Goal: Task Accomplishment & Management: Use online tool/utility

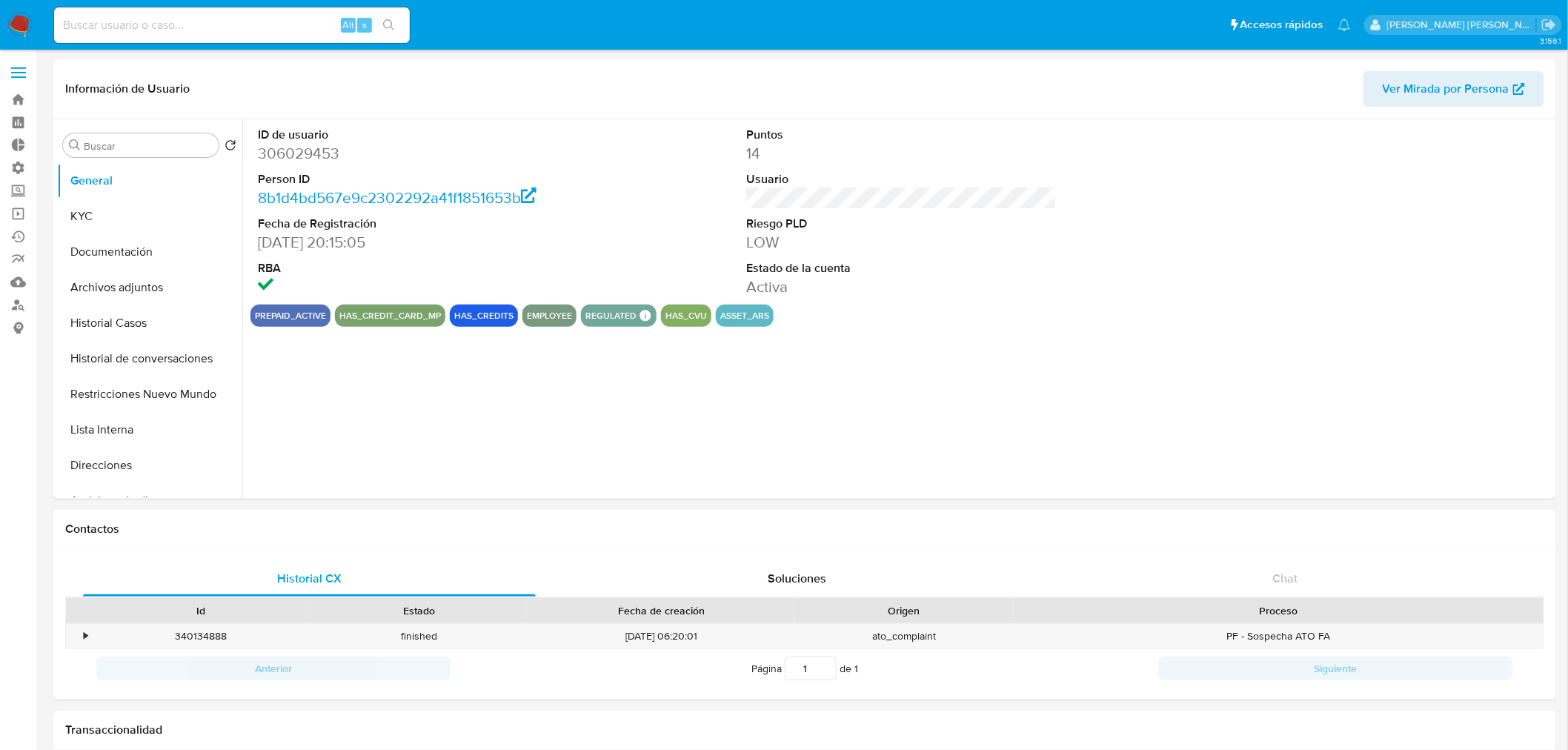
select select "10"
click at [331, 151] on dd "306029453" at bounding box center [414, 153] width 311 height 21
click at [331, 150] on dd "306029453" at bounding box center [414, 153] width 311 height 21
copy dd "306029453"
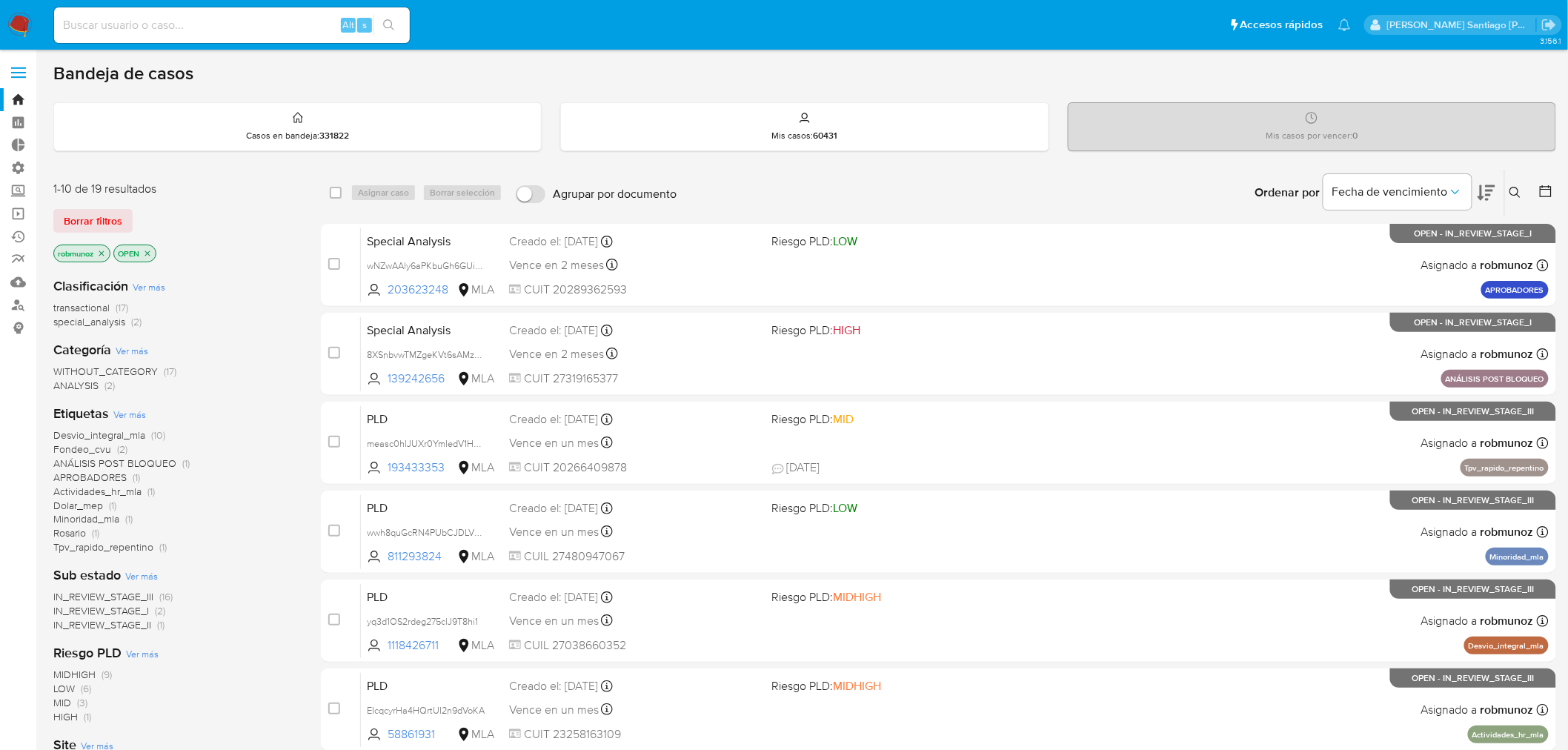
click at [97, 22] on input at bounding box center [232, 25] width 355 height 19
paste input "121119799"
type input "121119799"
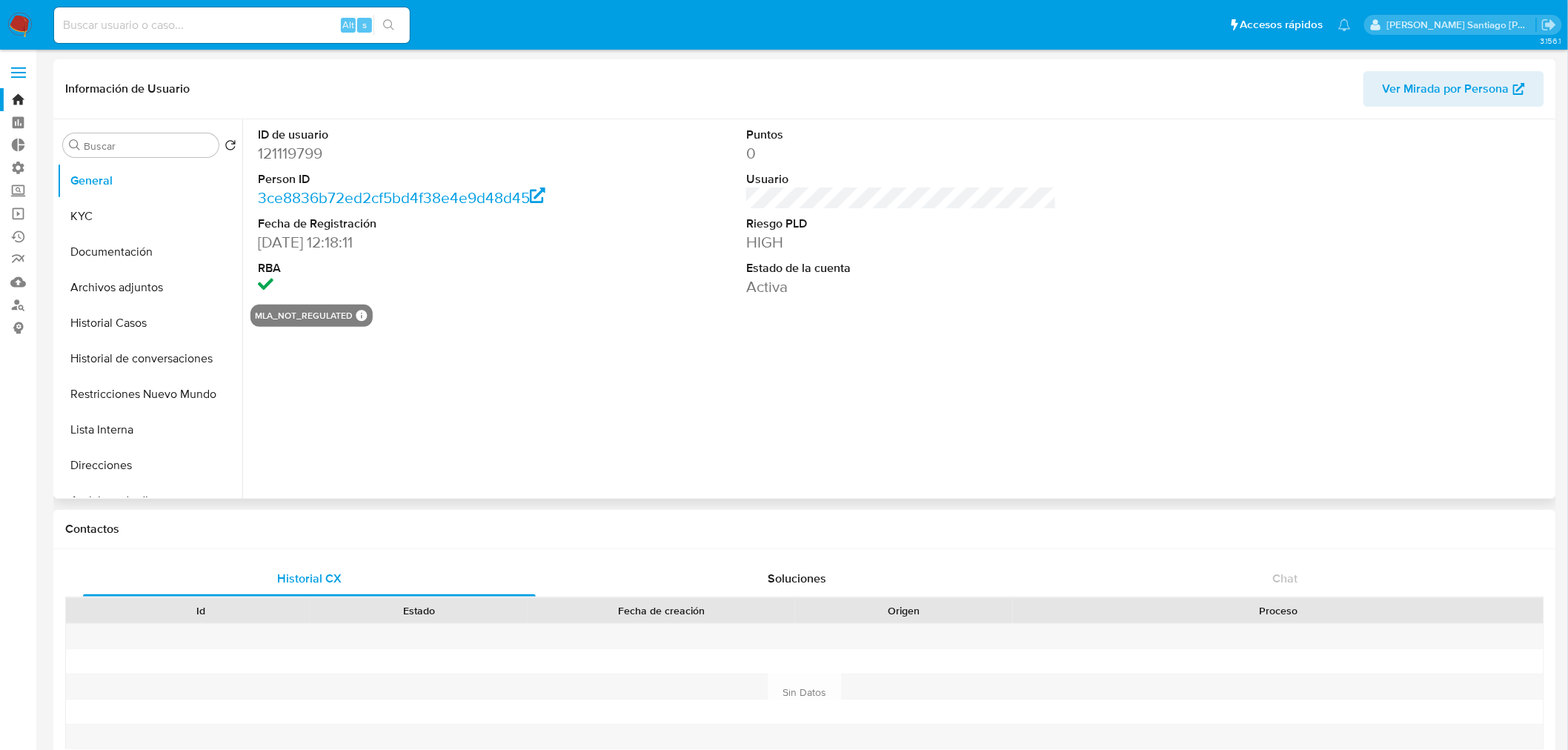
select select "10"
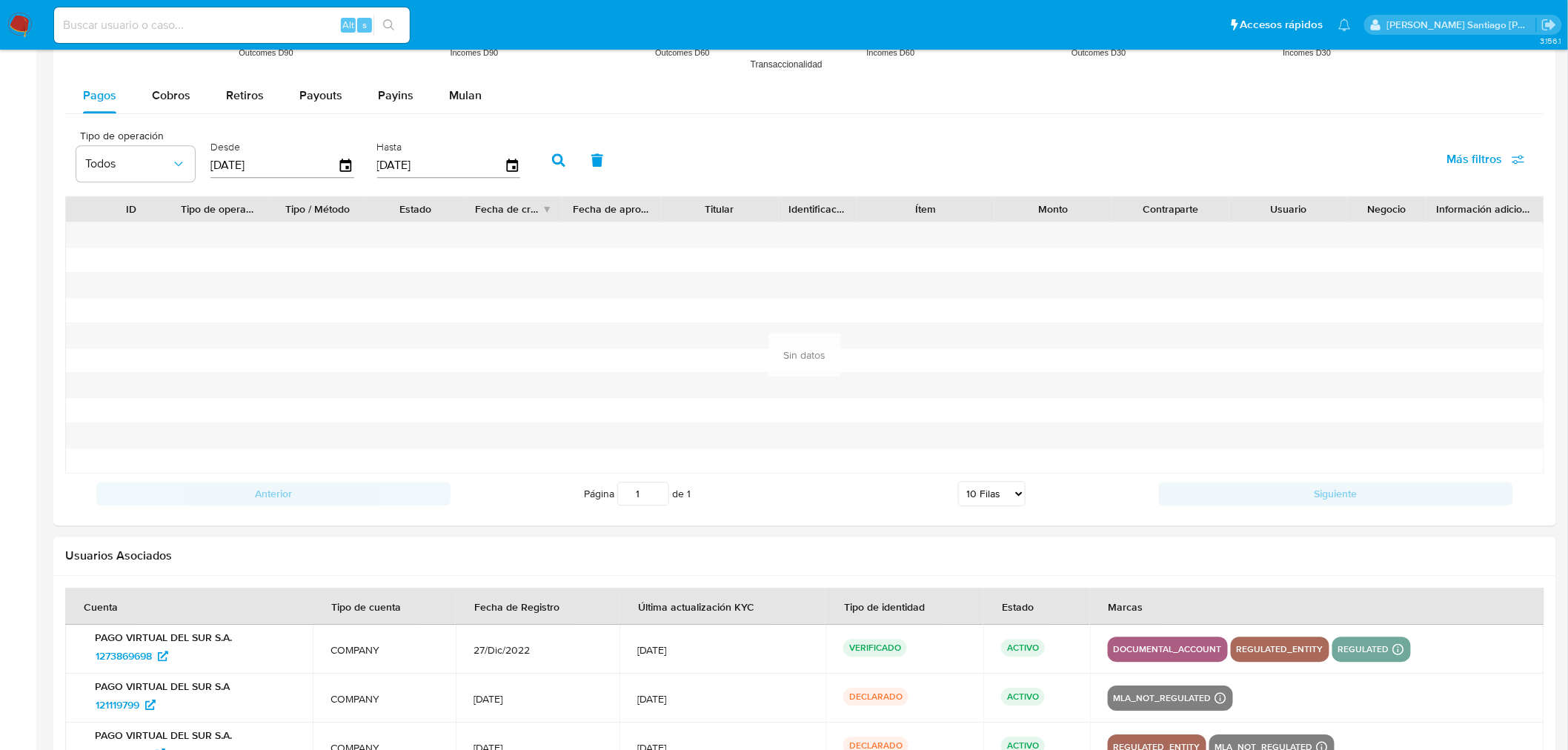
scroll to position [1477, 0]
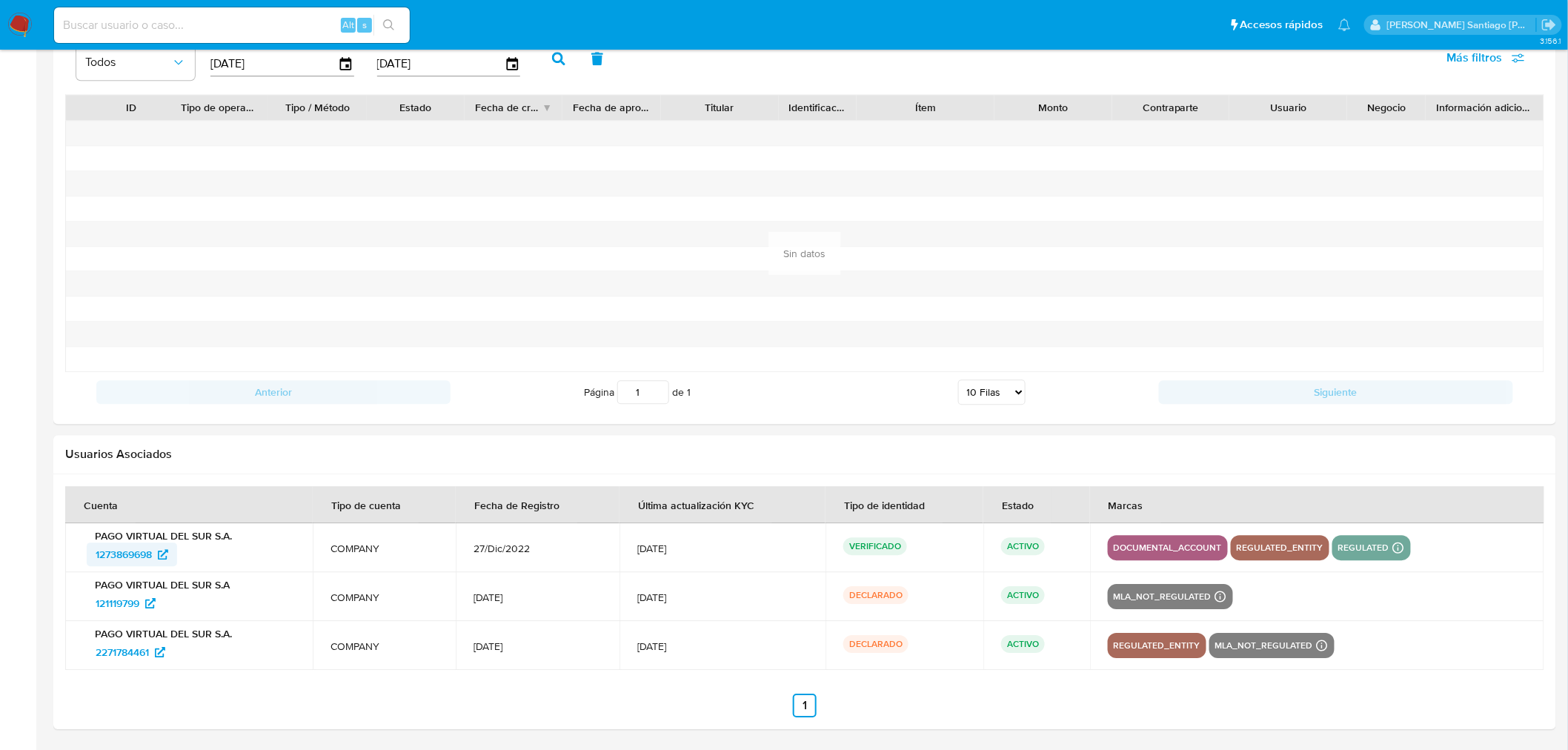
click at [107, 549] on span "1273869698" at bounding box center [124, 554] width 56 height 24
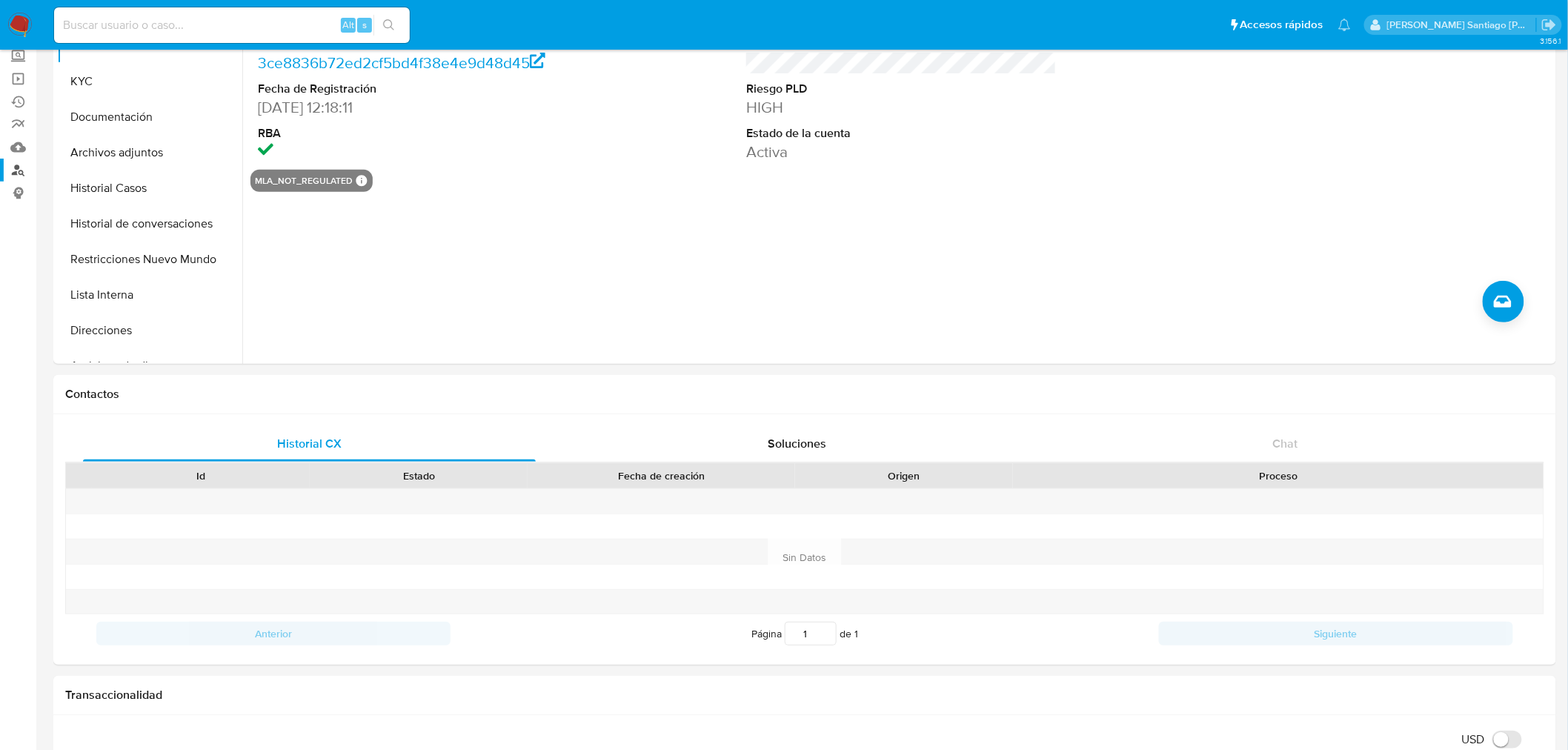
scroll to position [0, 0]
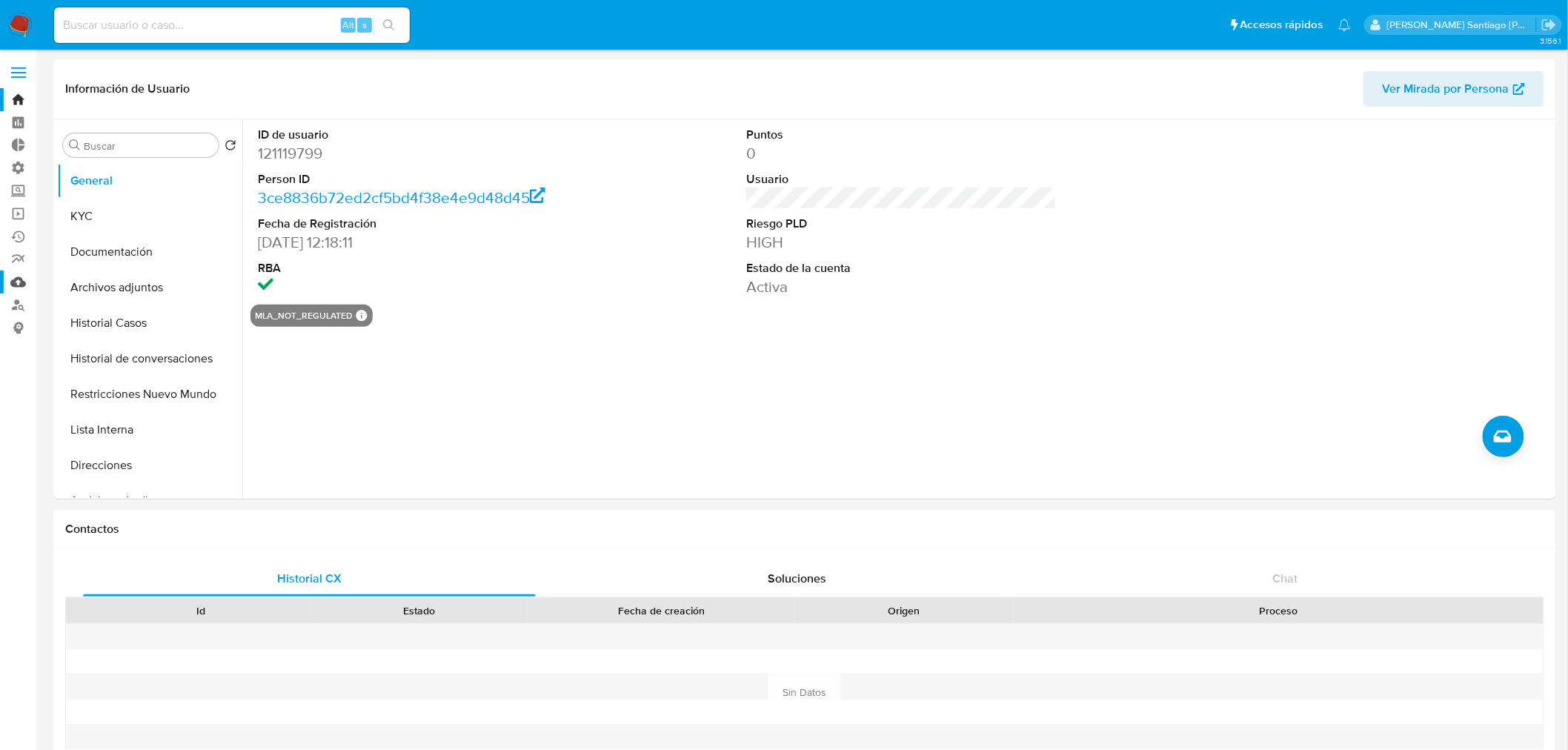
click at [17, 279] on link "Mulan" at bounding box center [88, 282] width 176 height 23
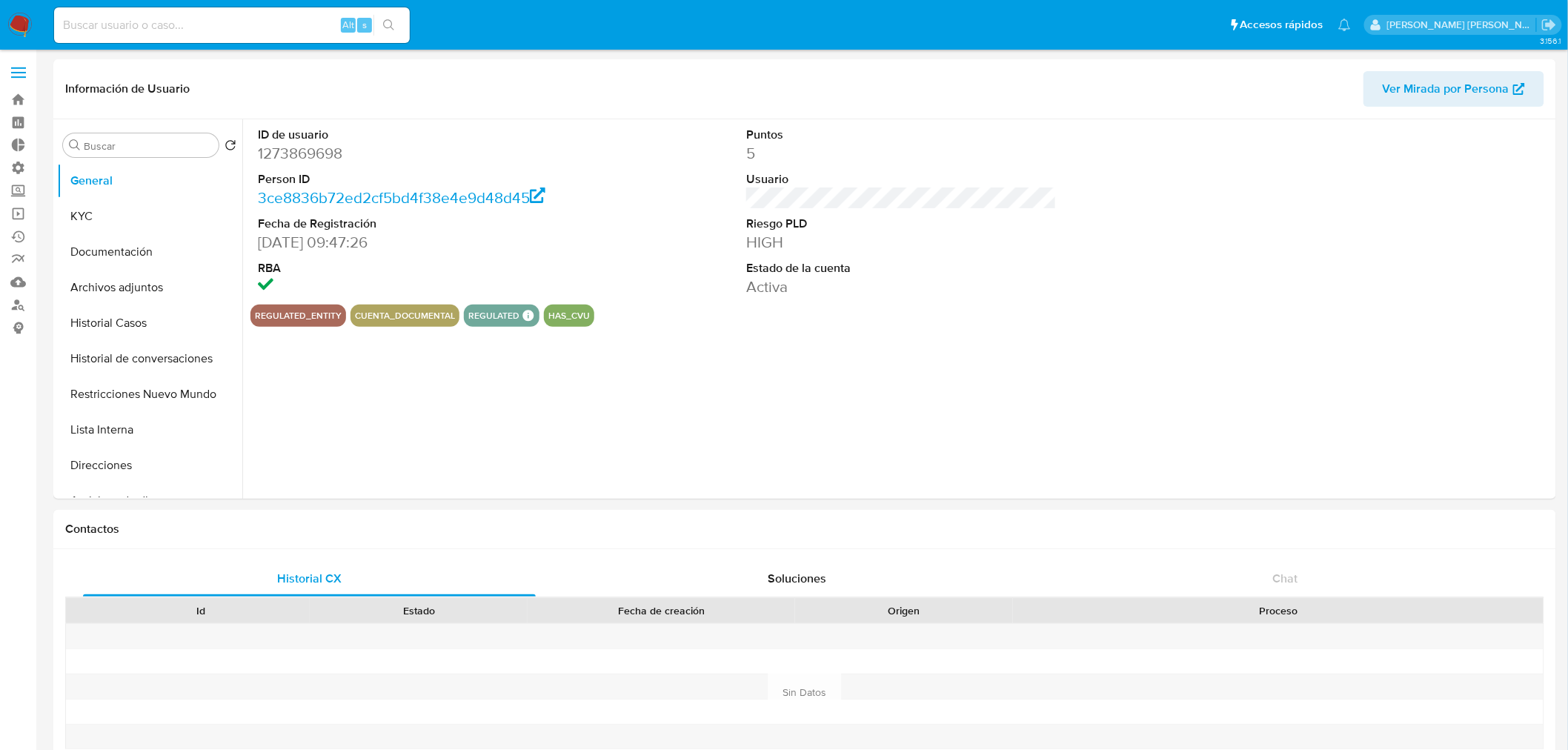
select select "10"
click at [156, 380] on button "Restricciones Nuevo Mundo" at bounding box center [144, 394] width 174 height 36
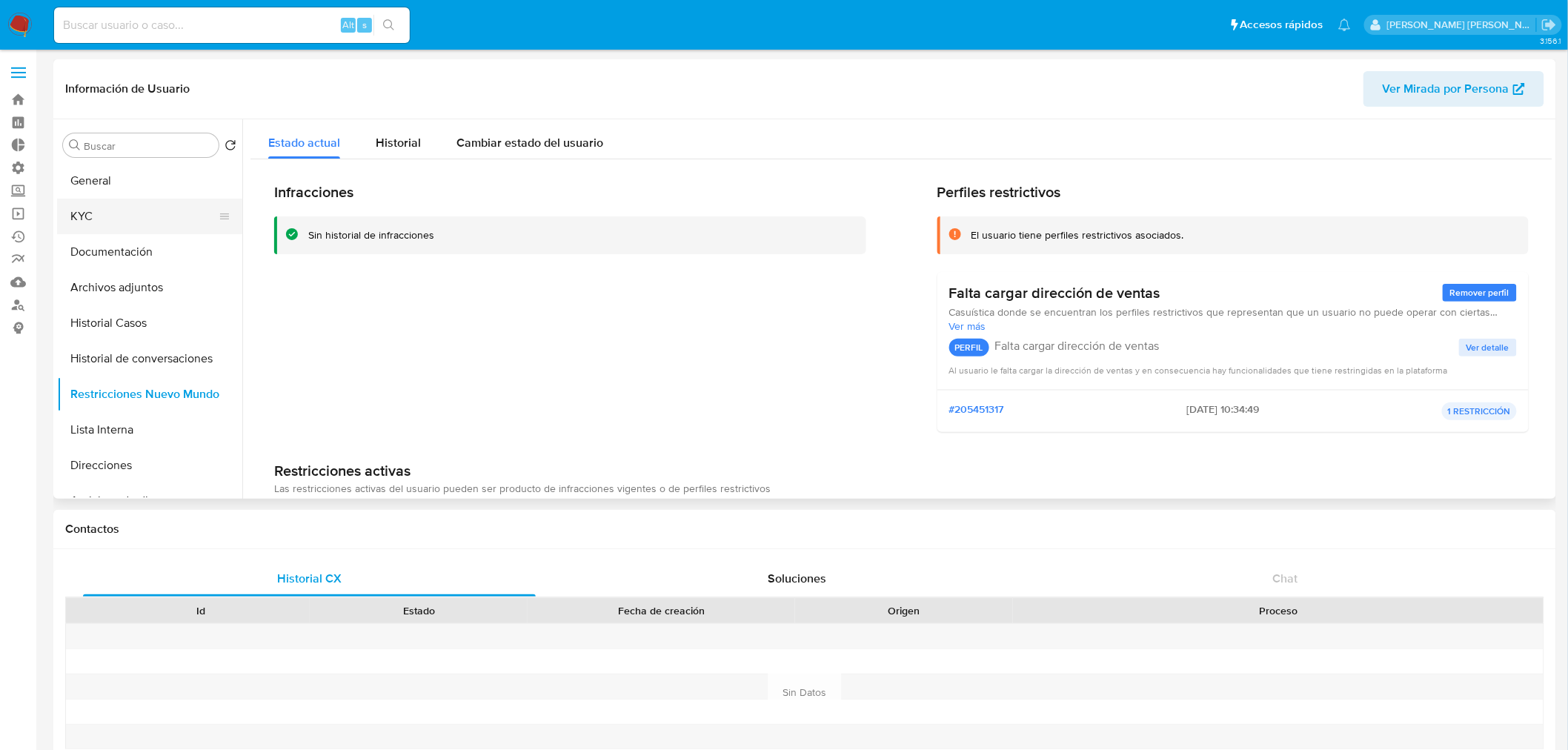
click at [146, 228] on button "KYC" at bounding box center [144, 216] width 174 height 36
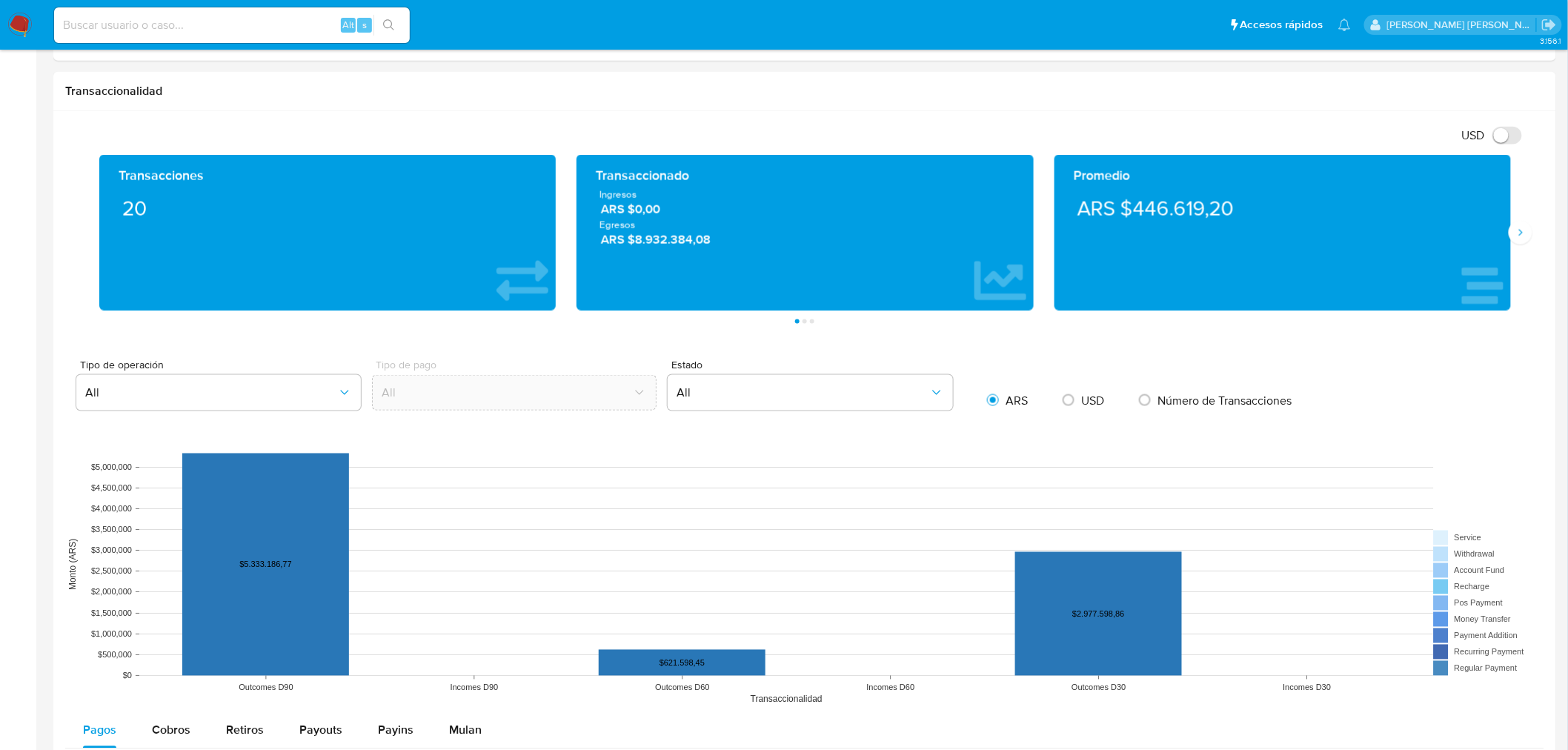
scroll to position [741, 0]
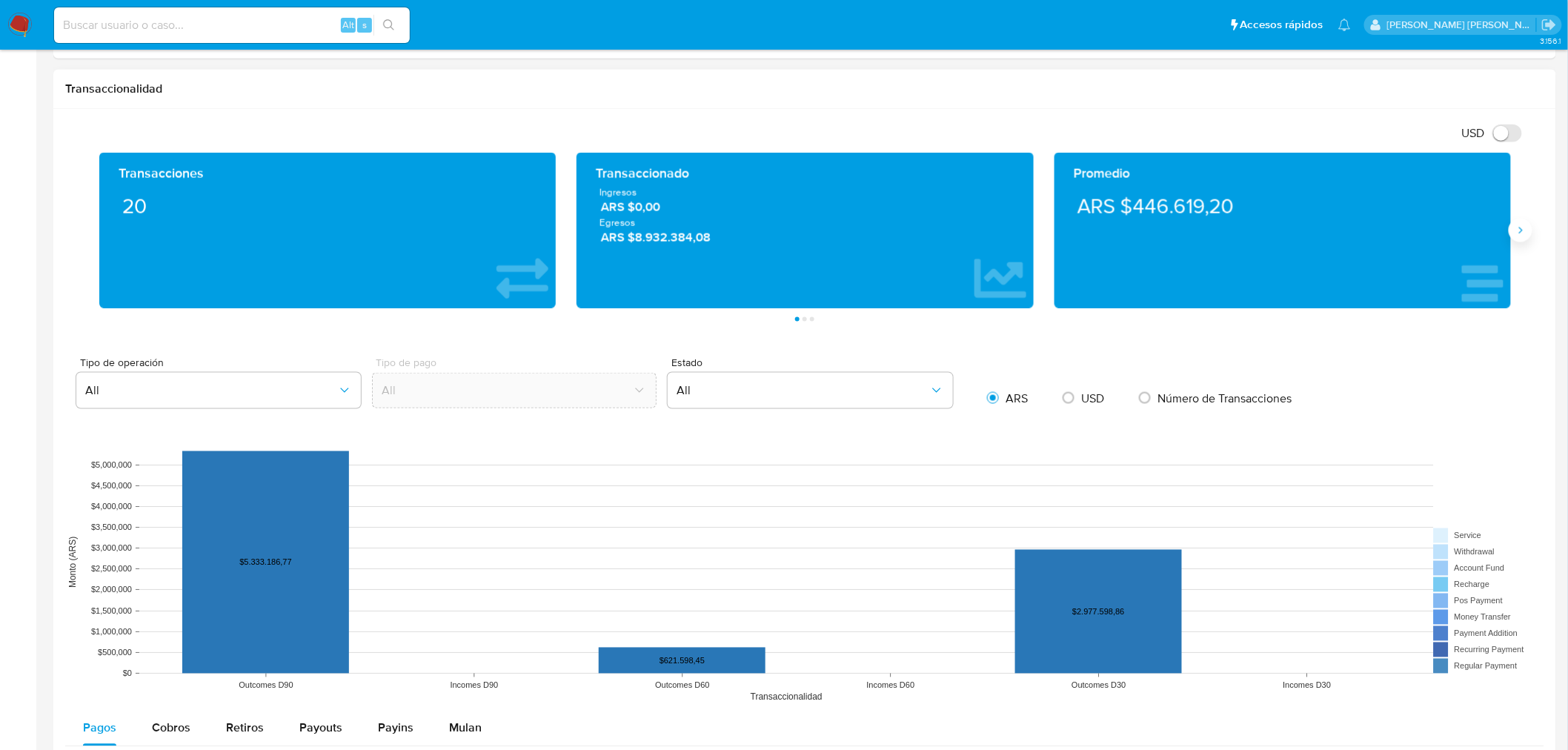
click at [1519, 240] on button "Siguiente" at bounding box center [1521, 230] width 24 height 24
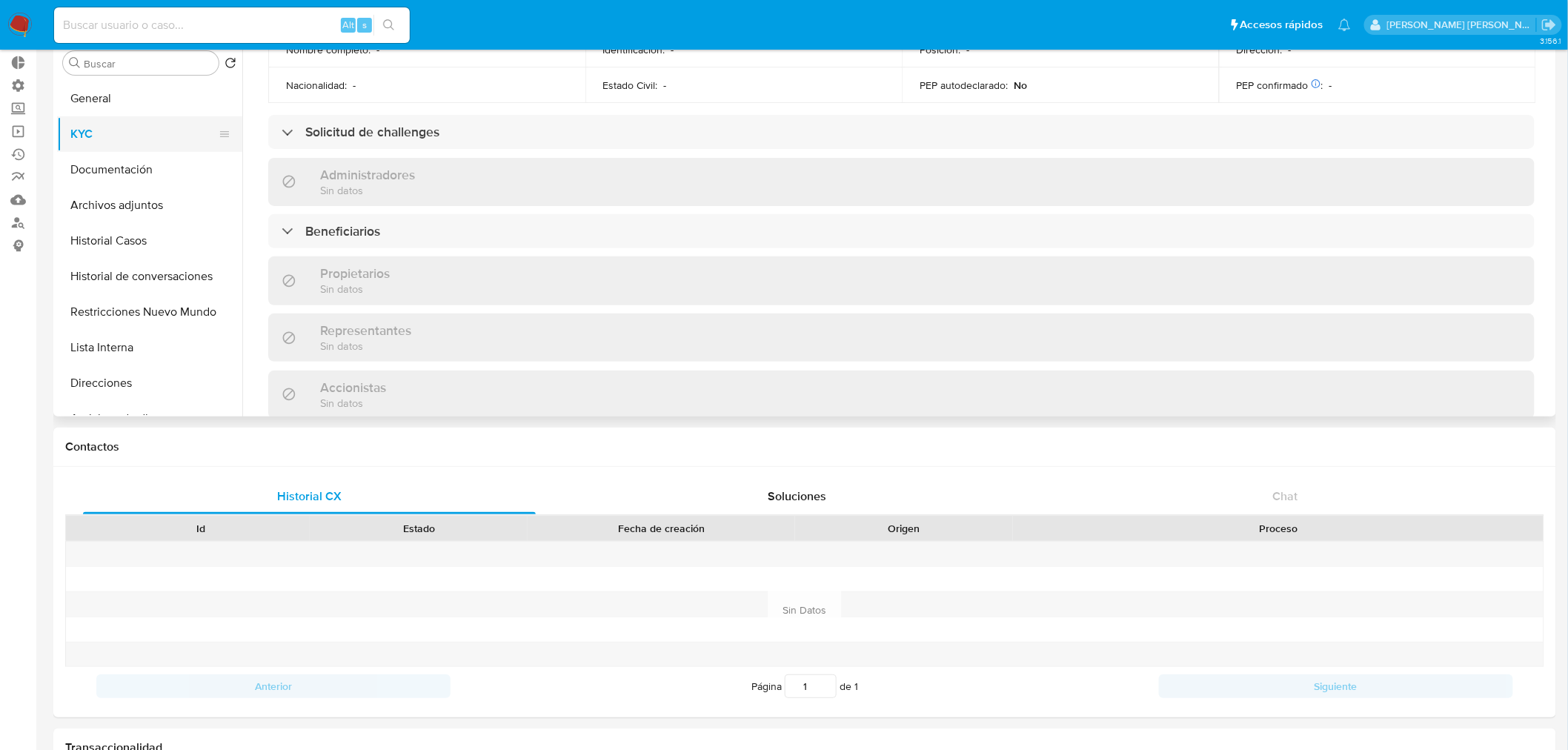
scroll to position [0, 0]
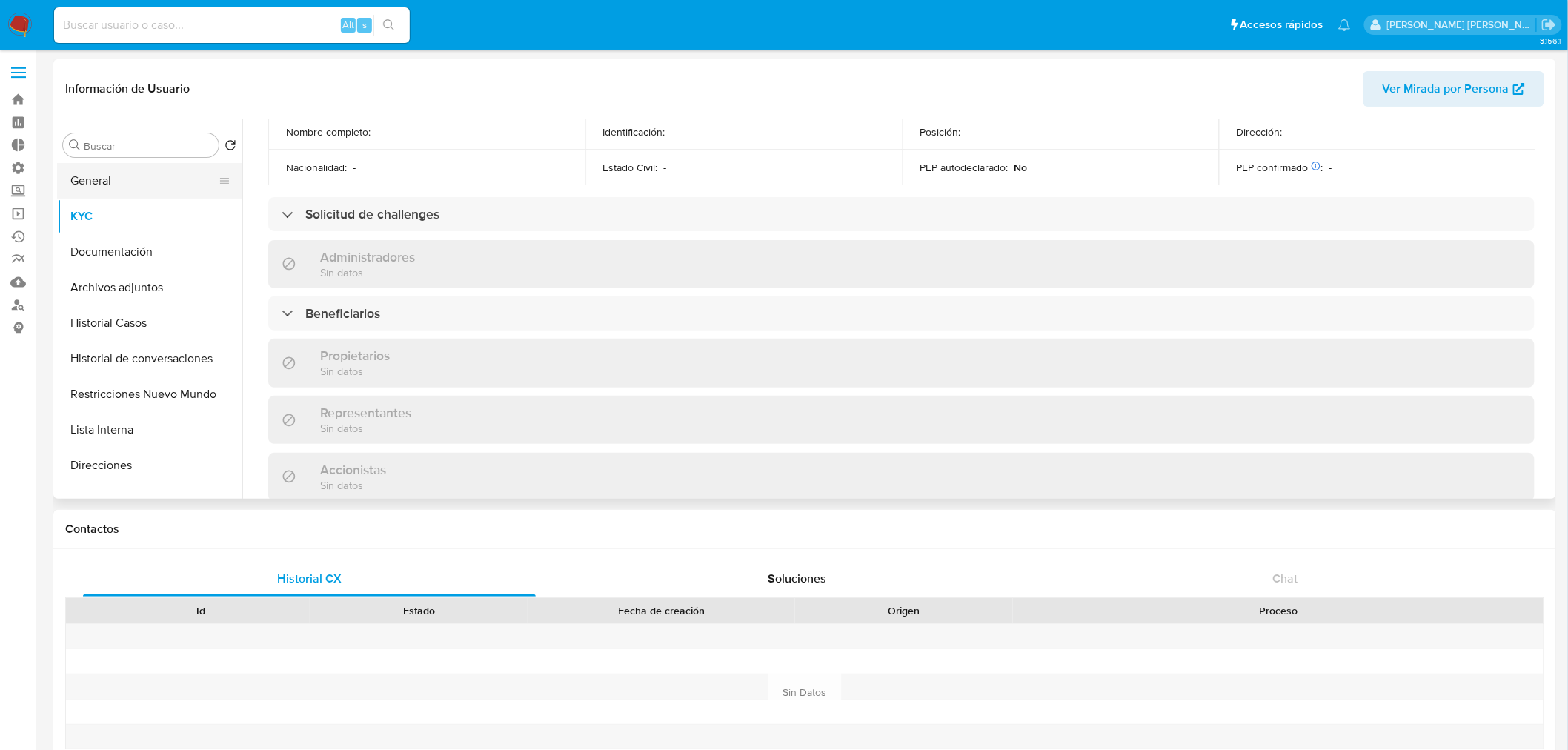
click at [86, 195] on button "General" at bounding box center [144, 180] width 174 height 36
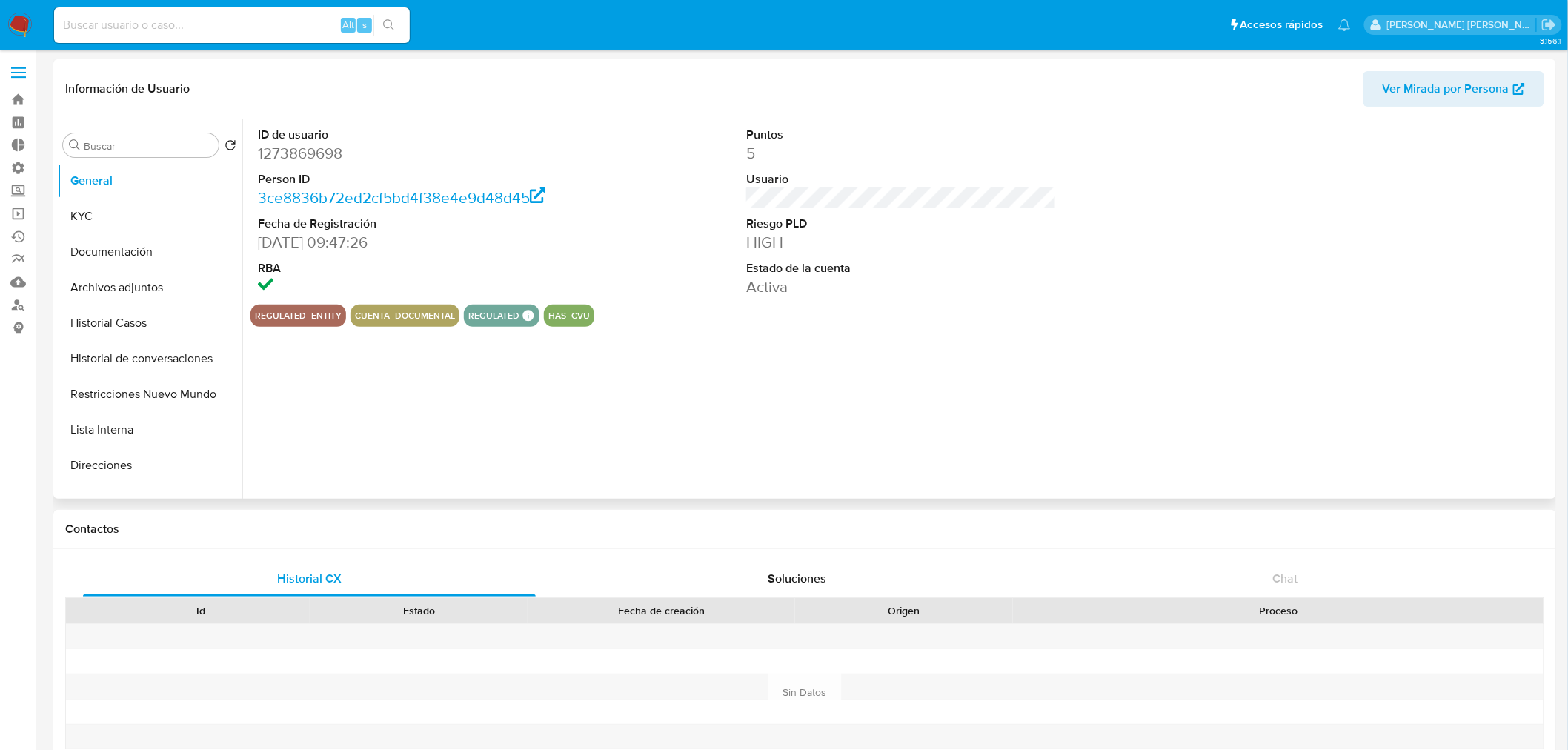
click at [304, 153] on dd "1273869698" at bounding box center [414, 153] width 311 height 21
click at [304, 152] on dd "1273869698" at bounding box center [414, 153] width 311 height 21
copy dd "1273869698"
click at [175, 203] on button "KYC" at bounding box center [144, 216] width 174 height 36
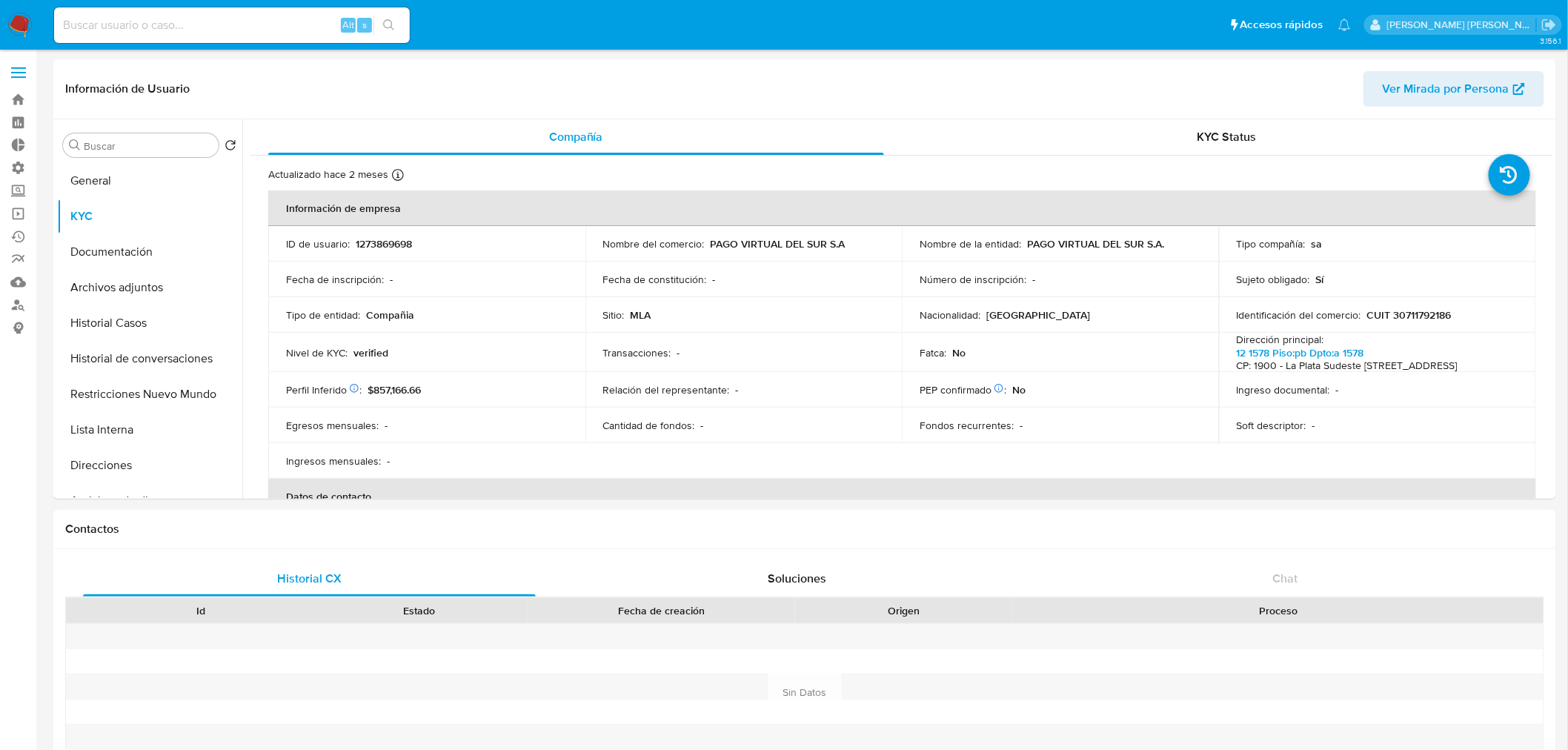
click at [284, 31] on input at bounding box center [232, 25] width 355 height 19
paste input "ivan.andriasevich@gmail.com"
type input "ivan.andriasevich@gmail.com"
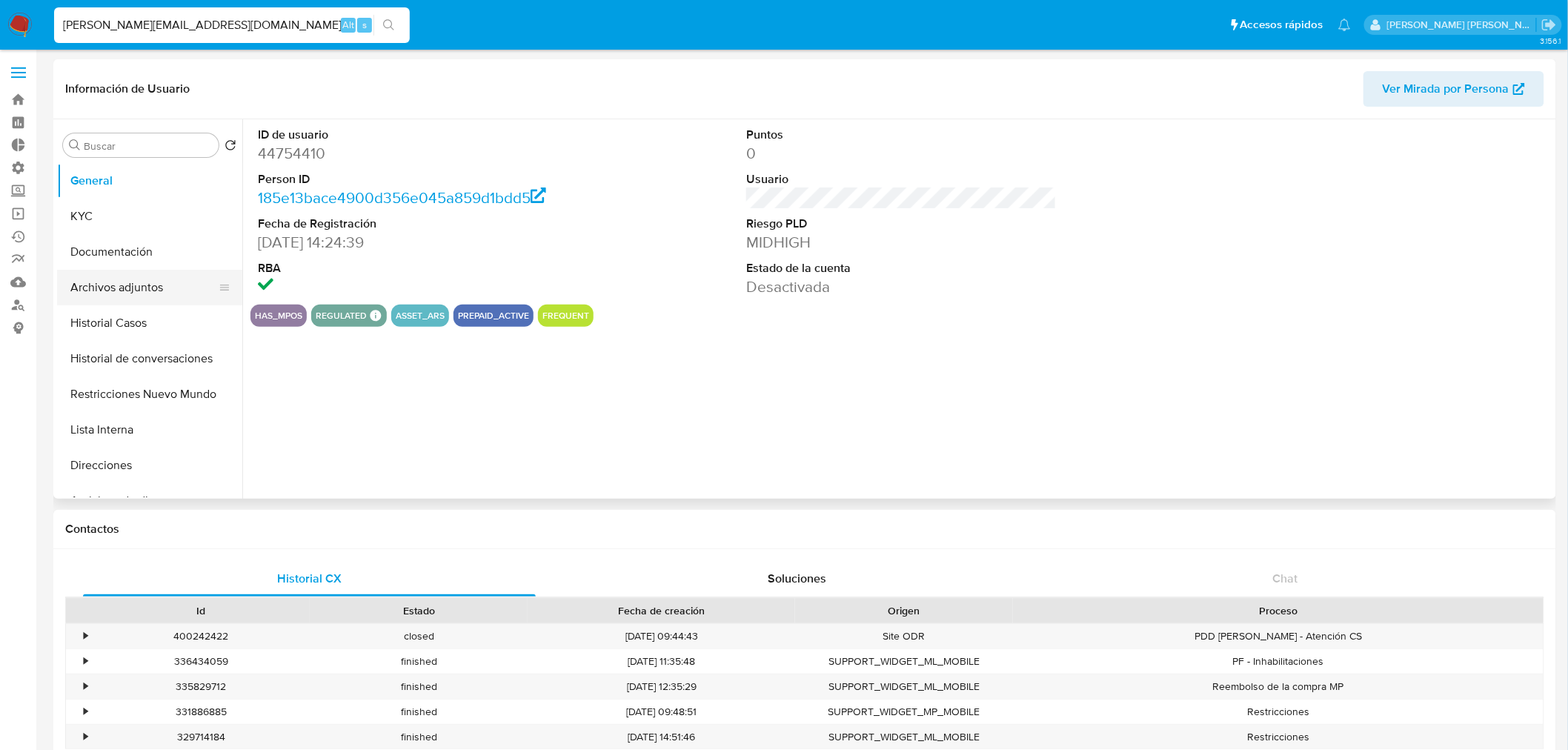
select select "10"
click at [162, 387] on button "Restricciones Nuevo Mundo" at bounding box center [144, 394] width 174 height 36
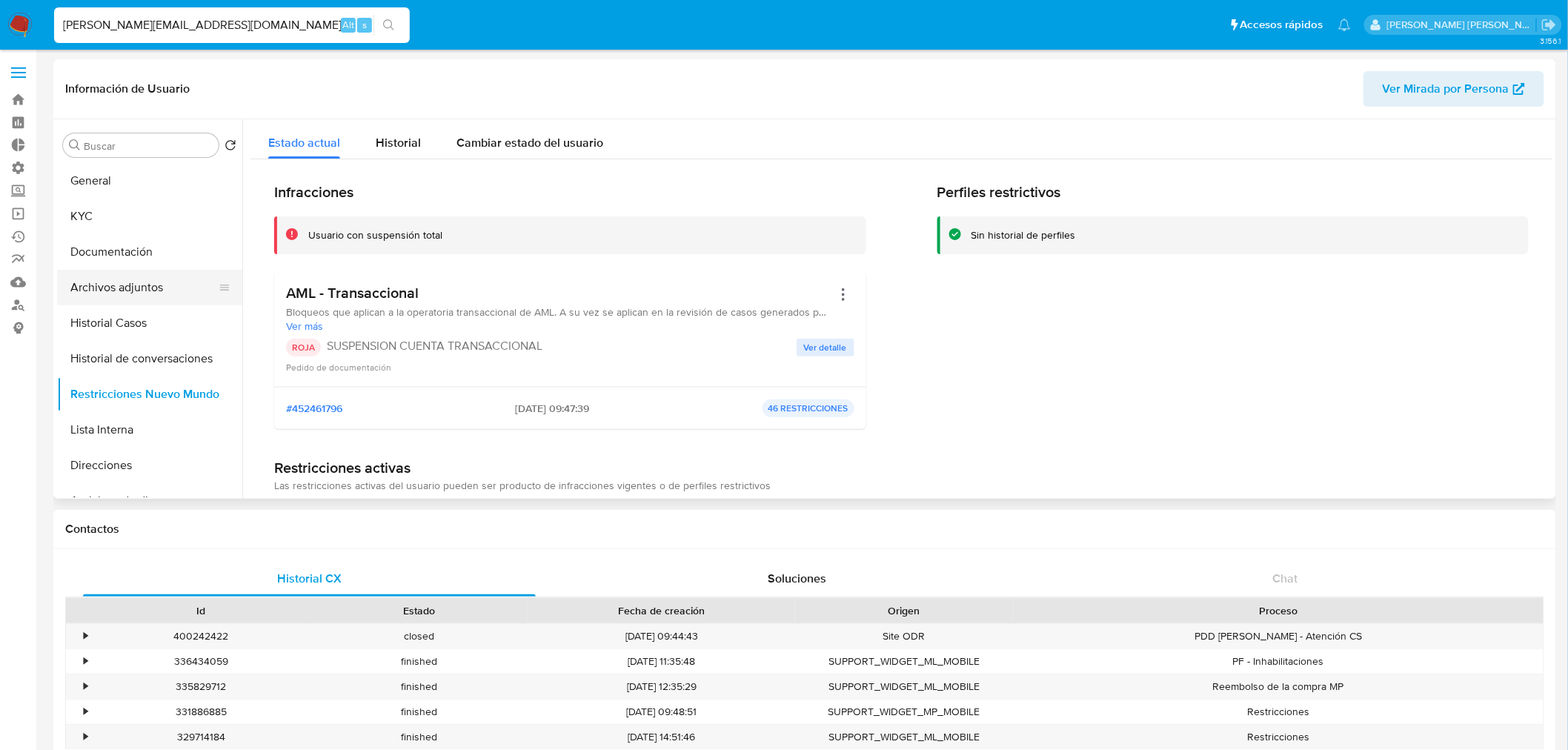
click at [130, 286] on button "Archivos adjuntos" at bounding box center [144, 287] width 174 height 36
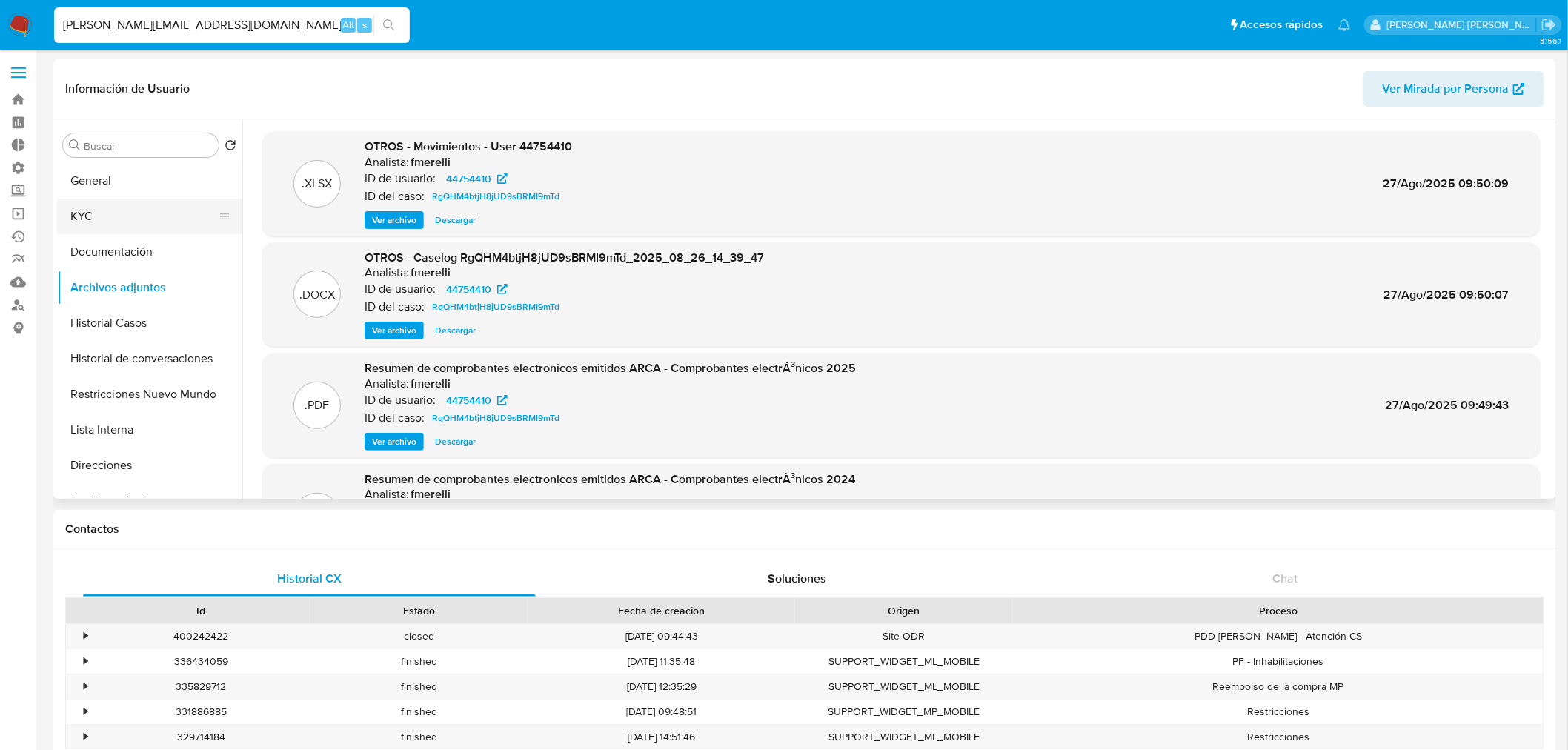
click at [121, 219] on button "KYC" at bounding box center [144, 216] width 174 height 36
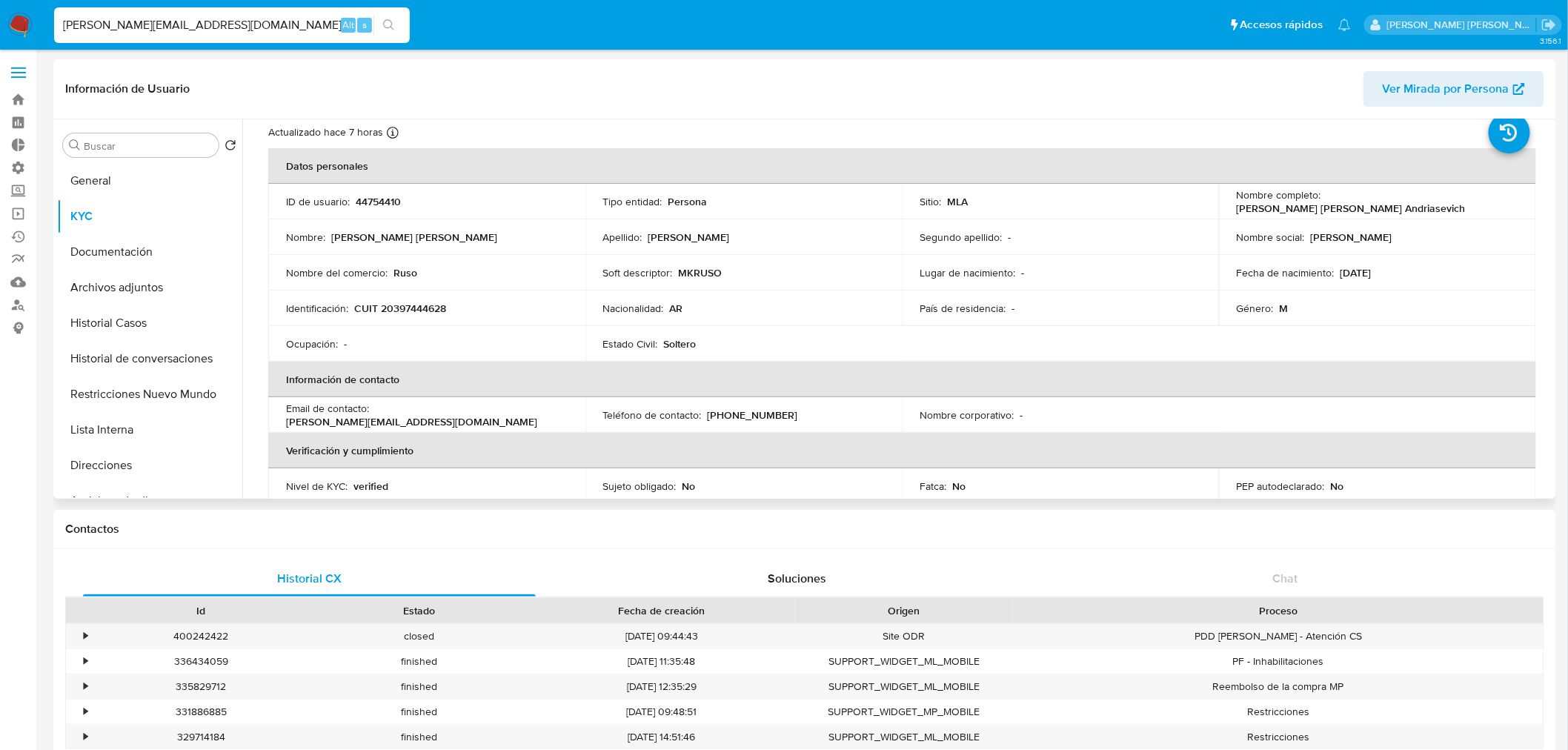
scroll to position [82, 0]
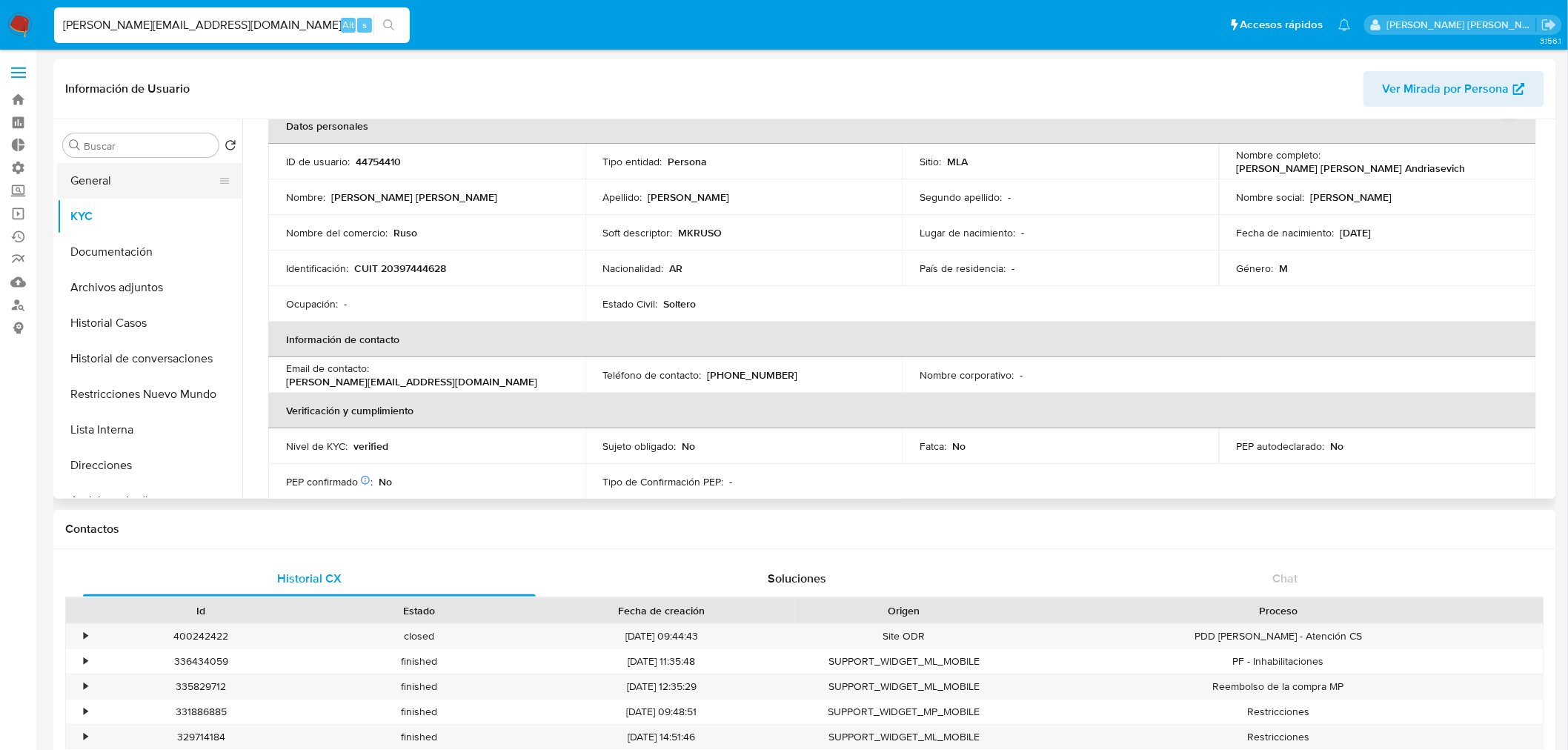
click at [157, 186] on button "General" at bounding box center [144, 180] width 174 height 36
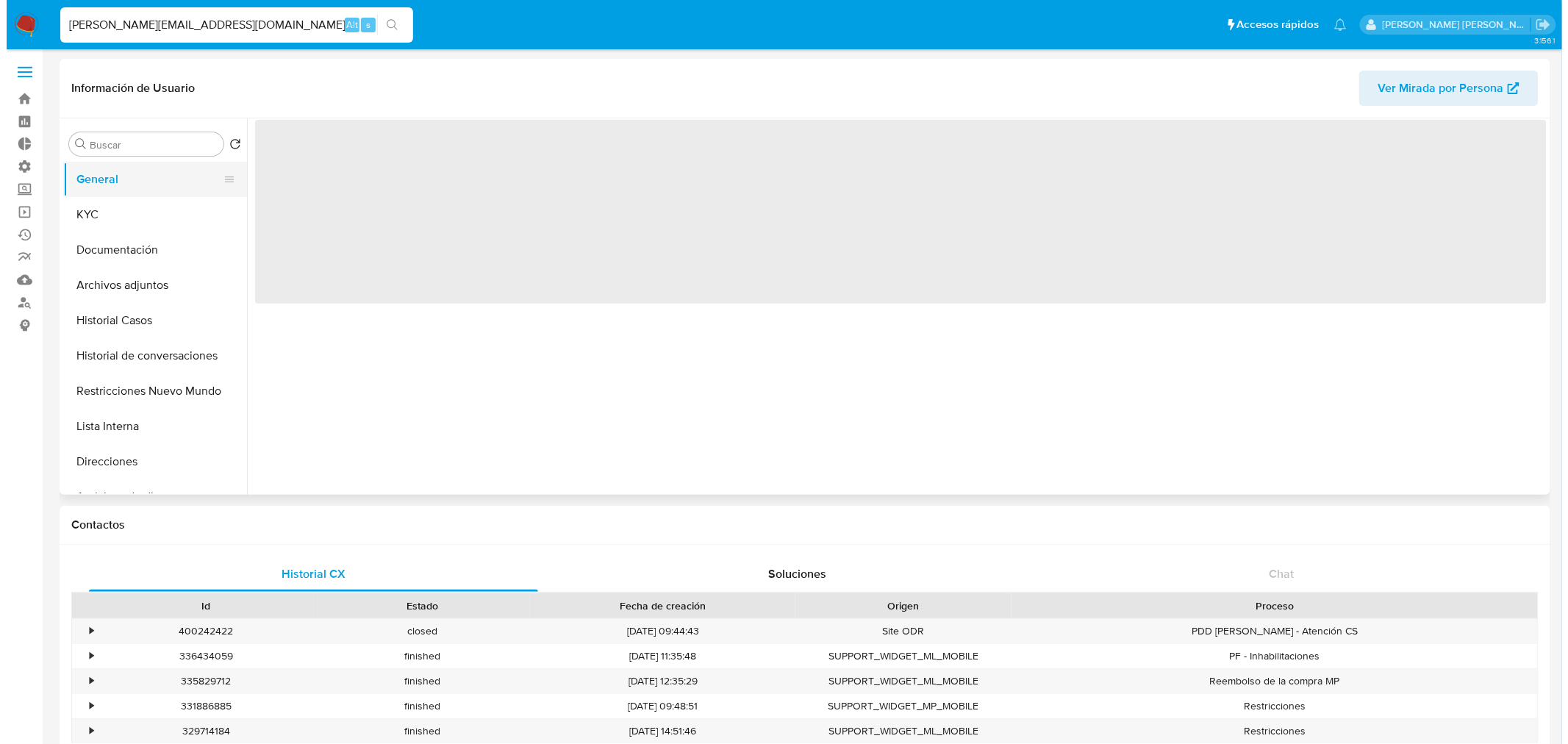
scroll to position [0, 0]
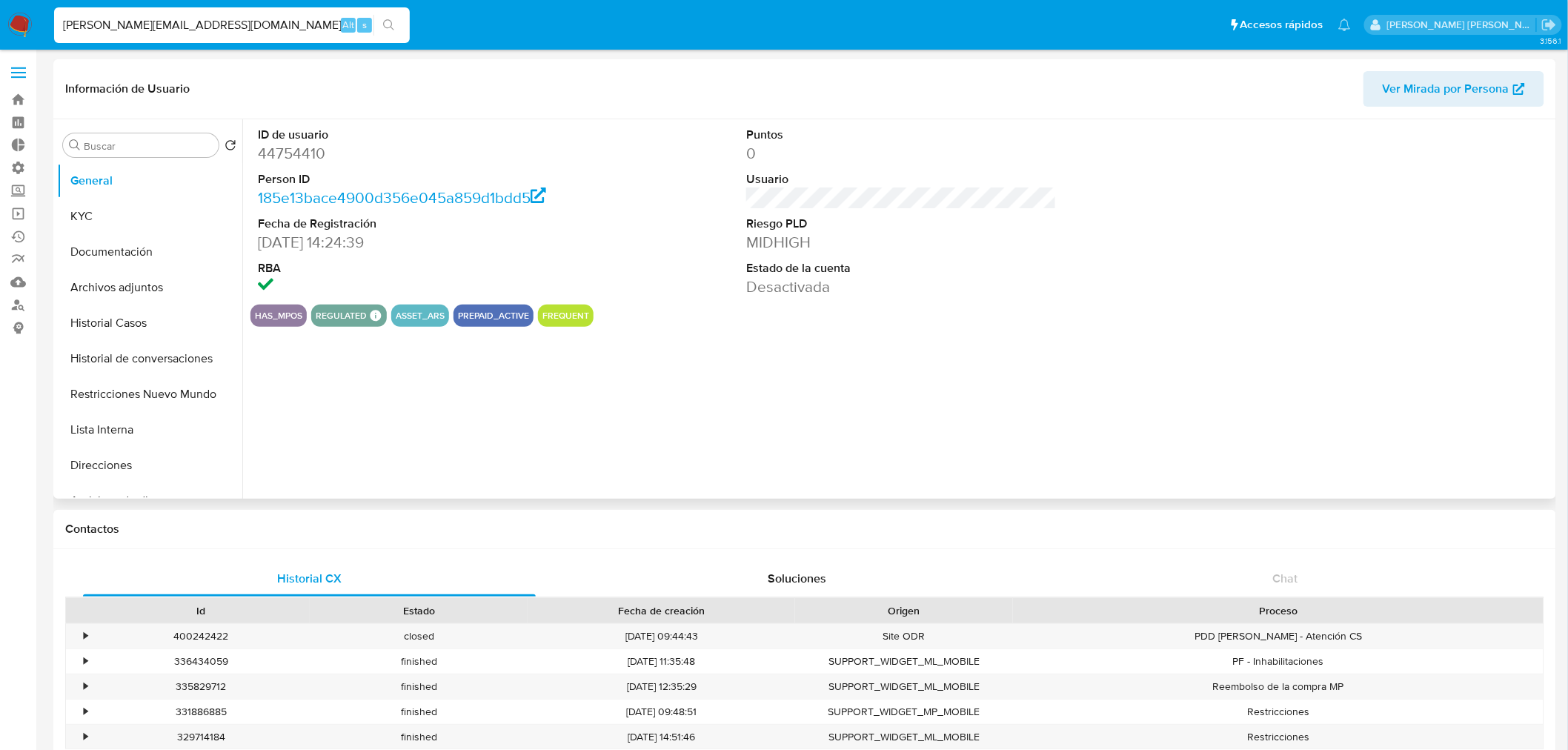
click at [312, 161] on dd "44754410" at bounding box center [414, 153] width 311 height 21
click at [312, 160] on dd "44754410" at bounding box center [414, 153] width 311 height 21
copy dd "44754410"
click at [119, 320] on button "Historial Casos" at bounding box center [144, 323] width 174 height 36
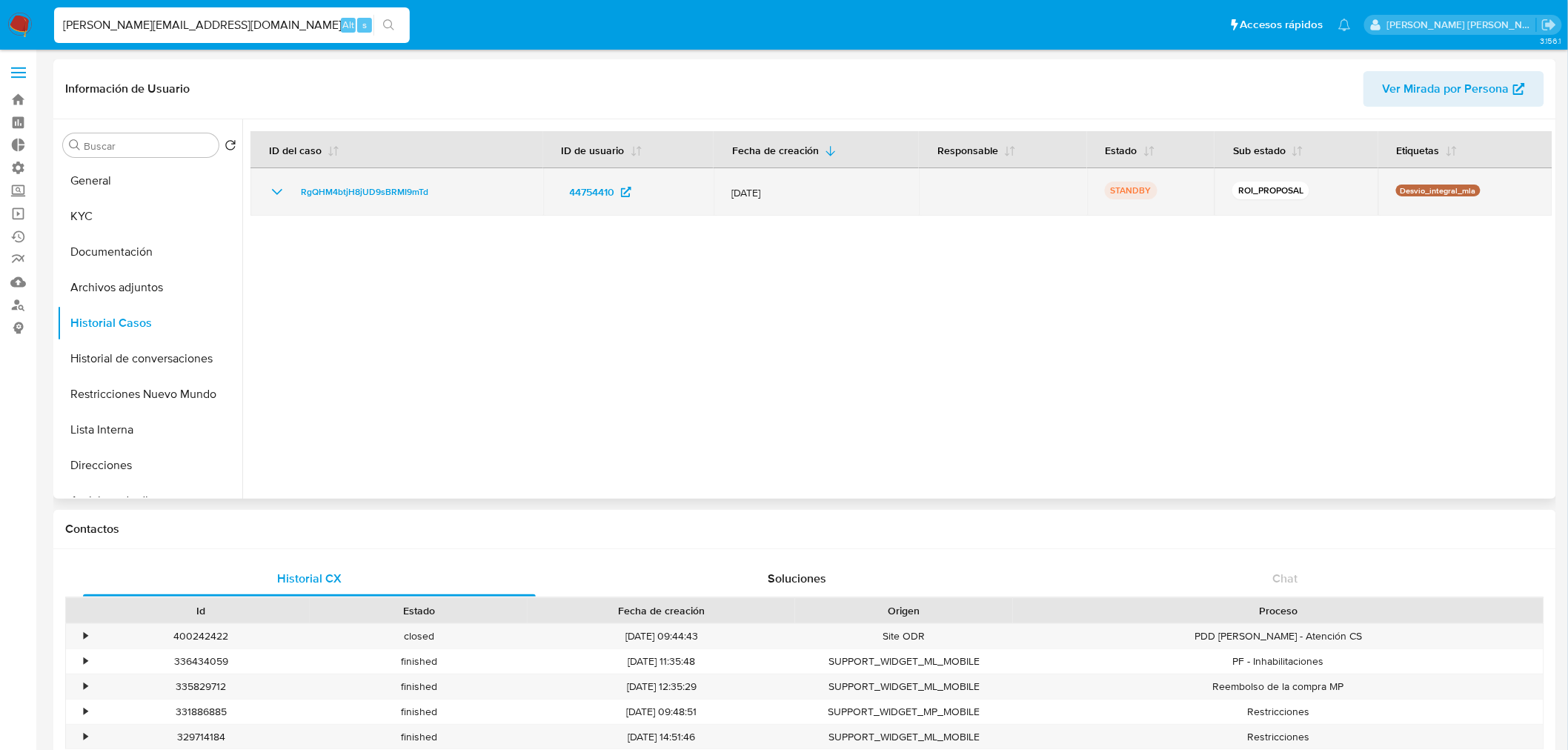
drag, startPoint x: 455, startPoint y: 190, endPoint x: 287, endPoint y: 202, distance: 168.4
click at [287, 202] on td "RgQHM4btjH8jUD9sBRMI9mTd" at bounding box center [397, 192] width 292 height 47
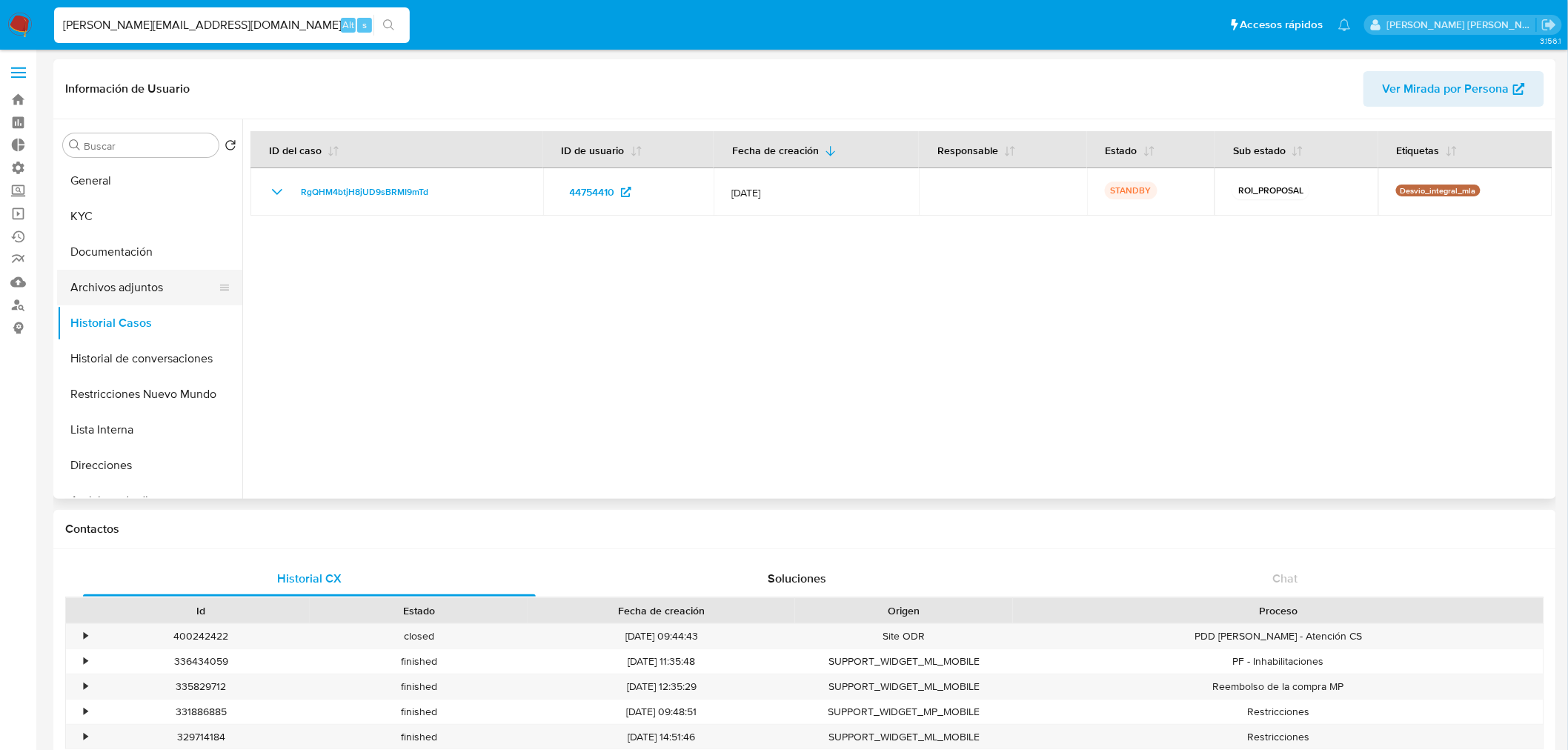
click at [115, 292] on button "Archivos adjuntos" at bounding box center [144, 287] width 174 height 36
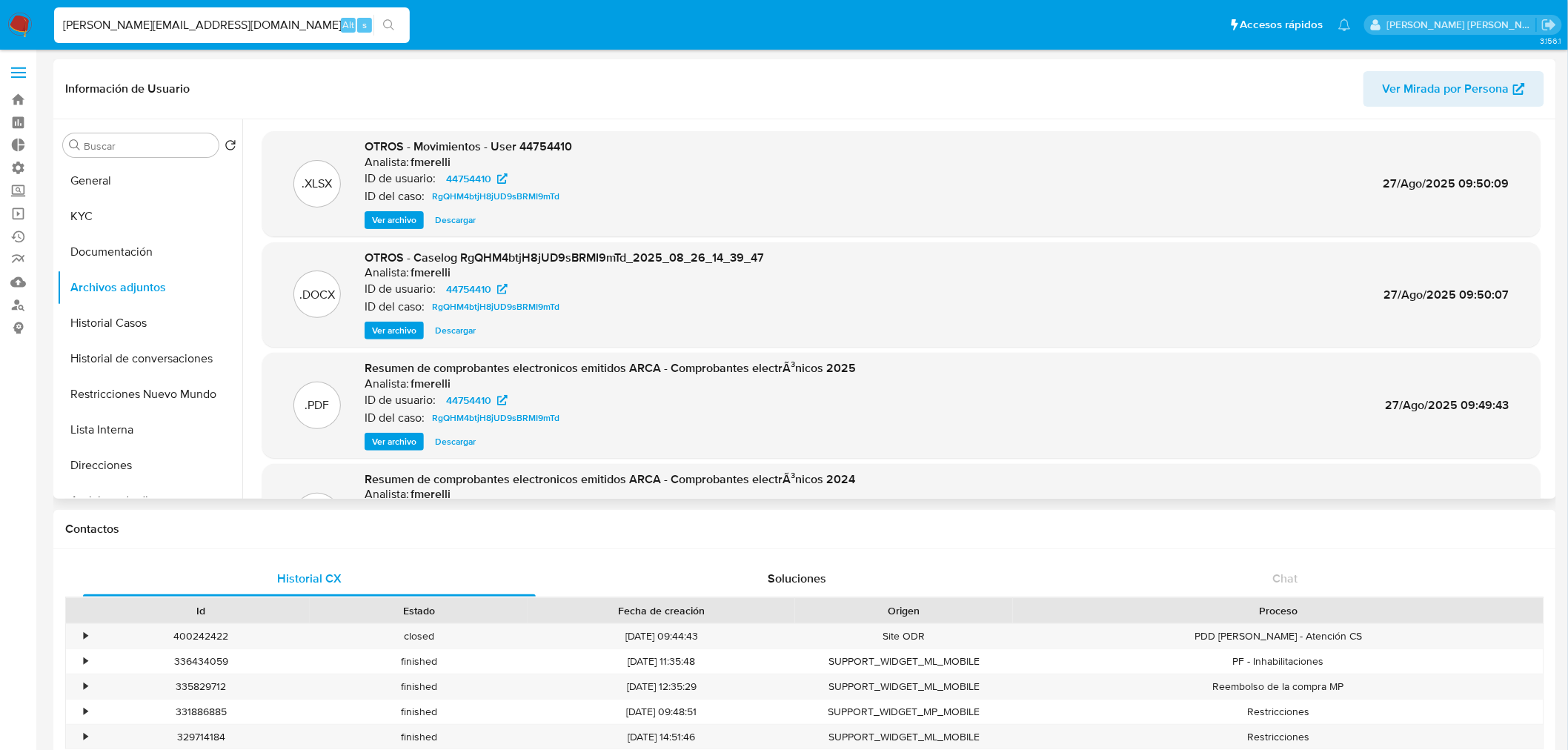
click at [387, 331] on span "Ver archivo" at bounding box center [394, 331] width 45 height 15
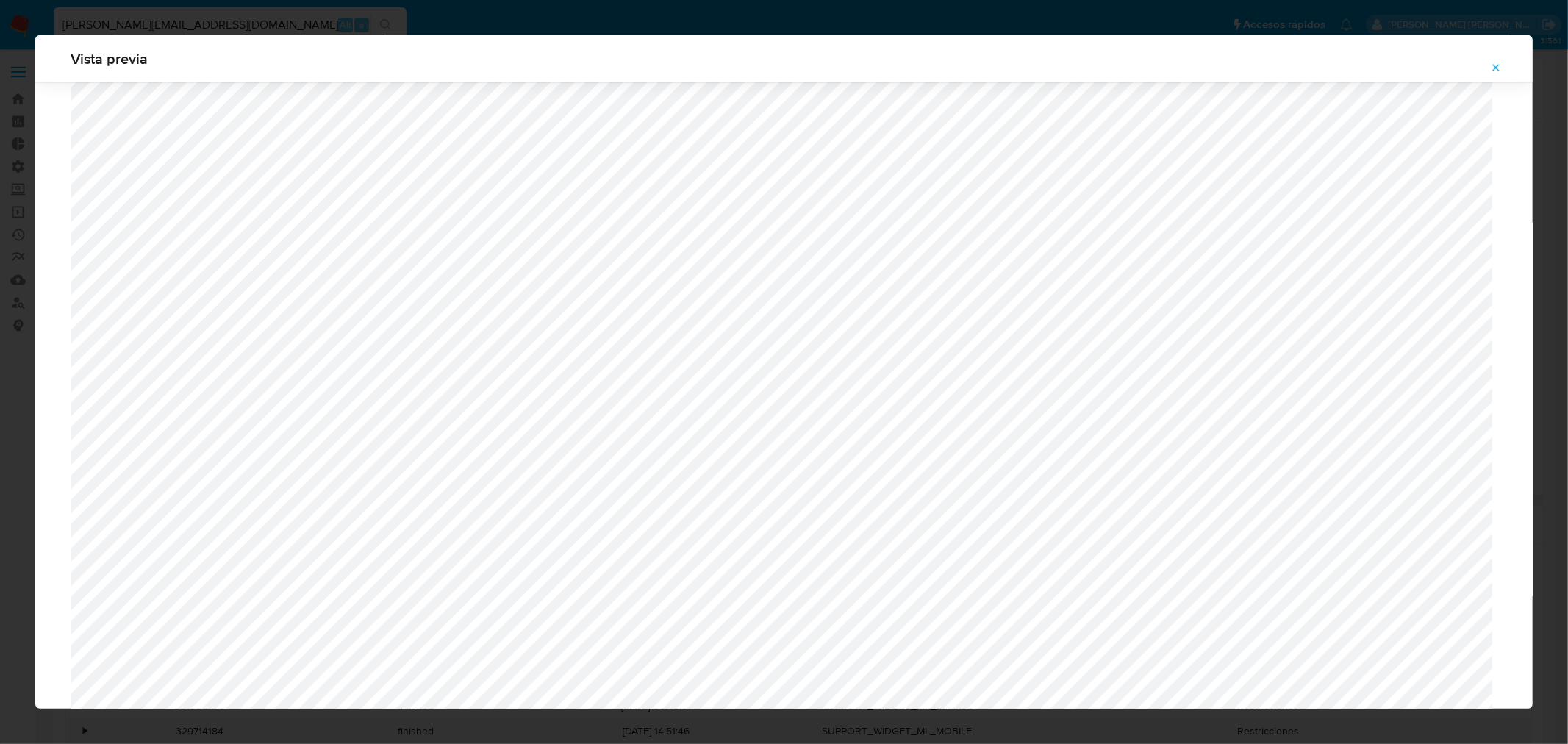
scroll to position [869, 0]
click at [1506, 59] on button "Attachment preview" at bounding box center [1495, 68] width 32 height 24
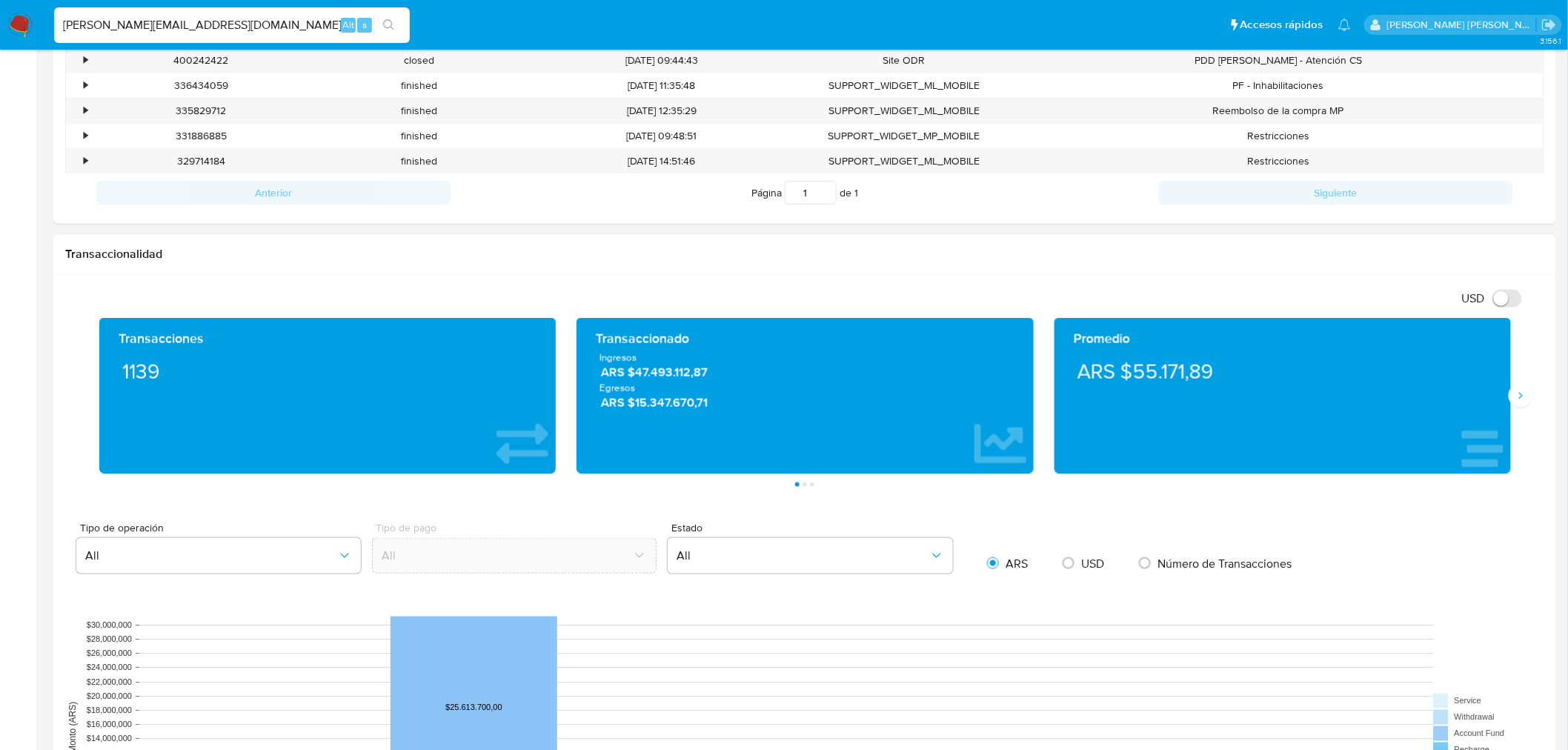
scroll to position [823, 0]
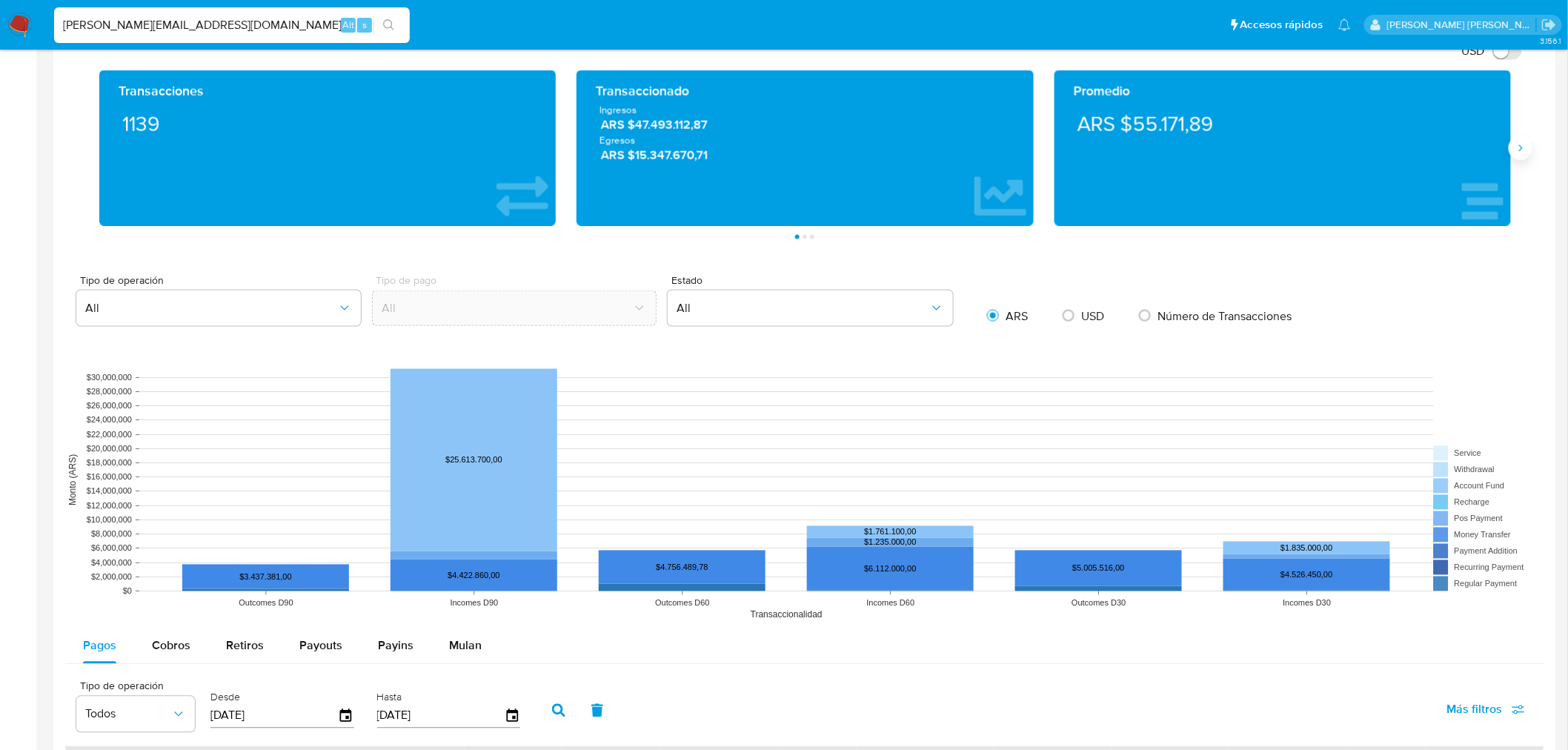
click at [1518, 148] on icon "Siguiente" at bounding box center [1521, 148] width 12 height 12
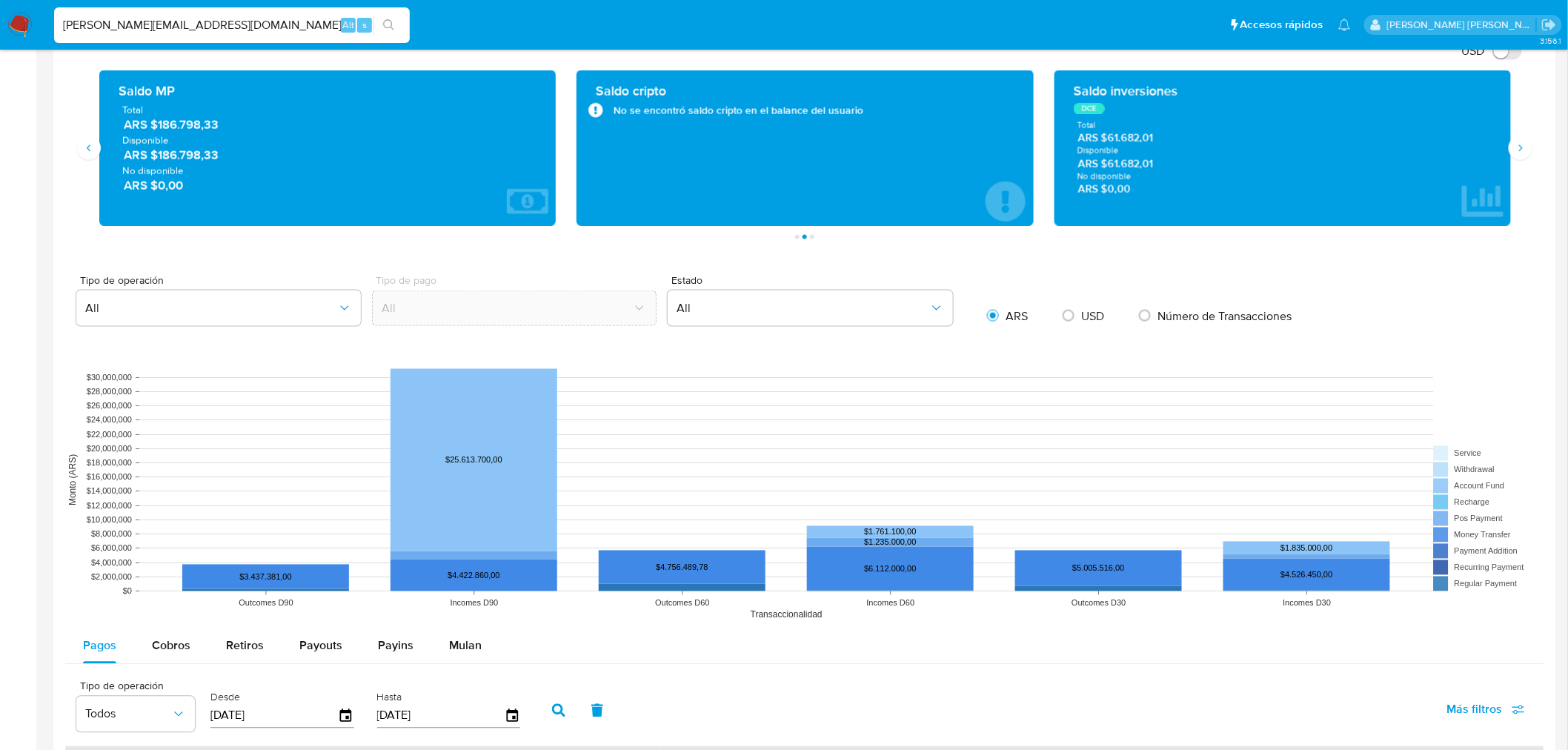
click at [1090, 117] on div "Saldo inversiones DCE Total ARS $61.682,01 Disponible ARS $61.682,01 No disponi…" at bounding box center [1282, 148] width 433 height 132
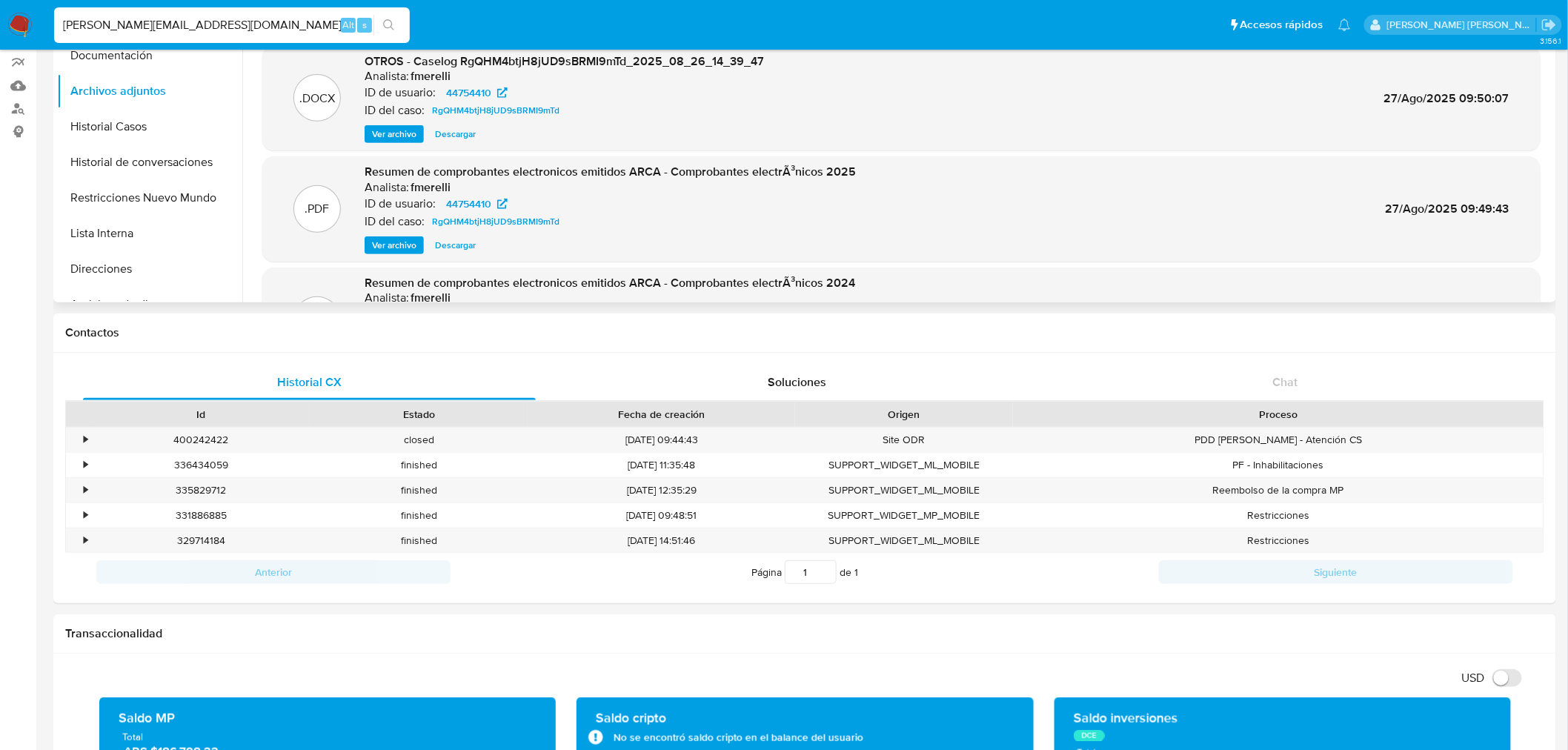
scroll to position [0, 0]
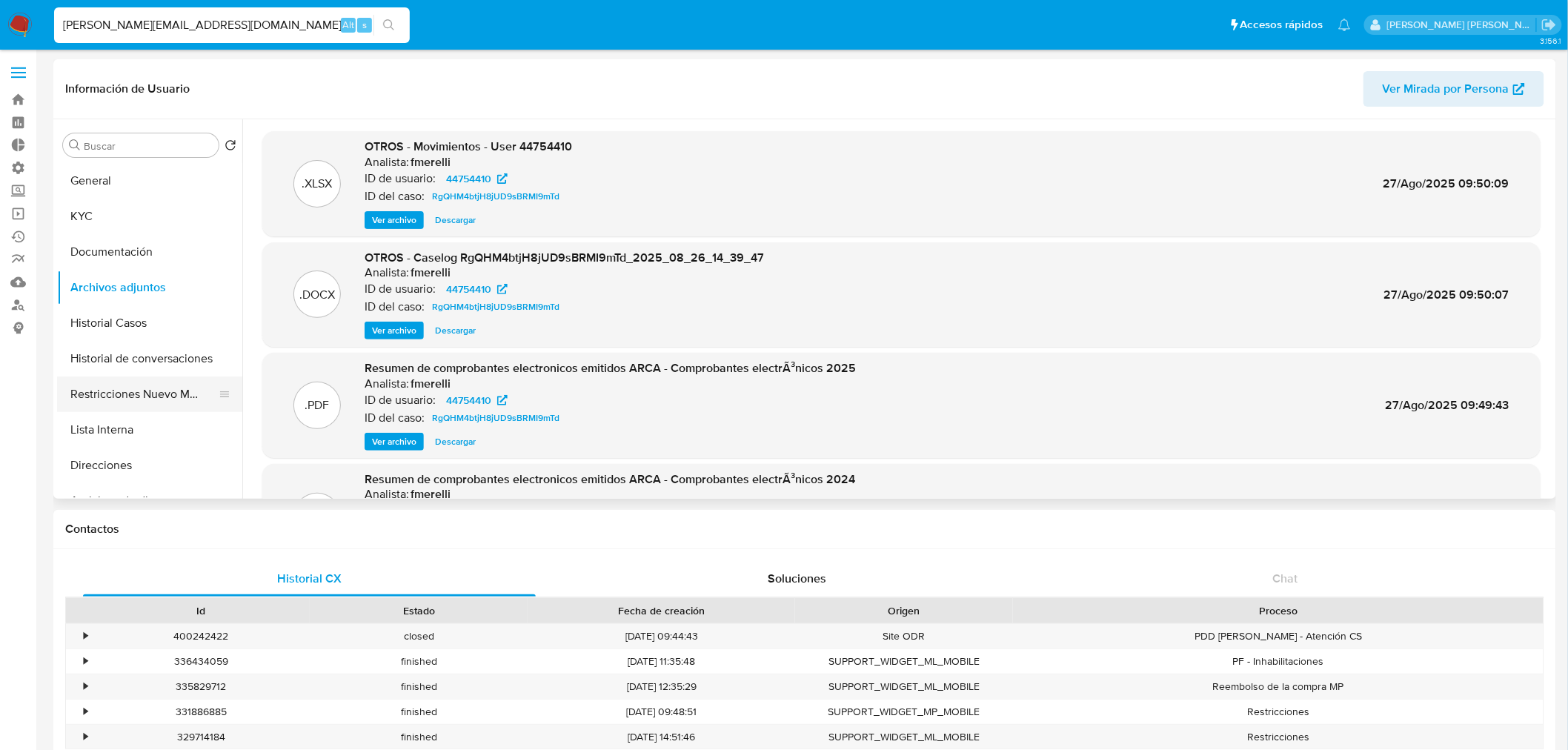
click at [117, 408] on button "Restricciones Nuevo Mundo" at bounding box center [144, 394] width 174 height 36
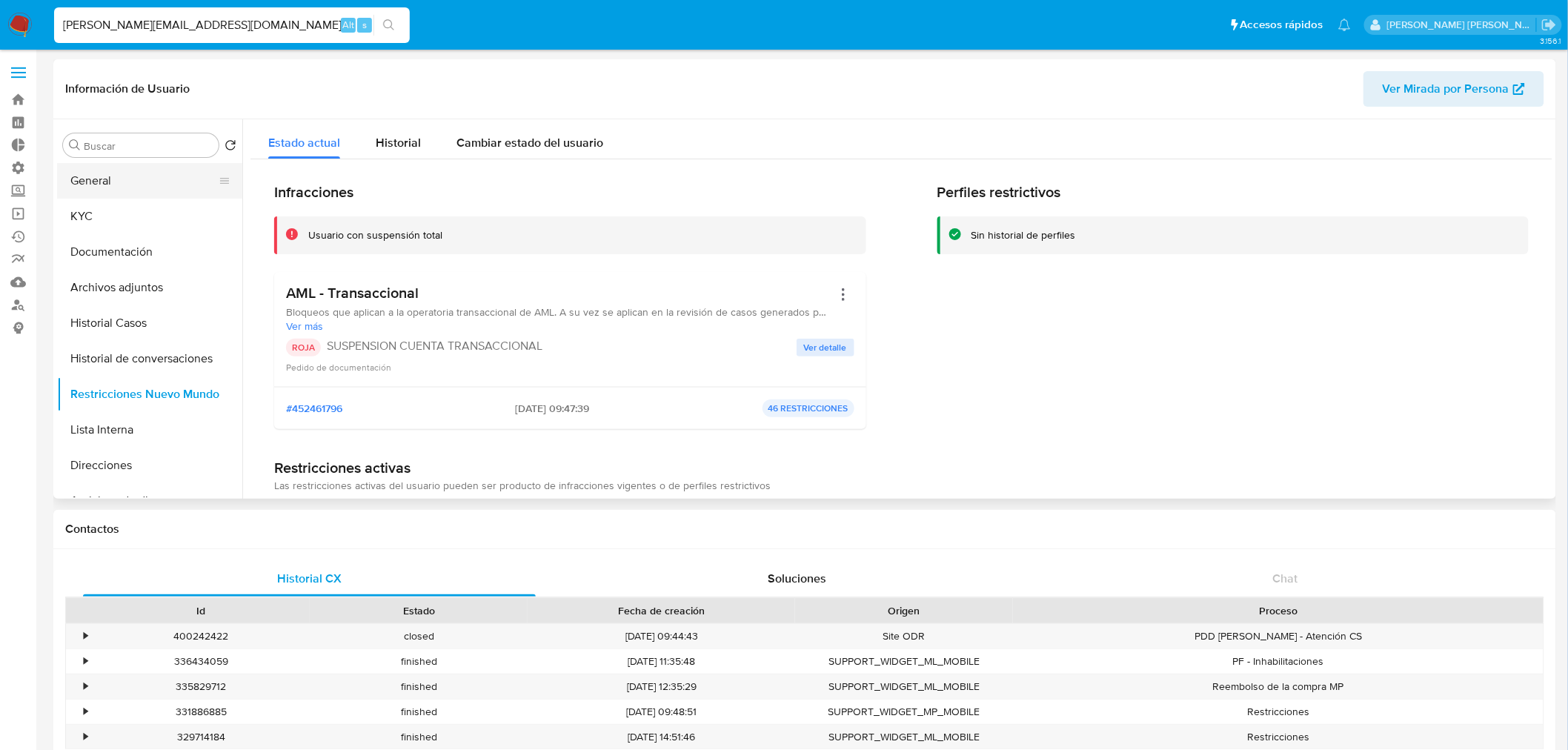
click at [152, 178] on button "General" at bounding box center [144, 180] width 174 height 36
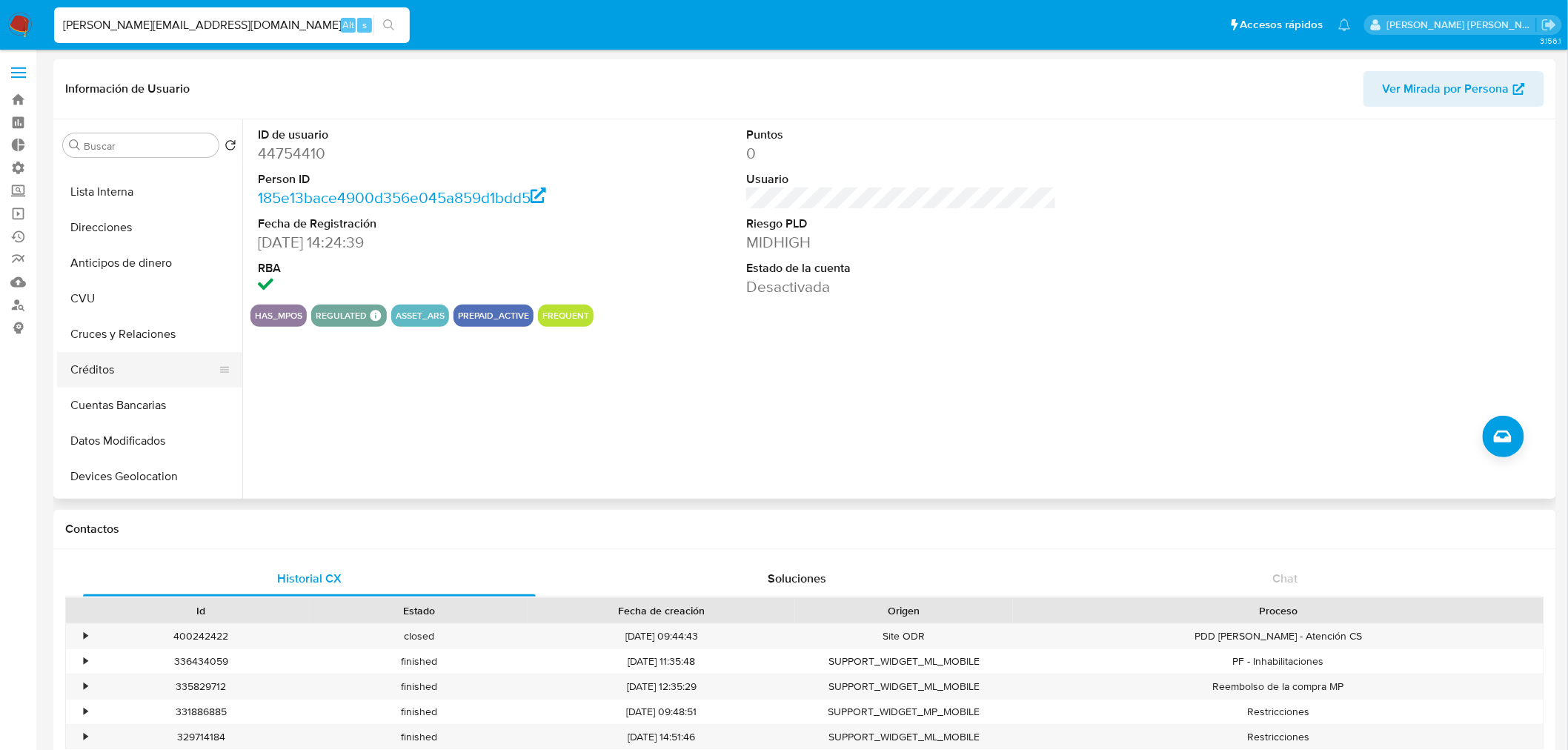
scroll to position [246, 0]
click at [127, 355] on button "Créditos" at bounding box center [144, 361] width 174 height 36
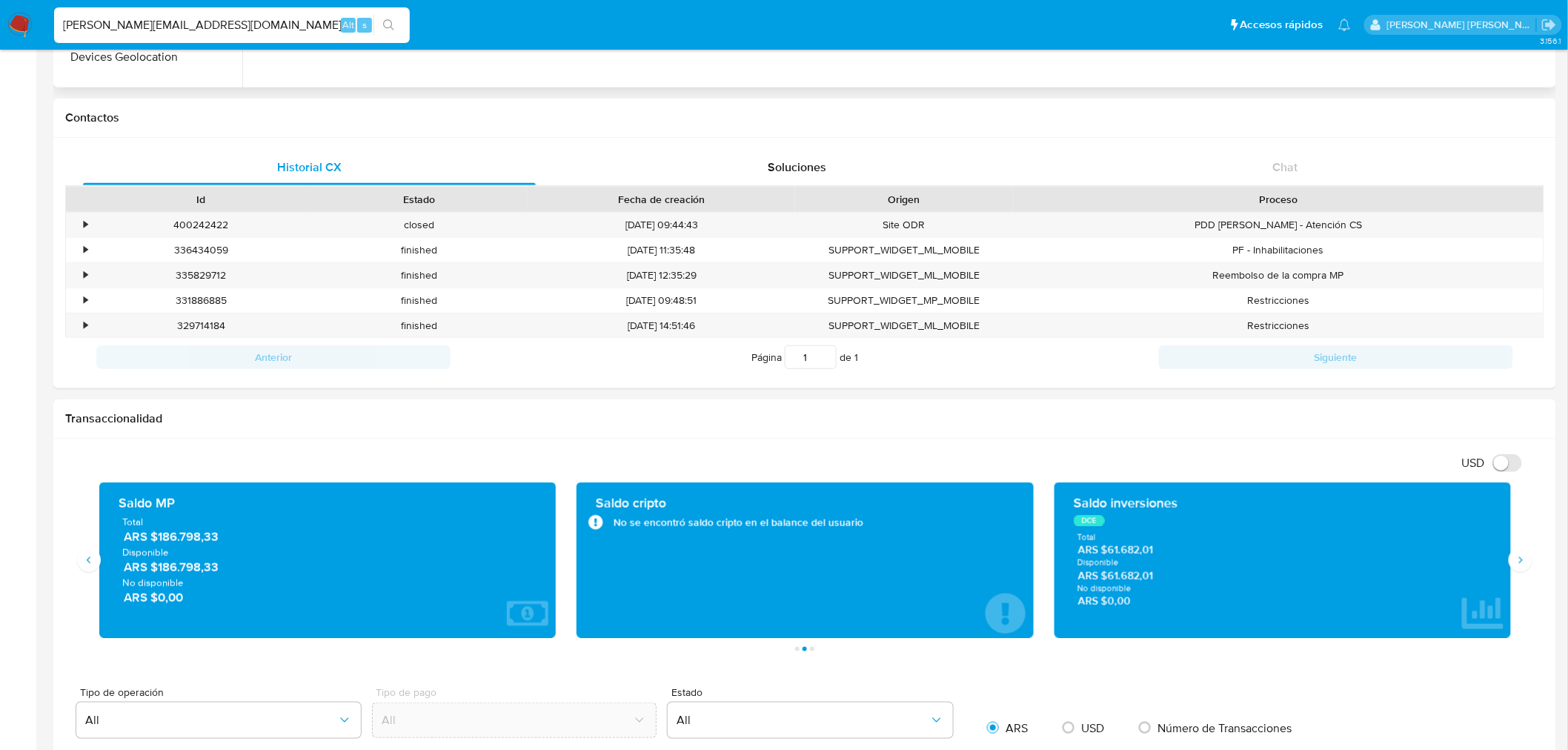
scroll to position [0, 0]
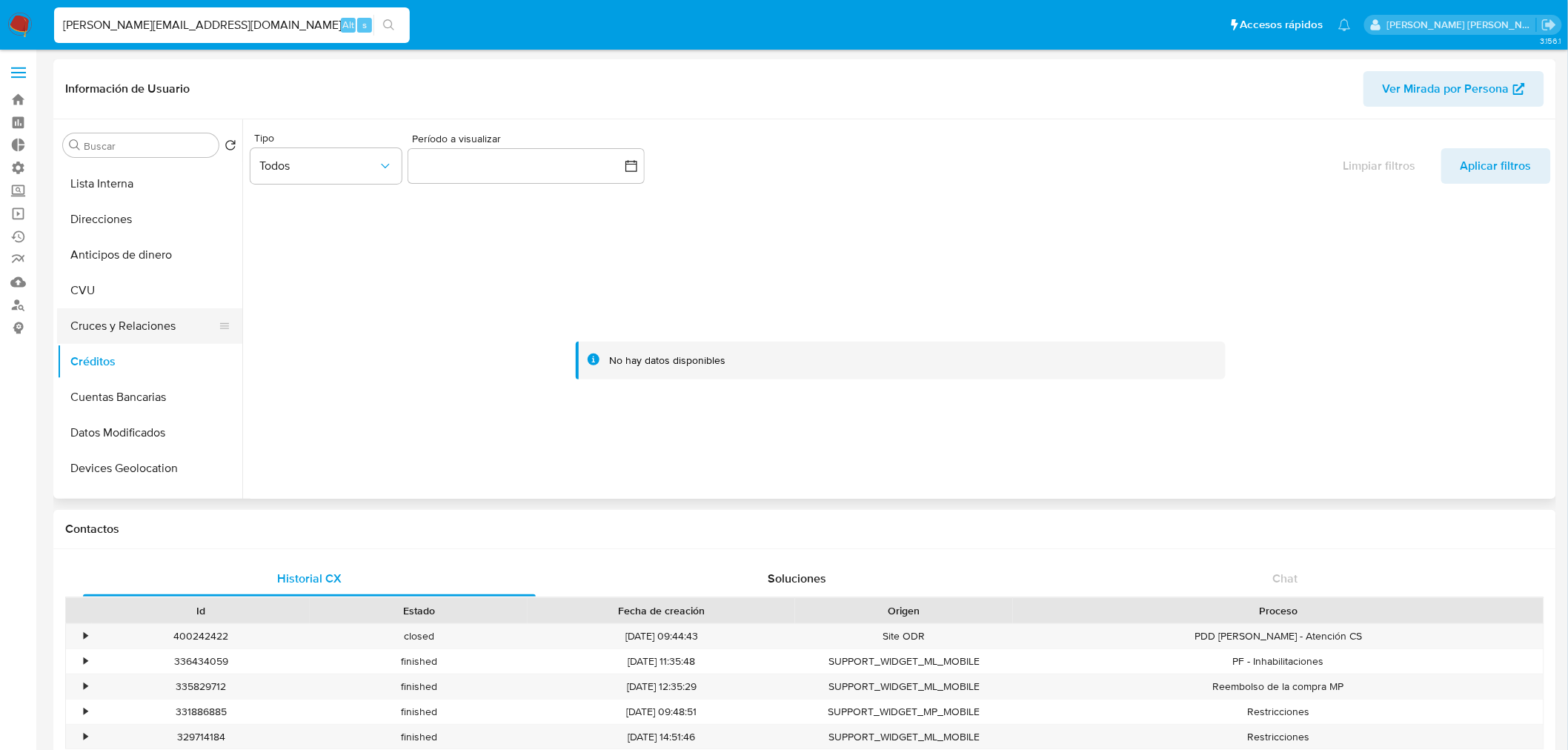
click at [144, 321] on button "Cruces y Relaciones" at bounding box center [144, 326] width 174 height 36
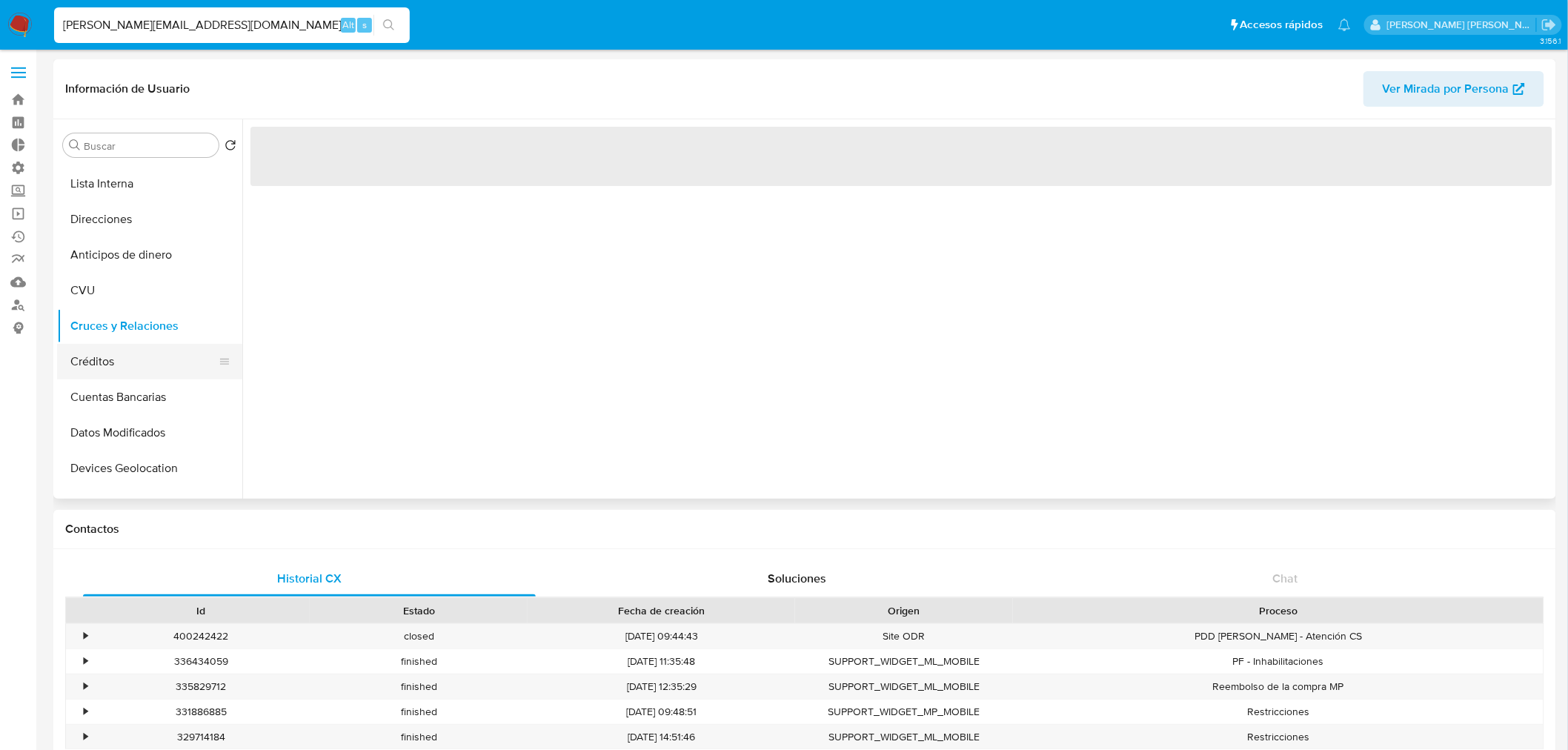
click at [115, 351] on button "Créditos" at bounding box center [144, 361] width 174 height 36
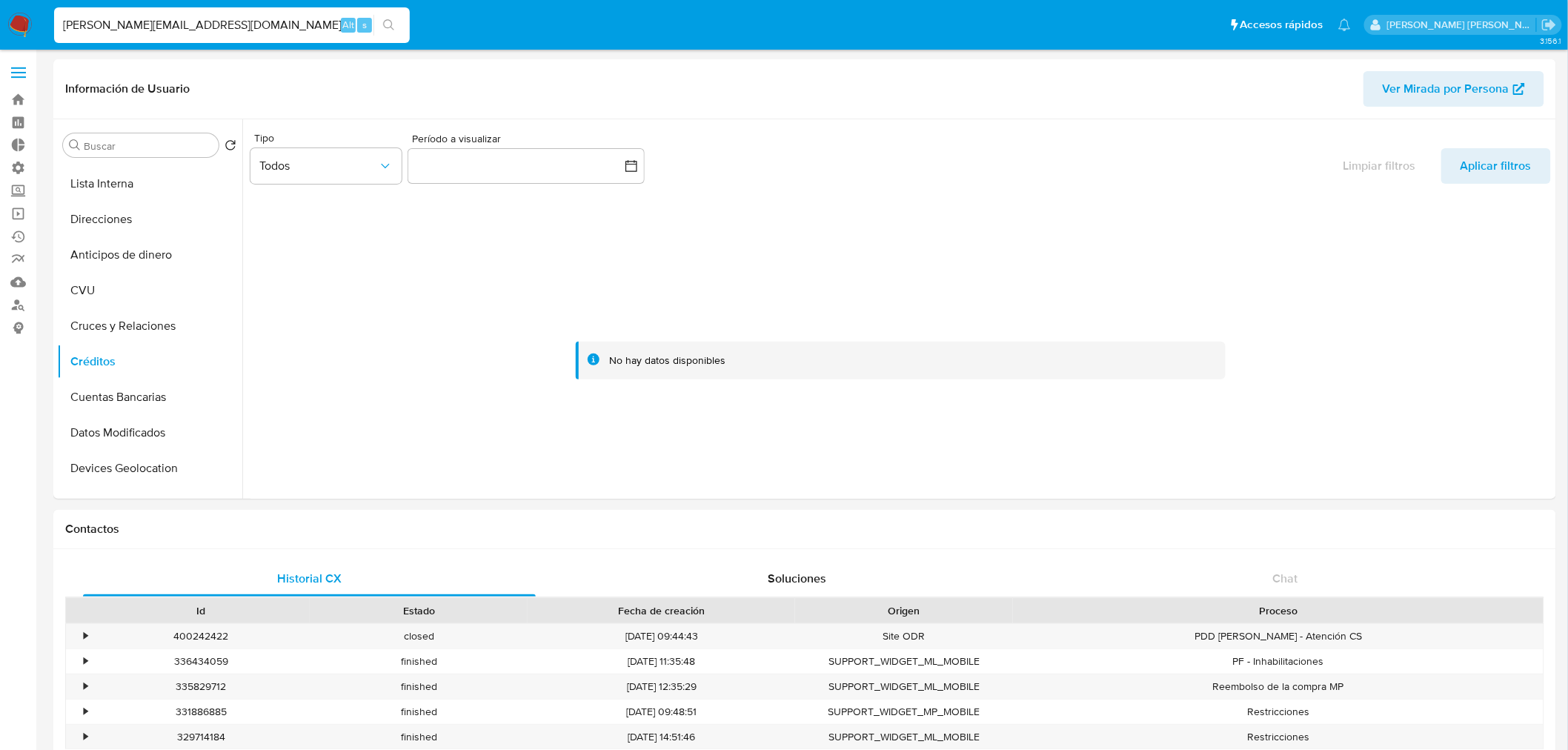
click at [3, 18] on nav "Pausado Ver notificaciones ivan.andriasevich@gmail.com Alt s Accesos rápidos Pr…" at bounding box center [784, 25] width 1568 height 50
click at [27, 22] on img at bounding box center [20, 25] width 25 height 25
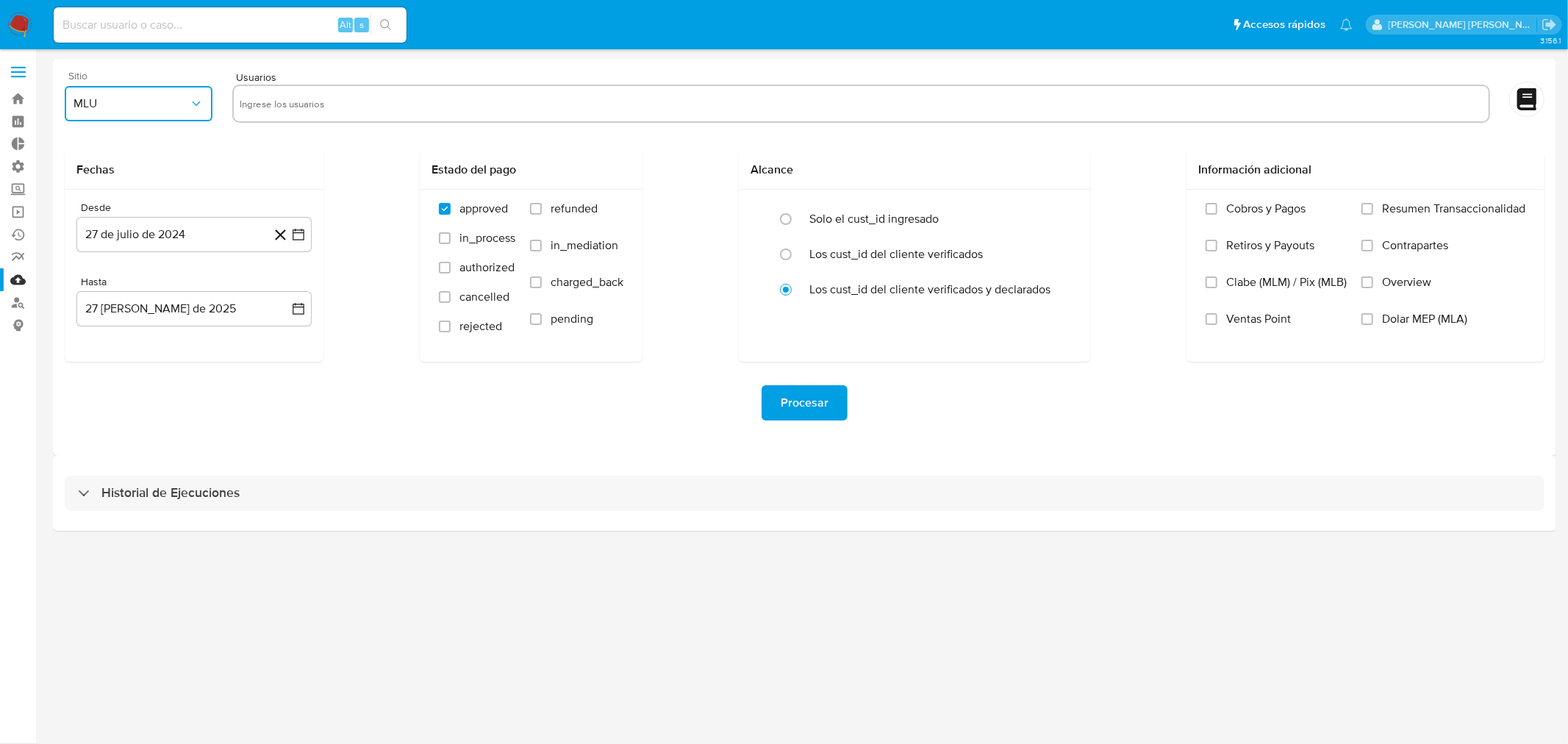
click at [162, 114] on button "MLU" at bounding box center [138, 103] width 147 height 35
click at [153, 149] on div "MLA" at bounding box center [134, 143] width 121 height 35
drag, startPoint x: 318, startPoint y: 89, endPoint x: 321, endPoint y: 100, distance: 11.4
click at [320, 92] on div at bounding box center [861, 104] width 1258 height 38
click at [324, 106] on input "text" at bounding box center [861, 104] width 1243 height 24
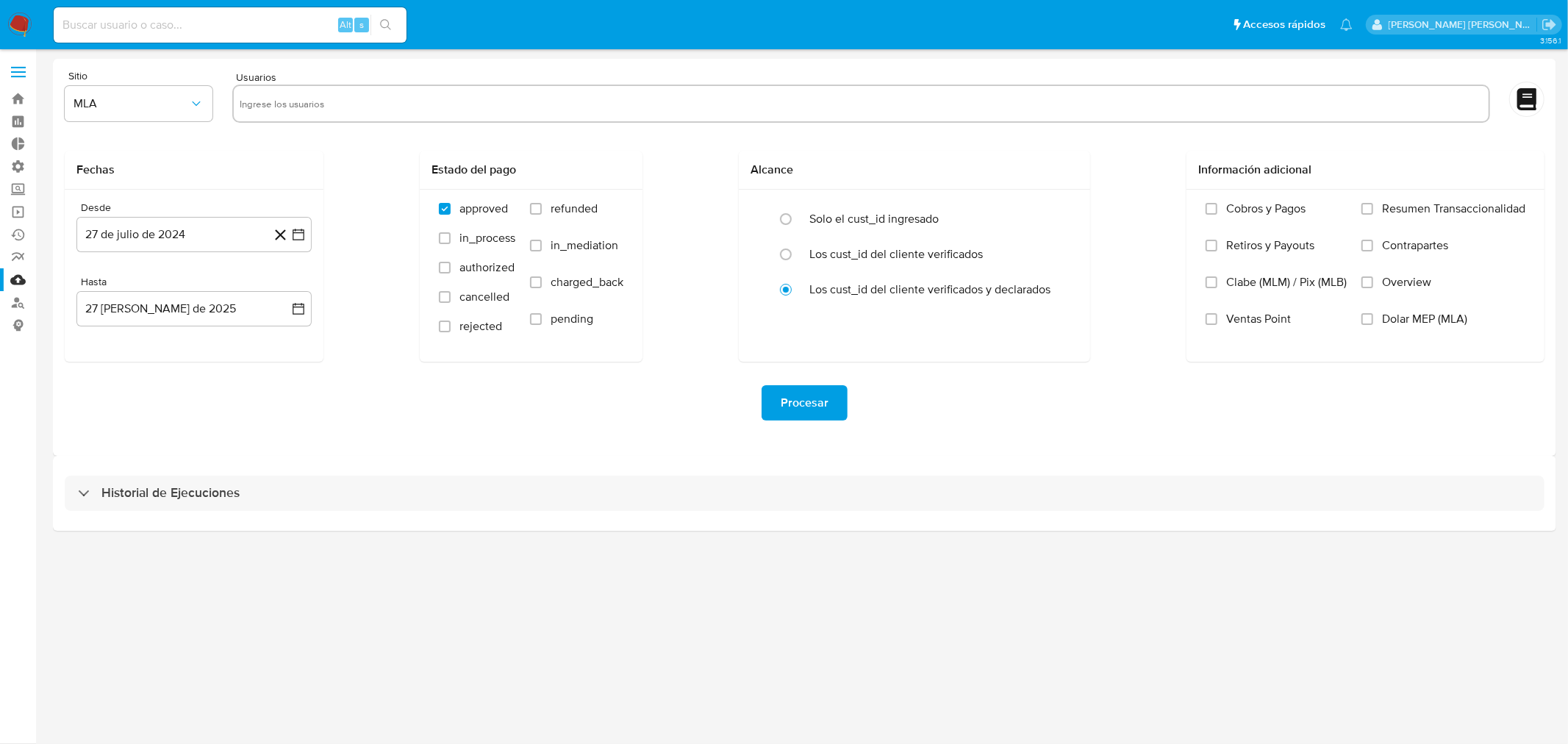
paste input "1273869698"
type input "1273869698"
click at [236, 238] on button "27 de julio de 2024" at bounding box center [194, 234] width 236 height 35
click at [101, 298] on div "julio 2024 julio 2024 lun lunes mar martes mié miércoles jue jueves vie viernes…" at bounding box center [194, 375] width 200 height 193
click at [101, 297] on div "julio 2024 julio 2024 lun lunes mar martes mié miércoles jue jueves vie viernes…" at bounding box center [194, 375] width 200 height 193
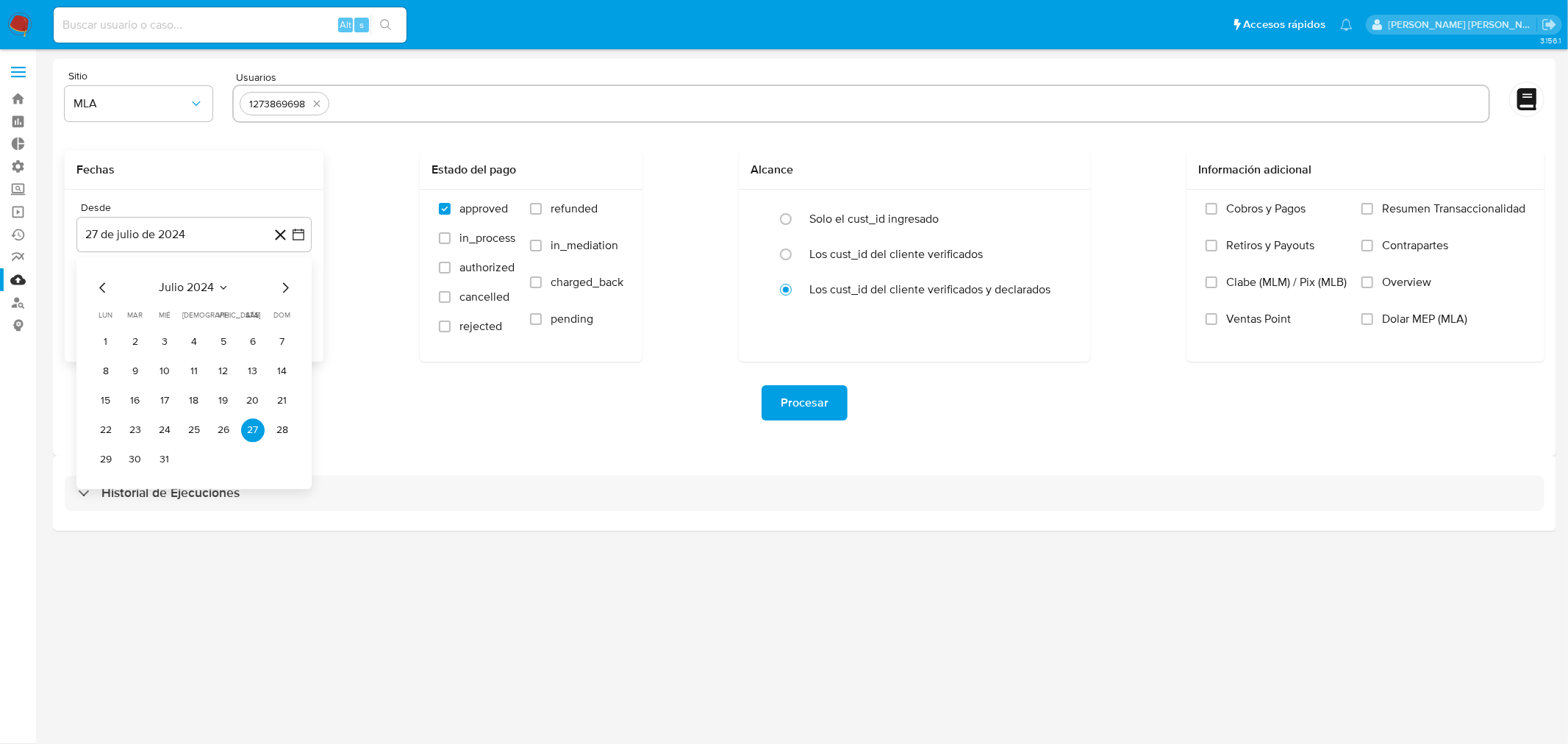
click at [99, 292] on icon "Mes anterior" at bounding box center [102, 287] width 17 height 17
drag, startPoint x: 99, startPoint y: 292, endPoint x: 98, endPoint y: 284, distance: 8.1
click at [98, 291] on icon "Mes anterior" at bounding box center [102, 287] width 17 height 17
click at [98, 284] on icon "Mes anterior" at bounding box center [102, 287] width 17 height 17
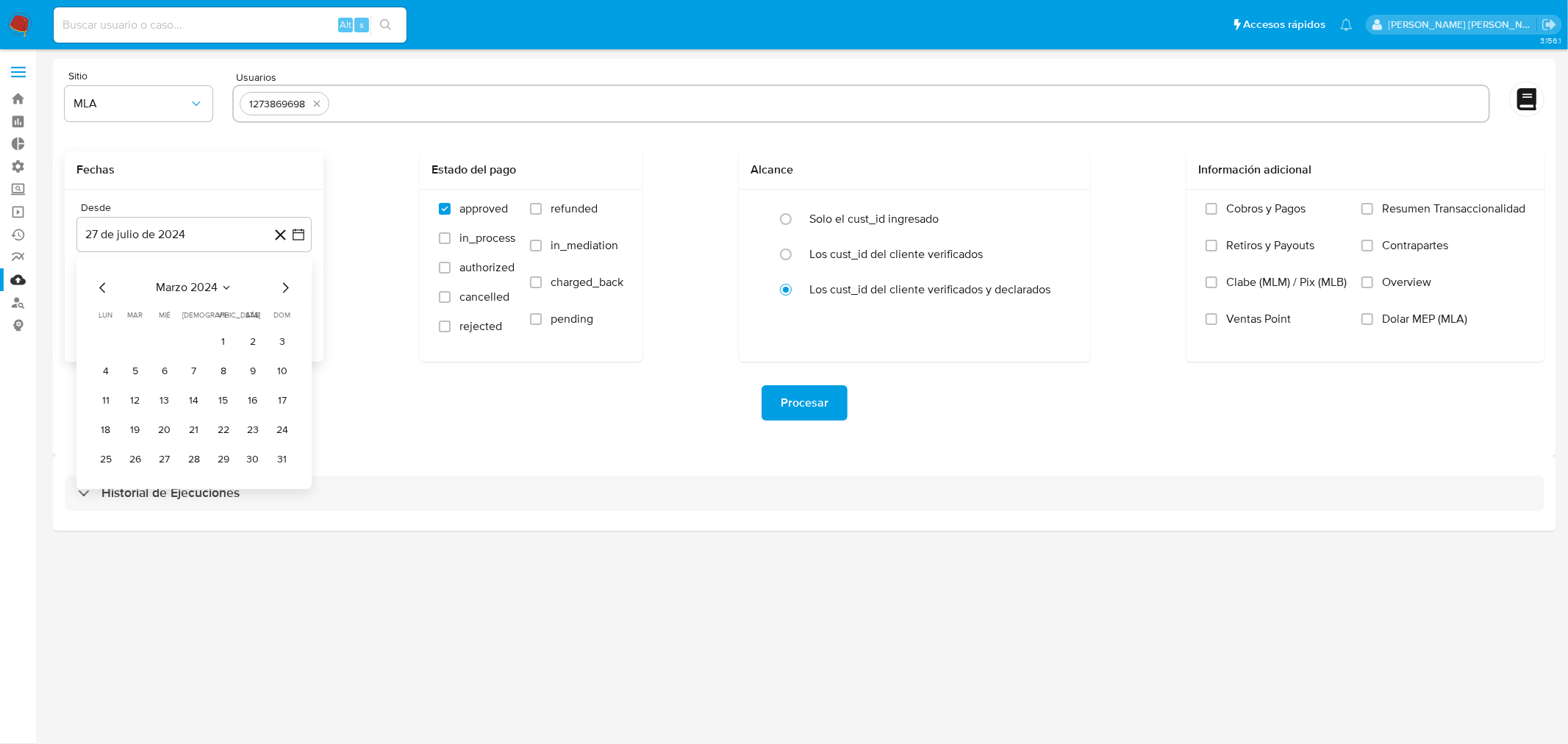
click at [99, 284] on icon "Mes anterior" at bounding box center [102, 287] width 17 height 17
click at [100, 285] on icon "Mes anterior" at bounding box center [102, 287] width 17 height 17
click at [107, 338] on button "1" at bounding box center [105, 342] width 24 height 24
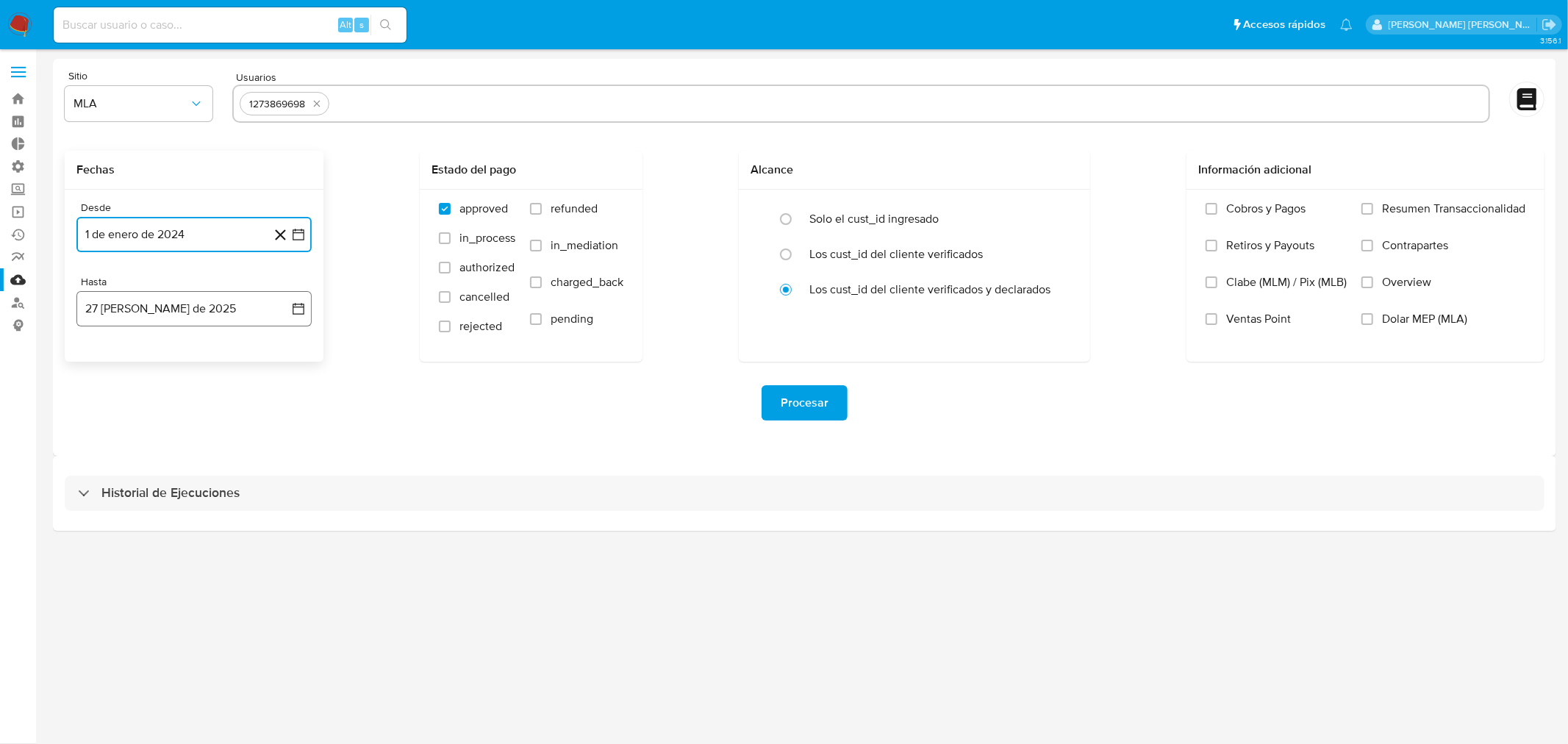
click at [120, 318] on button "27 de agosto de 2025" at bounding box center [194, 308] width 236 height 35
drag, startPoint x: 96, startPoint y: 358, endPoint x: 133, endPoint y: 400, distance: 56.0
click at [98, 364] on icon "Mes anterior" at bounding box center [102, 361] width 17 height 17
click at [200, 528] on button "31" at bounding box center [194, 534] width 24 height 24
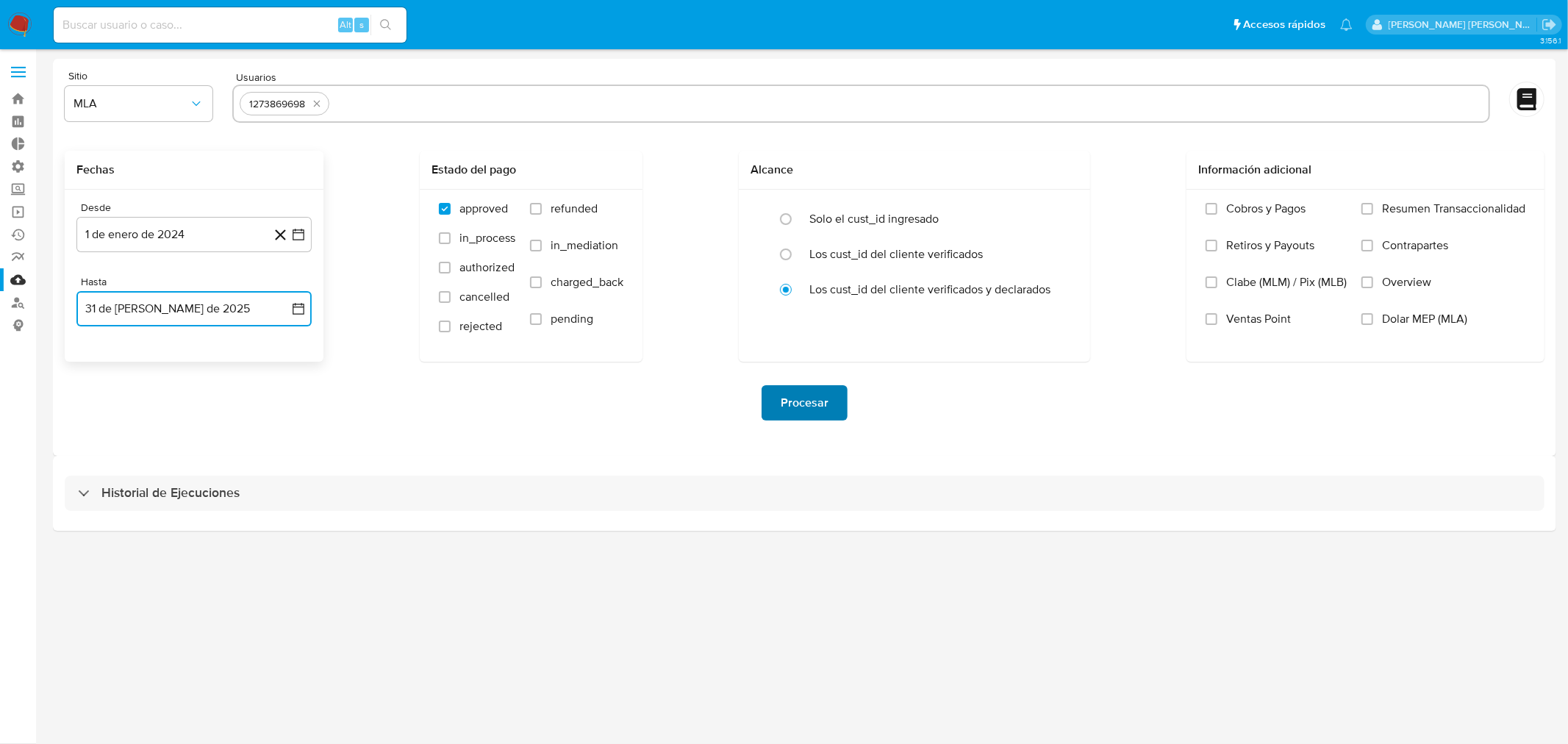
click at [806, 409] on span "Procesar" at bounding box center [805, 402] width 48 height 32
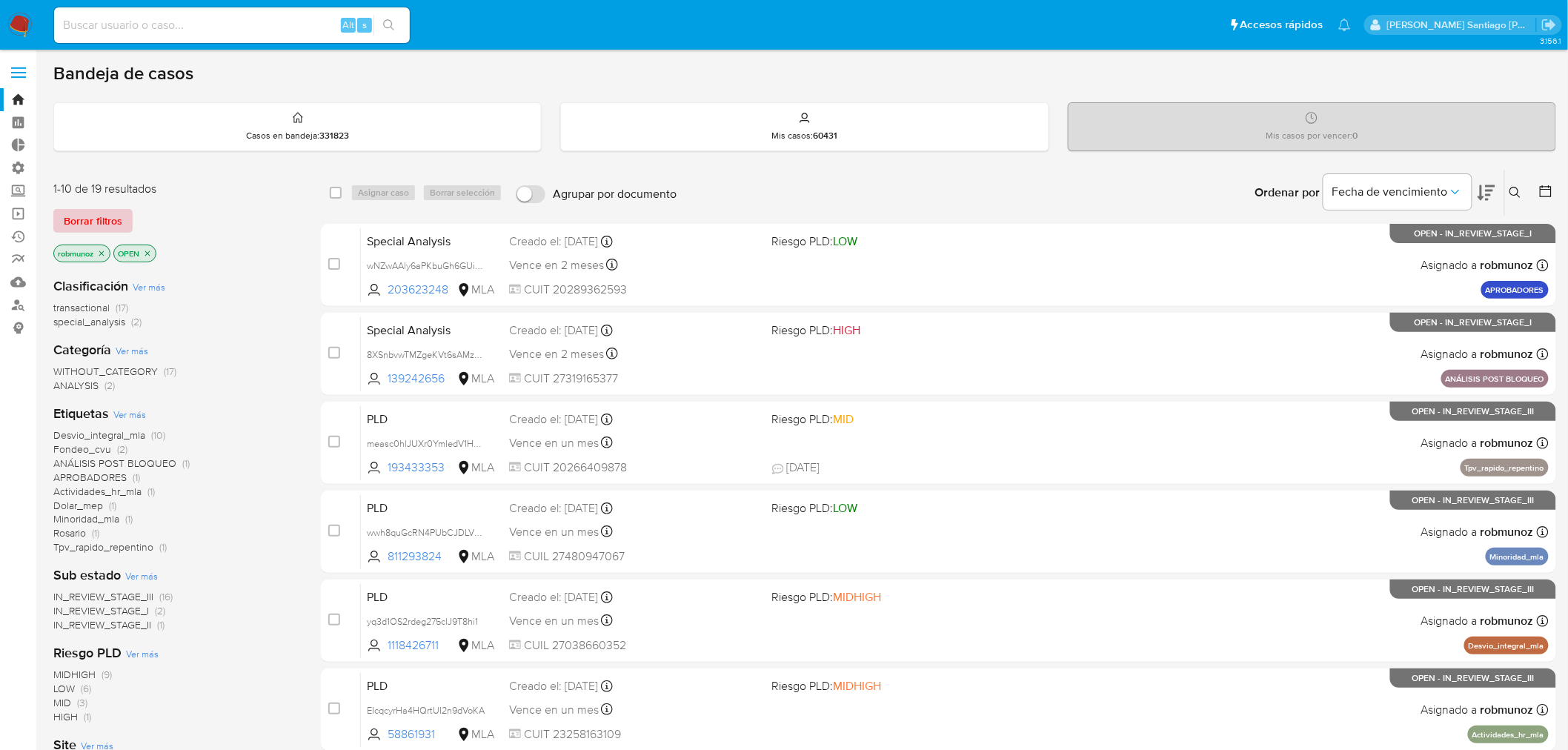
click at [91, 231] on span "Borrar filtros" at bounding box center [93, 220] width 58 height 21
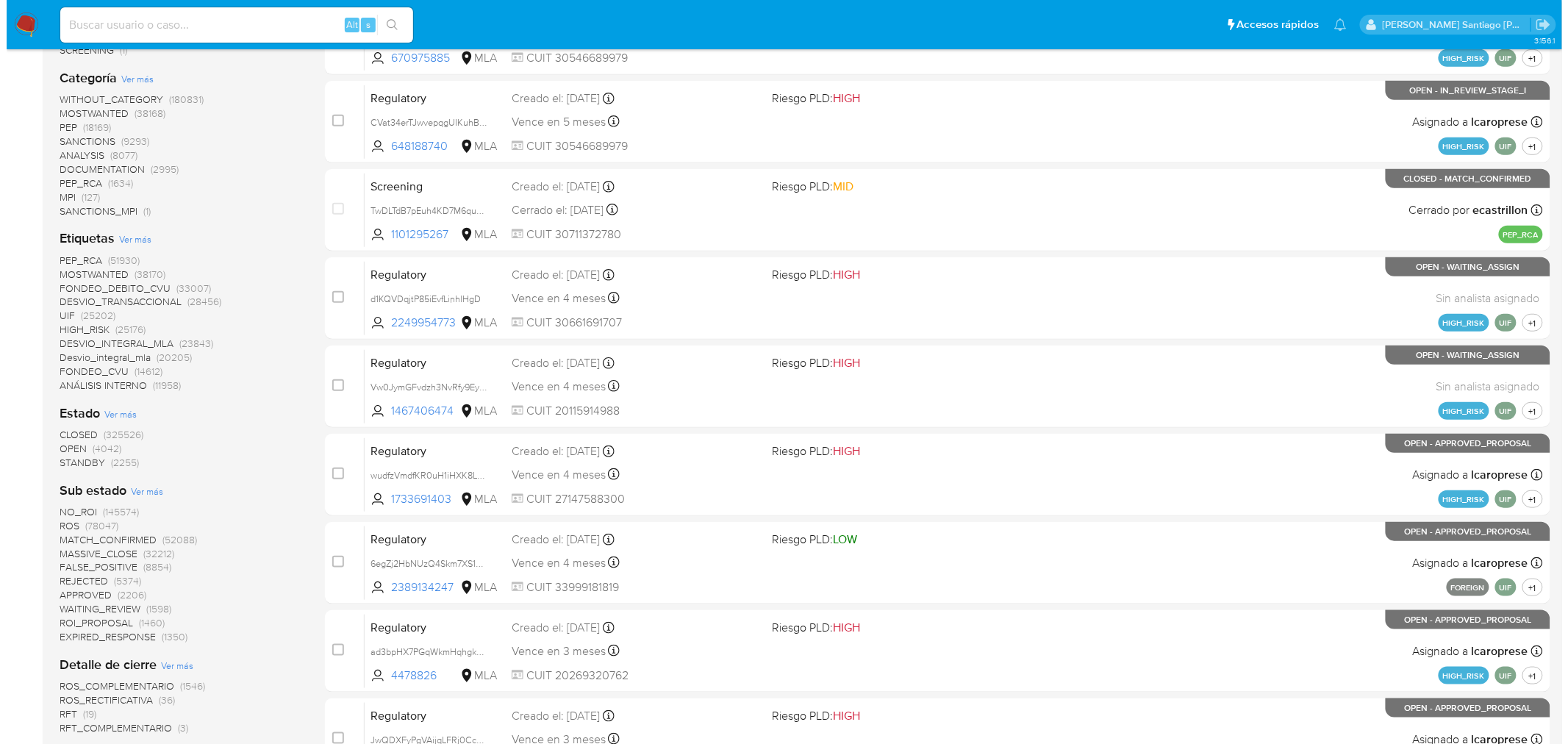
scroll to position [408, 0]
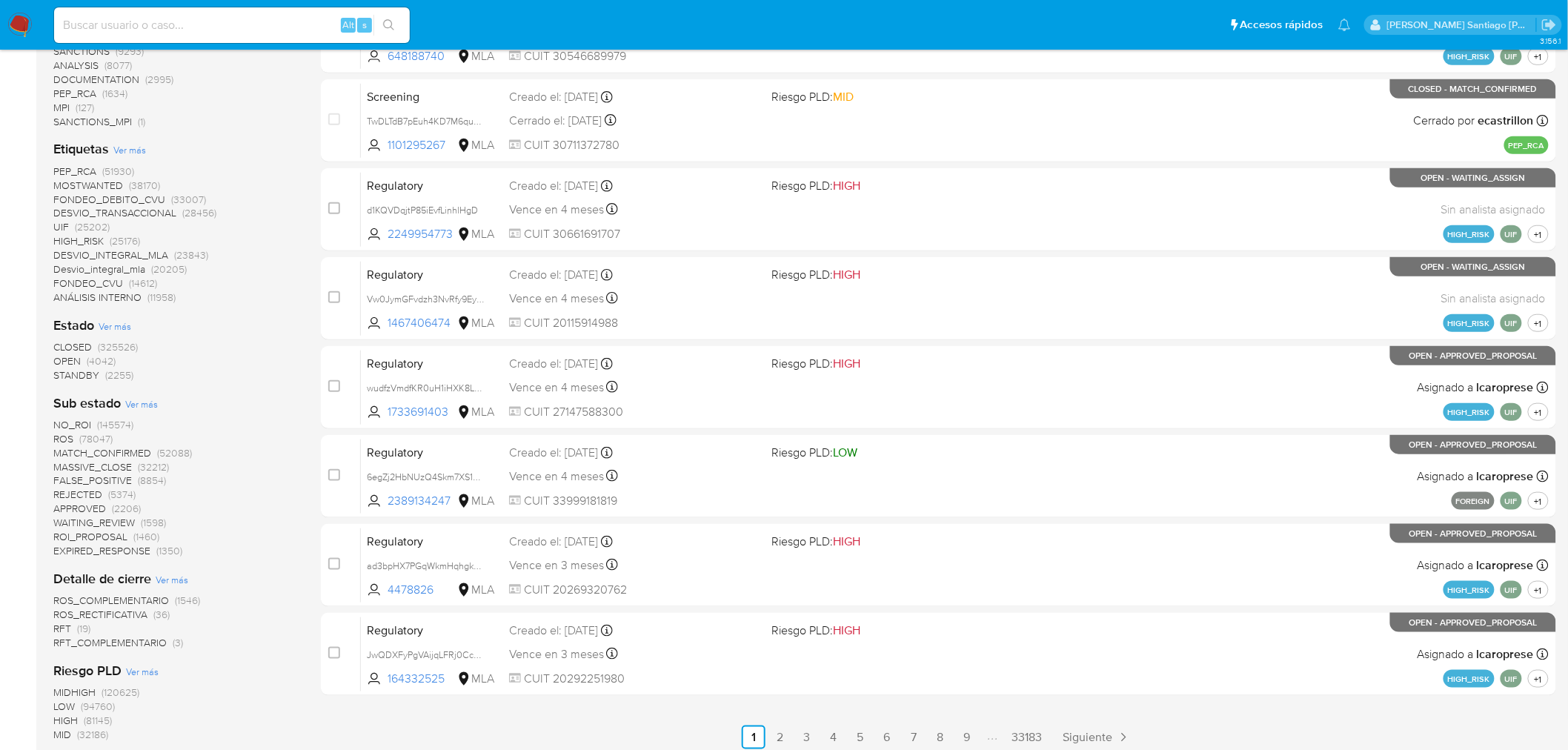
click at [141, 145] on span "Ver más" at bounding box center [130, 150] width 32 height 13
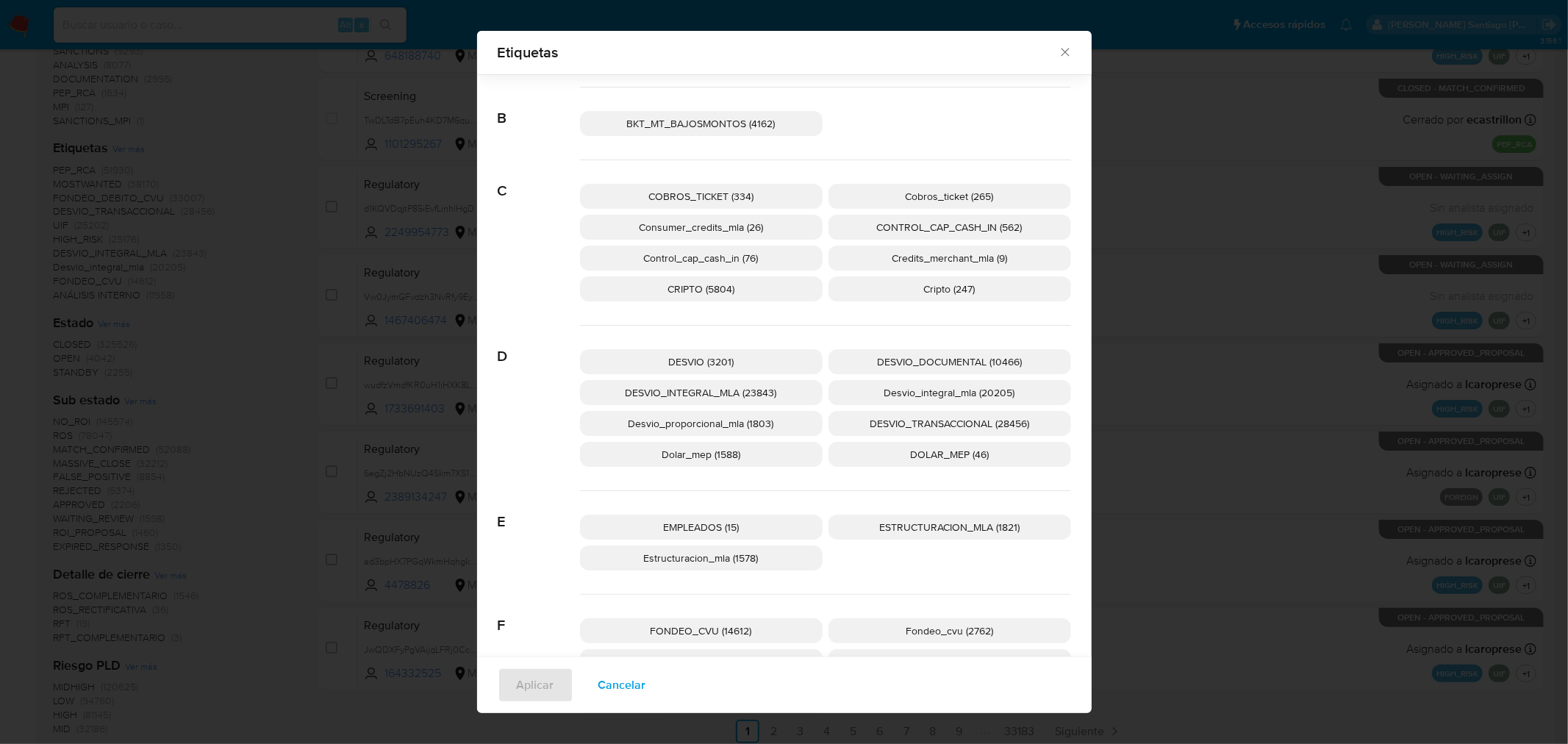
scroll to position [398, 0]
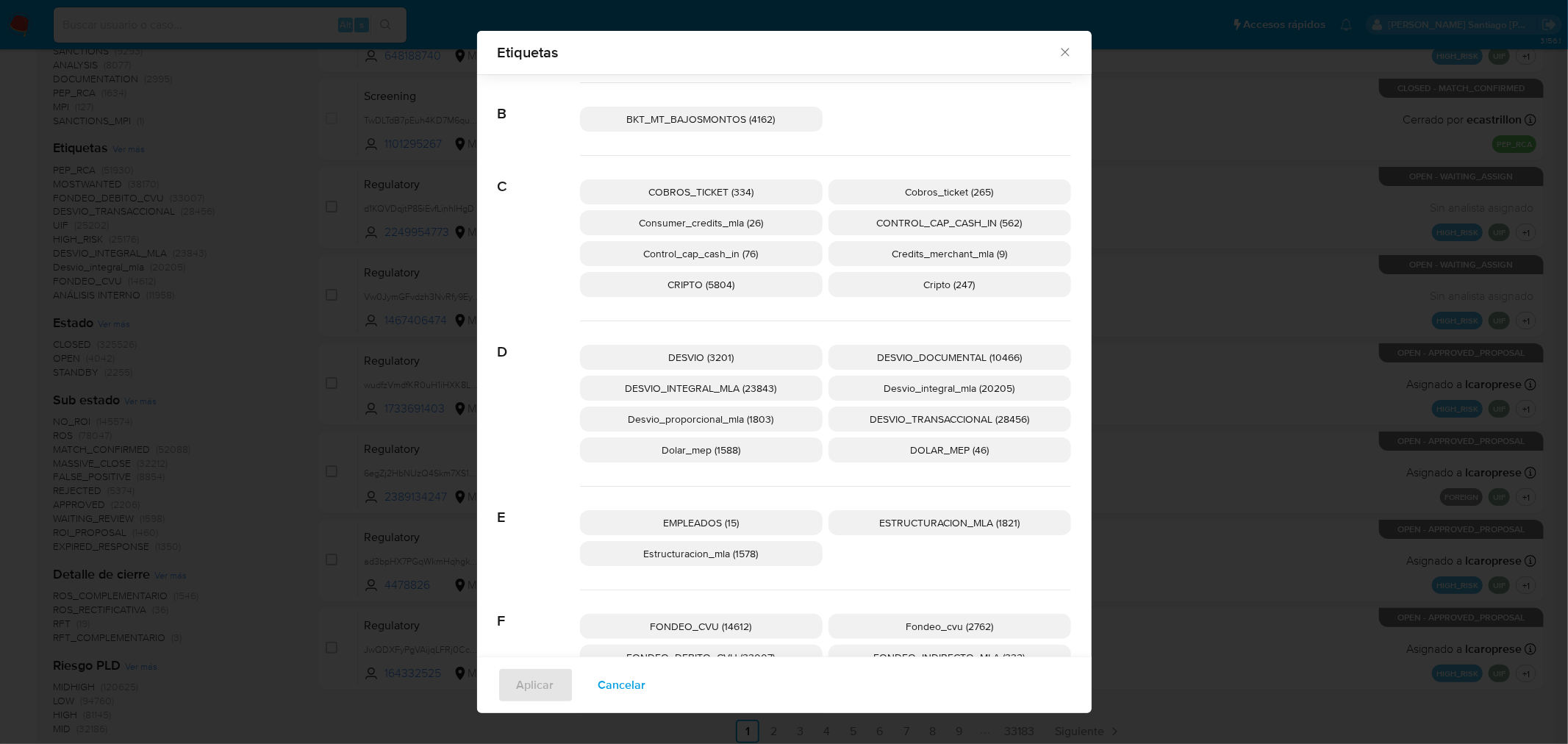
click at [709, 227] on span "Consumer_credits_mla (26)" at bounding box center [700, 222] width 124 height 15
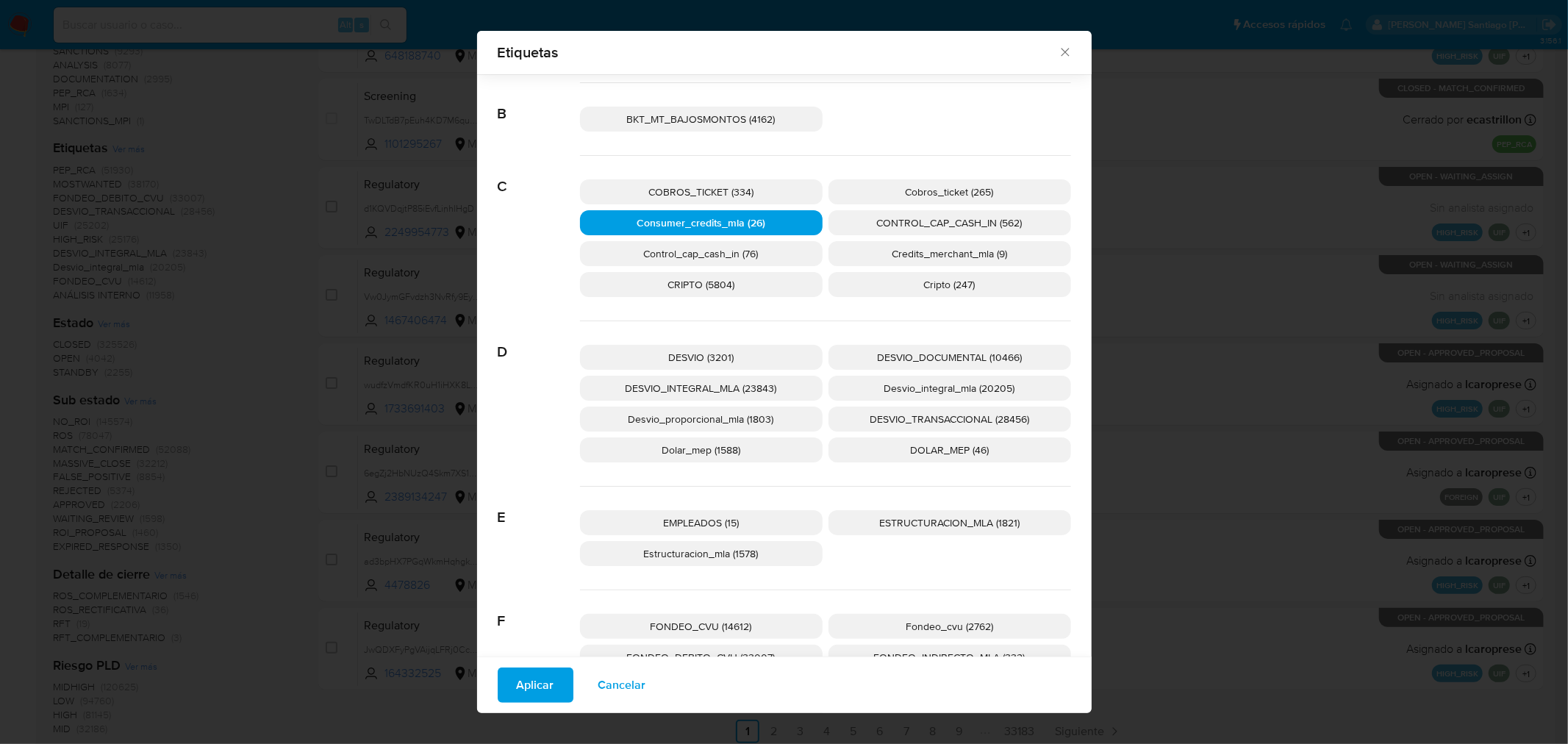
click at [547, 679] on button "Aplicar" at bounding box center [536, 685] width 76 height 35
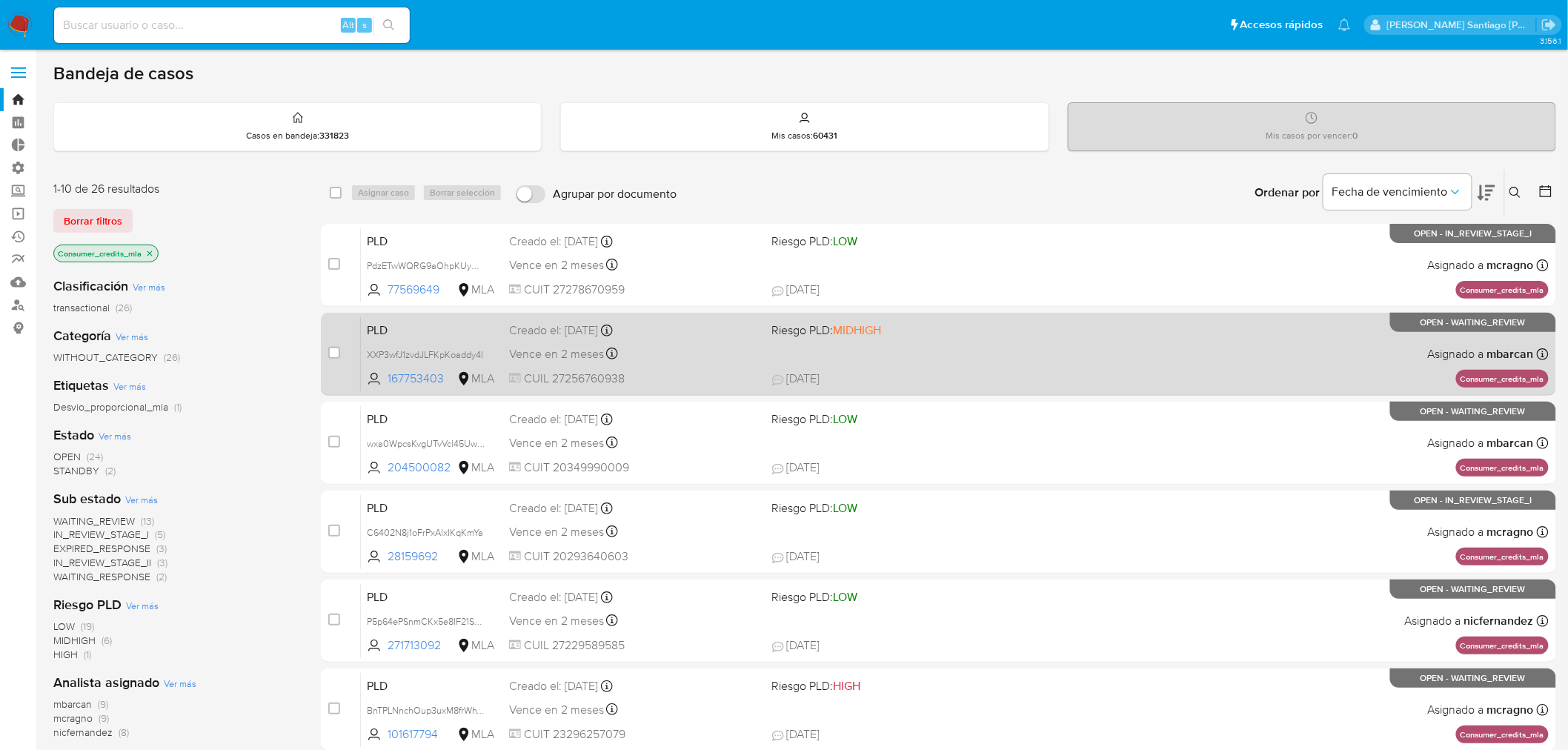
click at [1126, 346] on div "PLD XXP3wfJ1zvdJLFKpKoaddy4I 167753403 MLA Riesgo PLD: MIDHIGH Creado el: 12/08…" at bounding box center [955, 354] width 1188 height 75
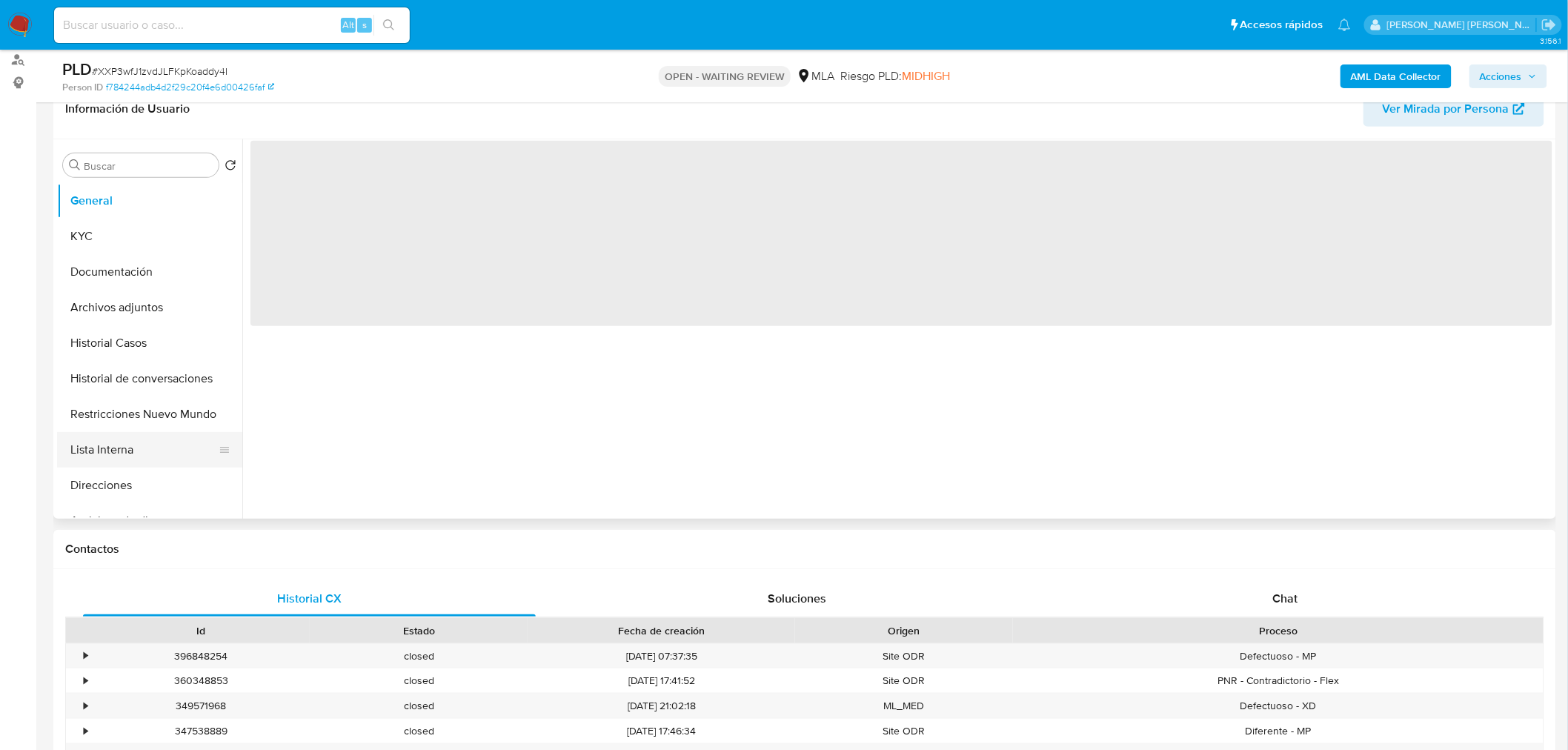
scroll to position [247, 0]
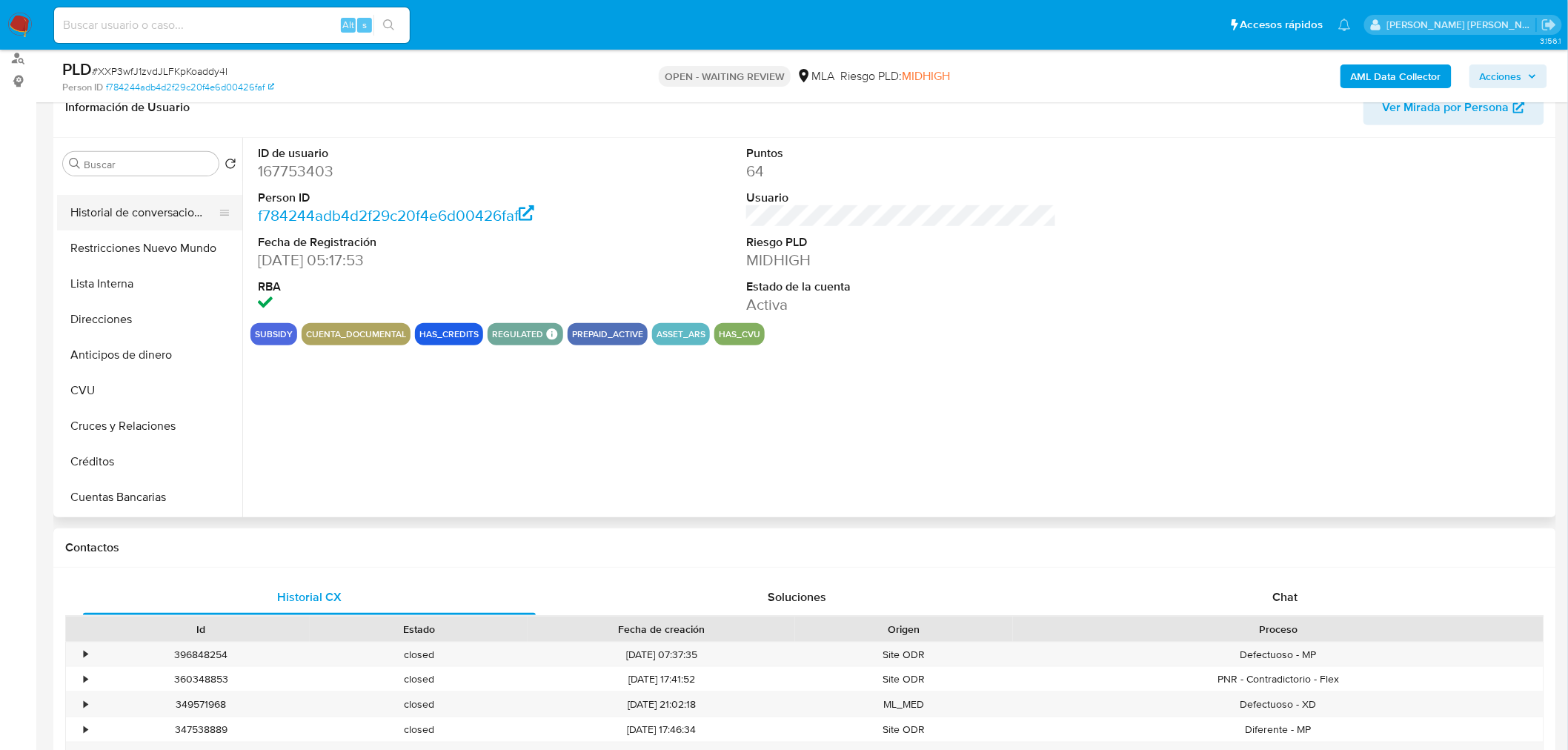
select select "10"
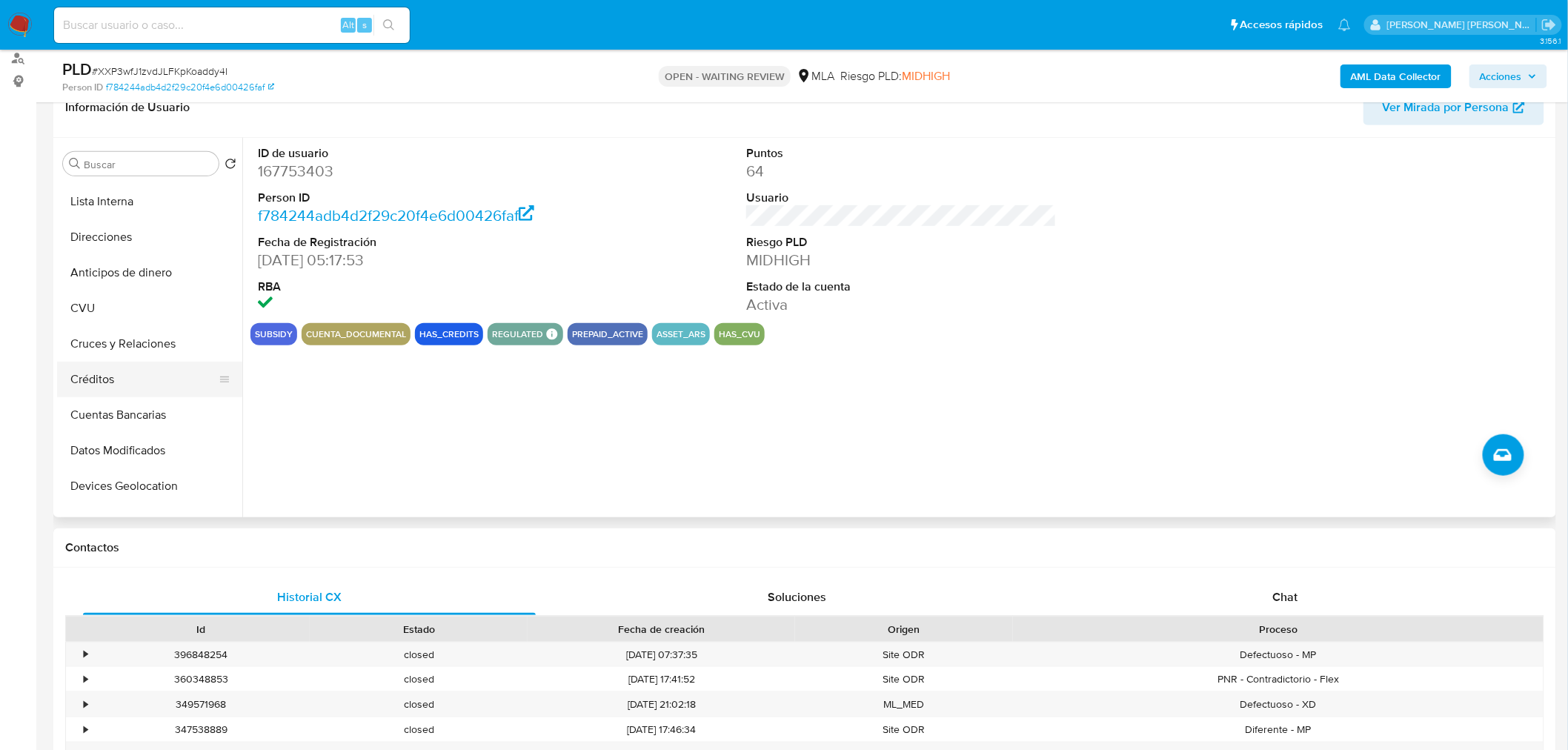
click at [117, 389] on button "Créditos" at bounding box center [144, 379] width 174 height 36
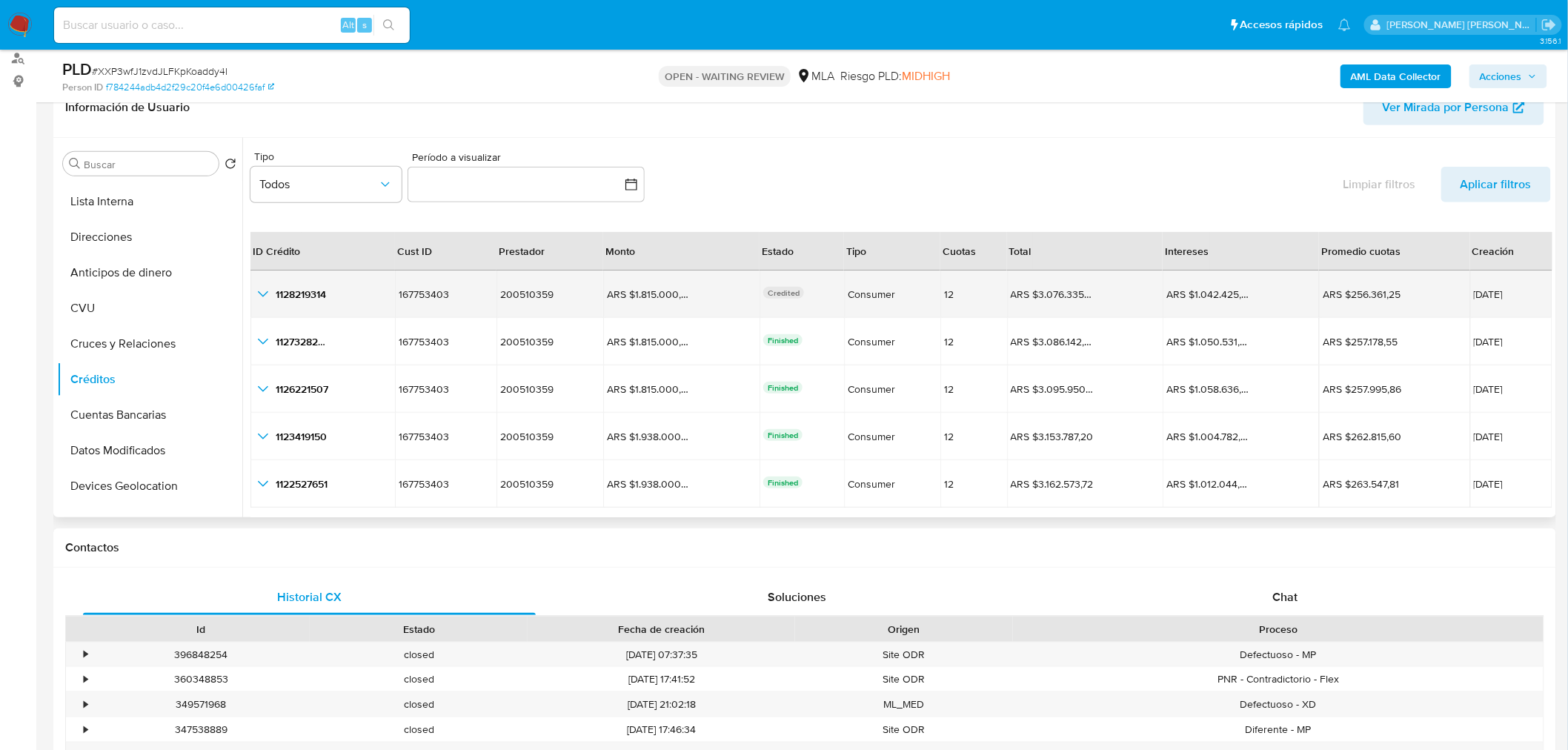
click at [262, 292] on icon "button_show_hidden_detail_by_id_0" at bounding box center [262, 294] width 17 height 17
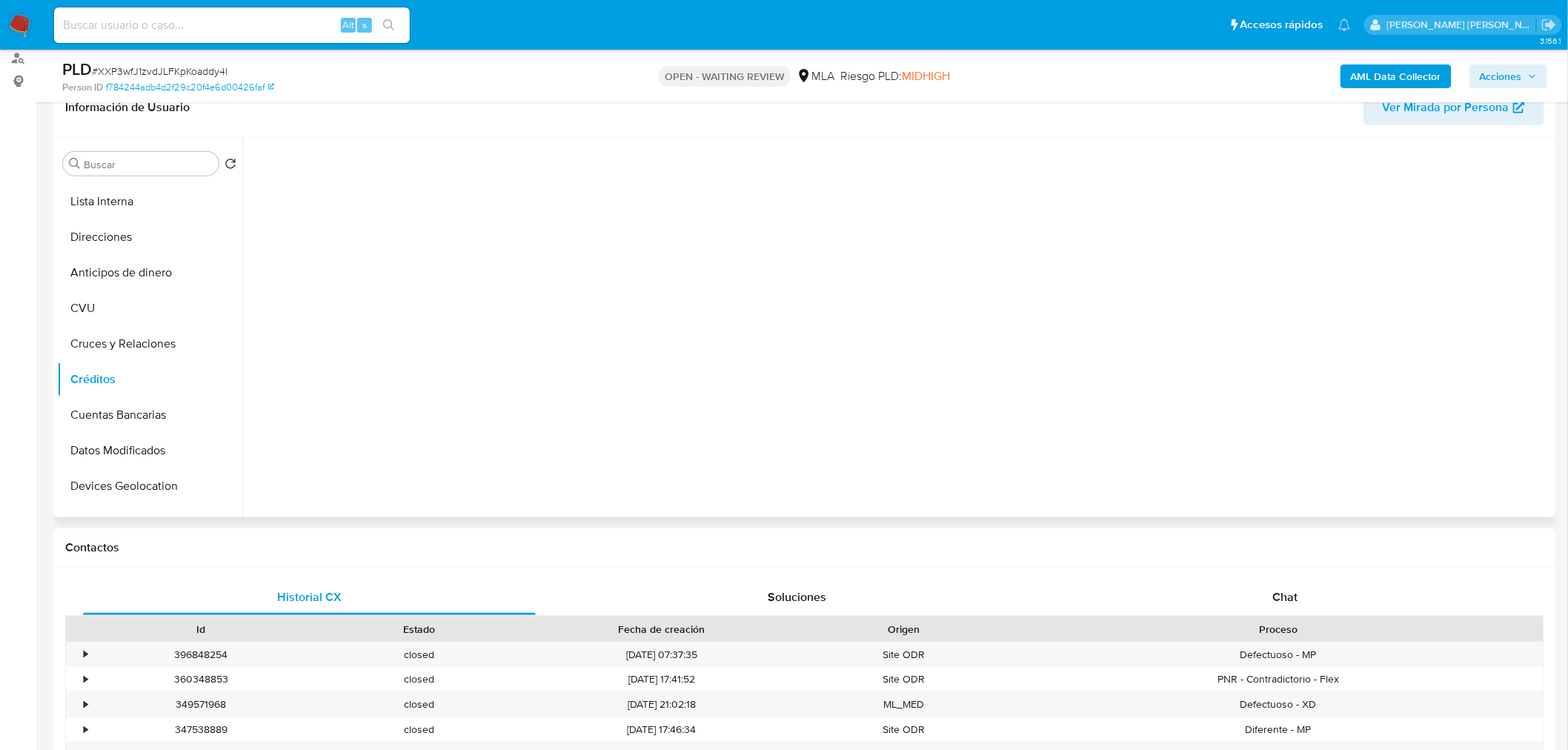
scroll to position [82, 0]
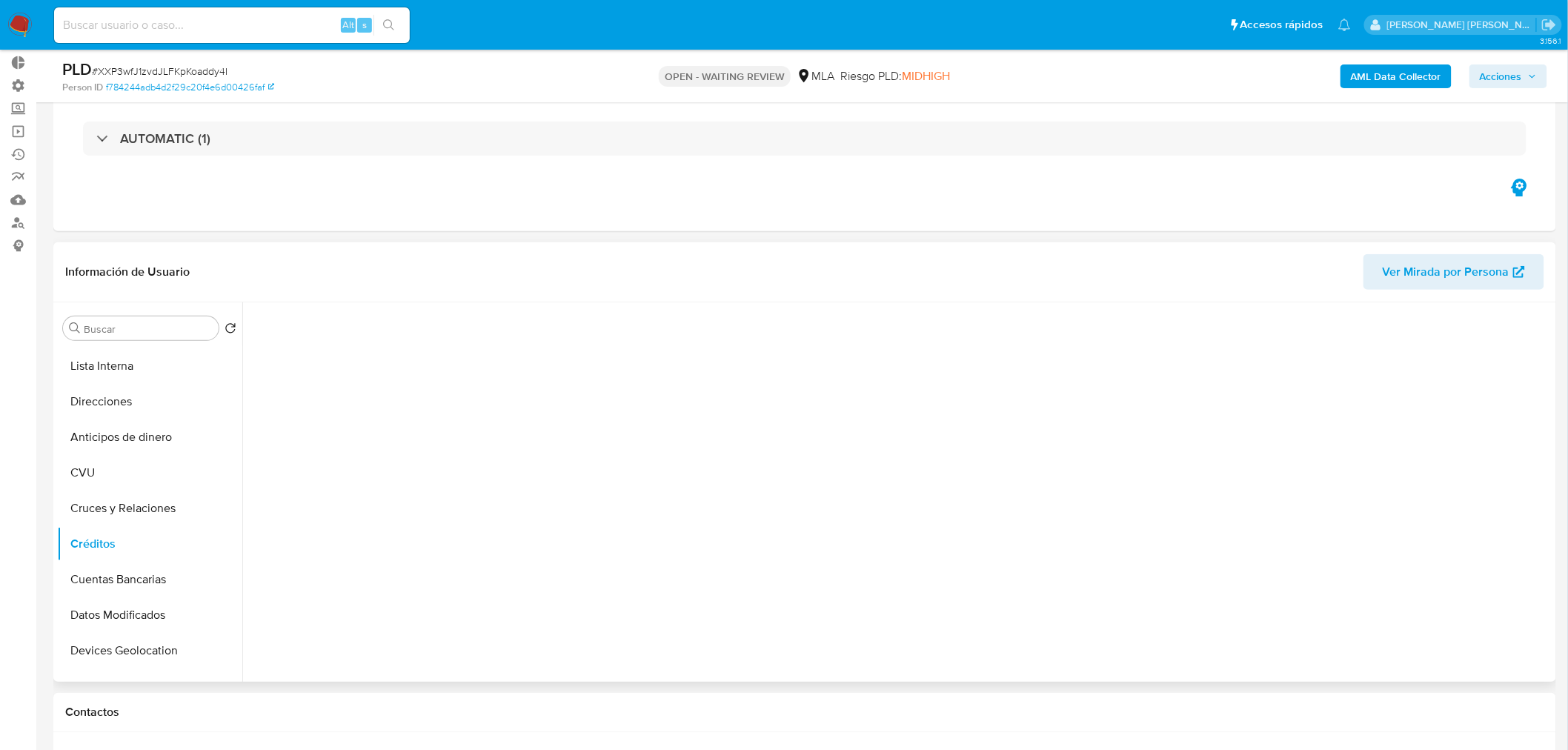
click at [884, 674] on div at bounding box center [898, 492] width 1311 height 380
drag, startPoint x: 100, startPoint y: 513, endPoint x: 105, endPoint y: 524, distance: 12.1
click at [101, 513] on button "Cruces y Relaciones" at bounding box center [144, 508] width 174 height 36
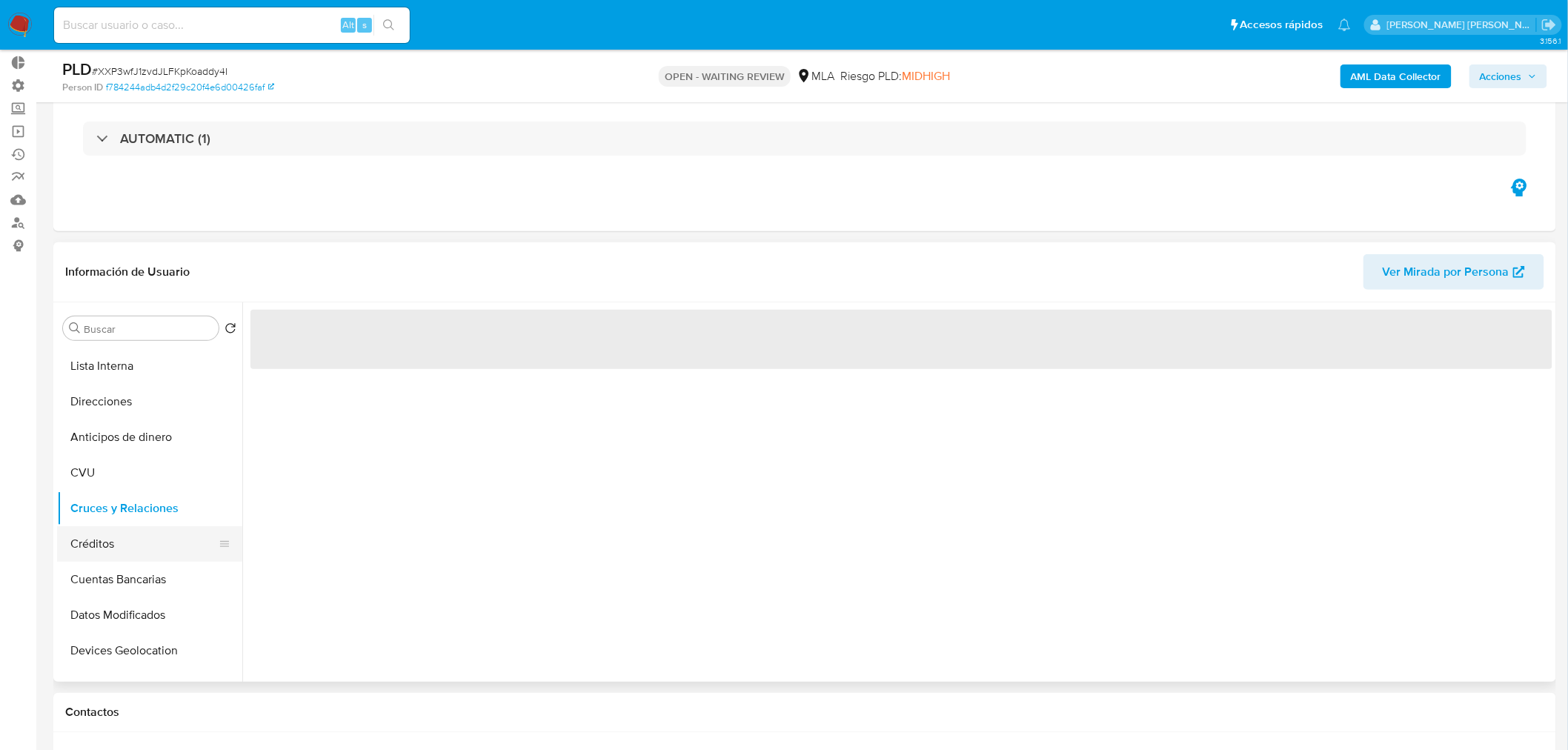
click at [105, 537] on button "Créditos" at bounding box center [144, 544] width 174 height 36
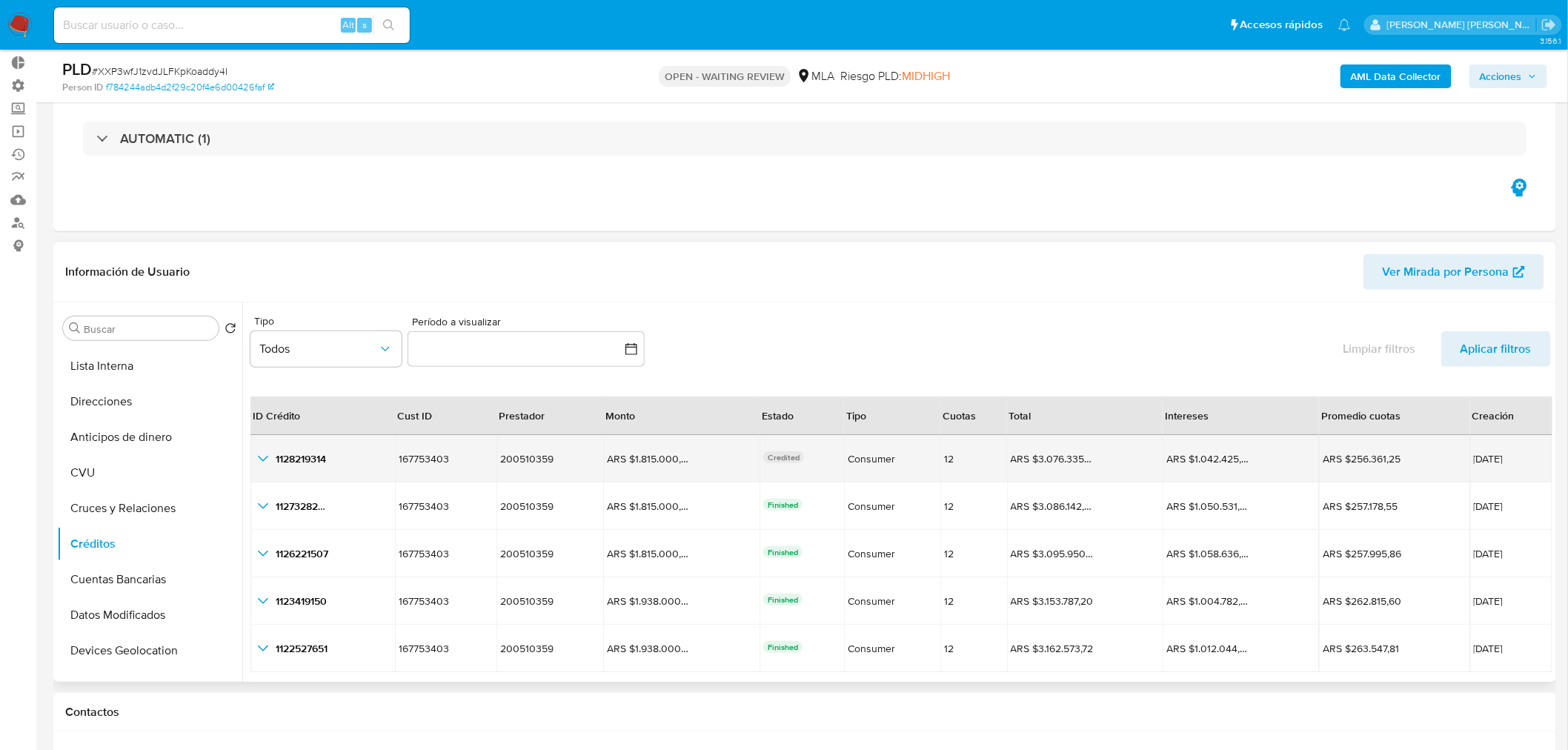
click at [269, 463] on icon "button_show_hidden_detail_by_id_0" at bounding box center [262, 458] width 17 height 17
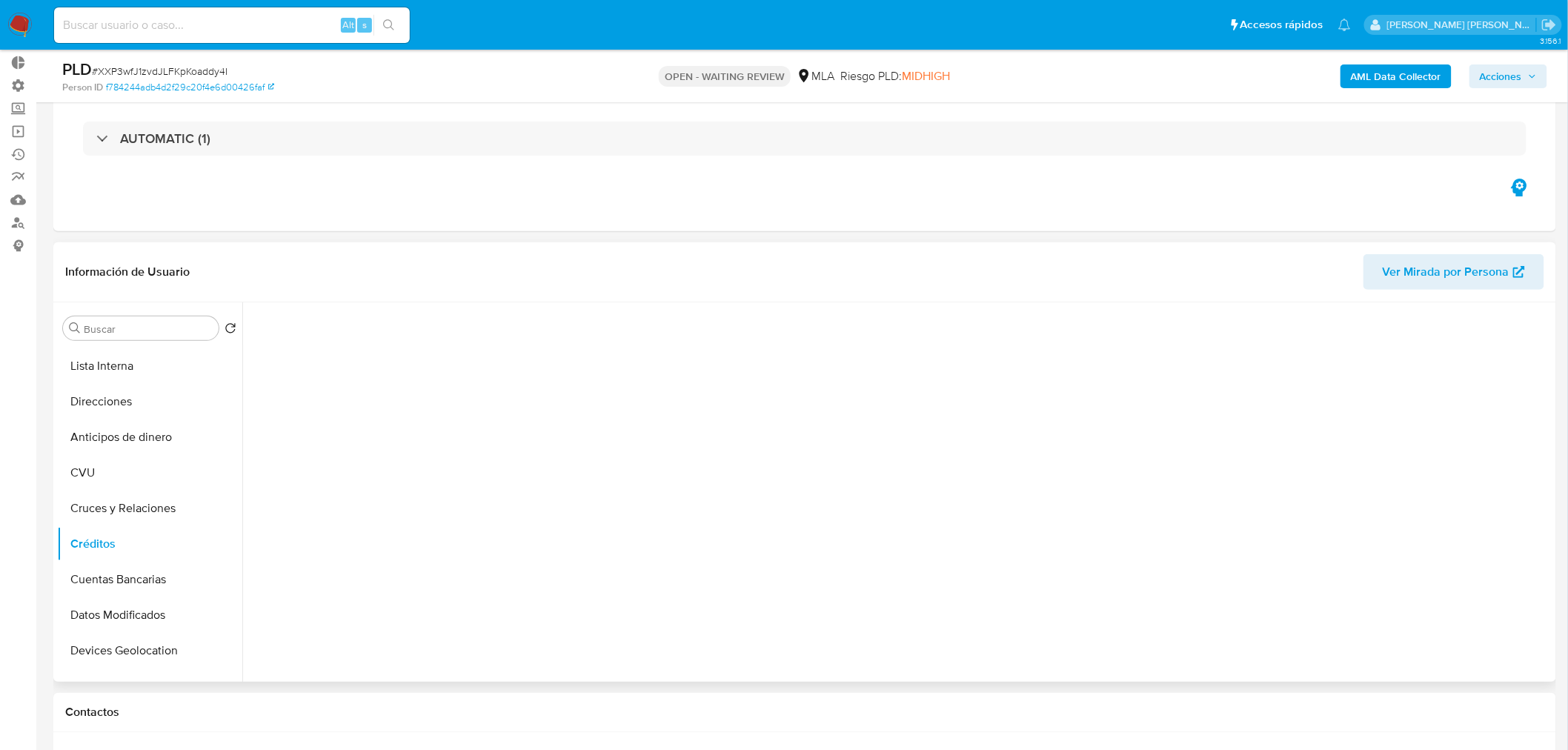
click at [208, 65] on span "# XXP3wfJ1zvdJLFKpKoaddy4I" at bounding box center [159, 71] width 135 height 15
copy span "XXP3wfJ1zvdJLFKpKoaddy4I"
click at [132, 554] on button "Créditos" at bounding box center [144, 544] width 174 height 36
click at [93, 542] on button "Créditos" at bounding box center [144, 544] width 174 height 36
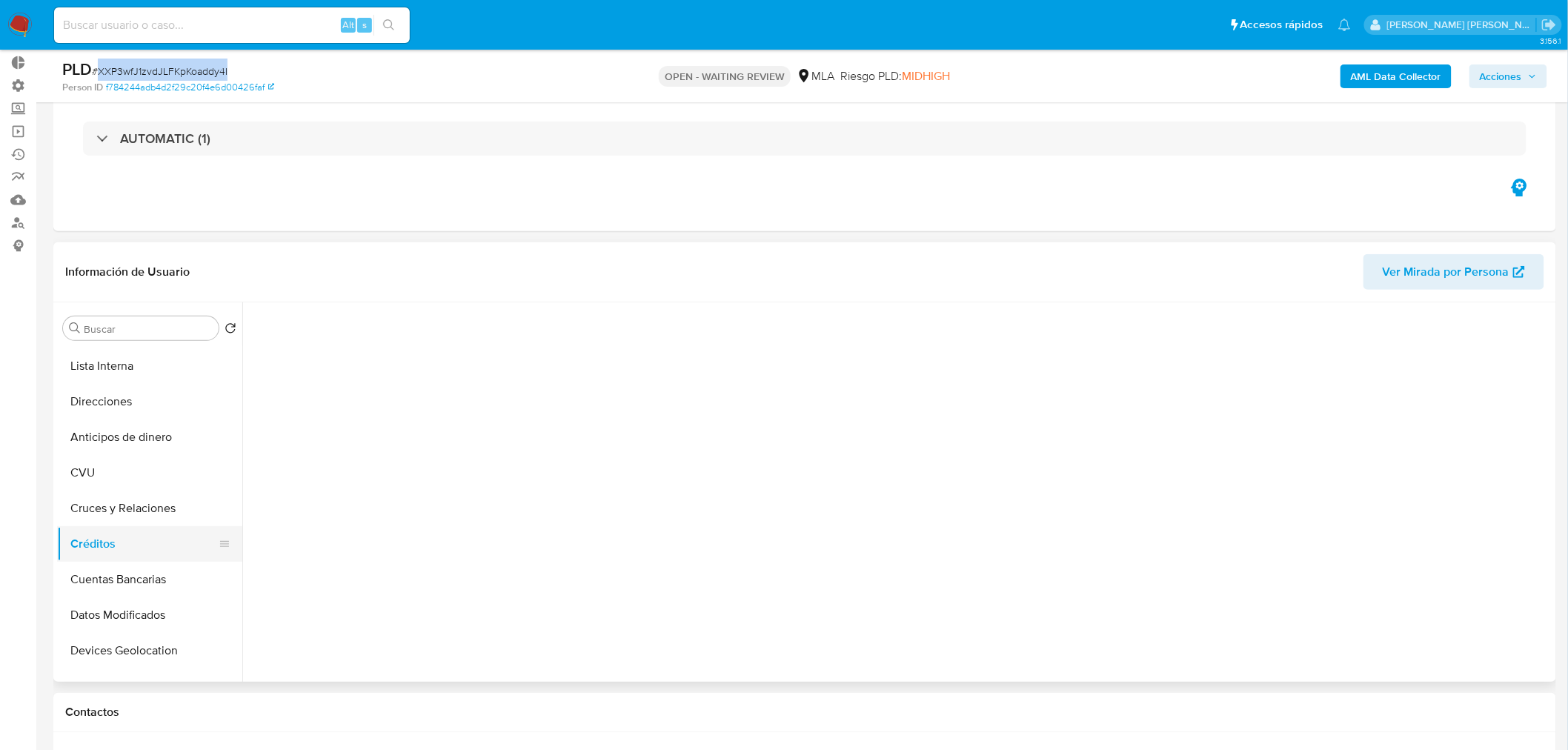
click at [93, 541] on button "Créditos" at bounding box center [144, 544] width 174 height 36
click at [104, 515] on button "Cruces y Relaciones" at bounding box center [144, 508] width 174 height 36
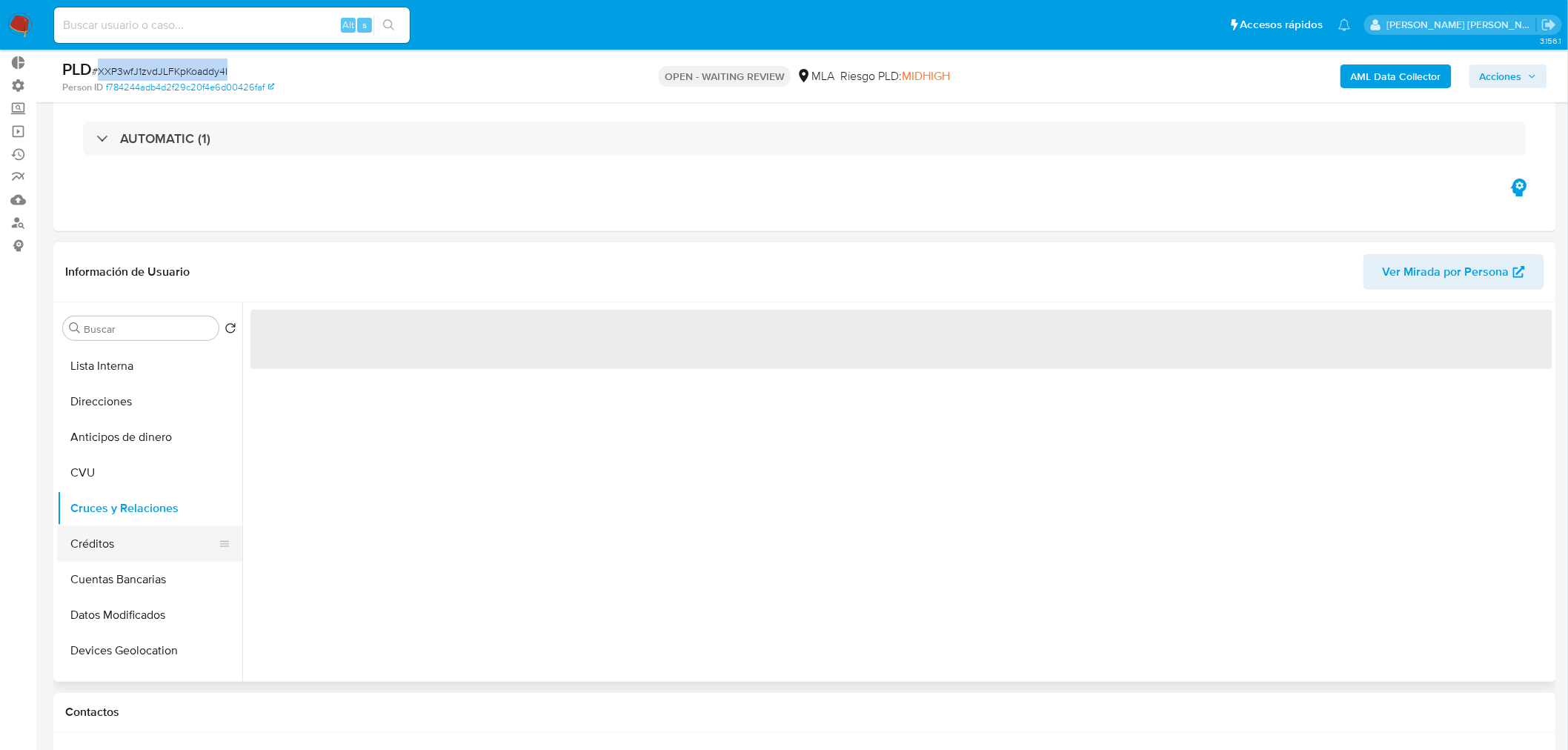
drag, startPoint x: 119, startPoint y: 563, endPoint x: 112, endPoint y: 550, distance: 14.8
click at [116, 561] on button "Cuentas Bancarias" at bounding box center [149, 579] width 185 height 36
click at [110, 542] on button "Créditos" at bounding box center [144, 544] width 174 height 36
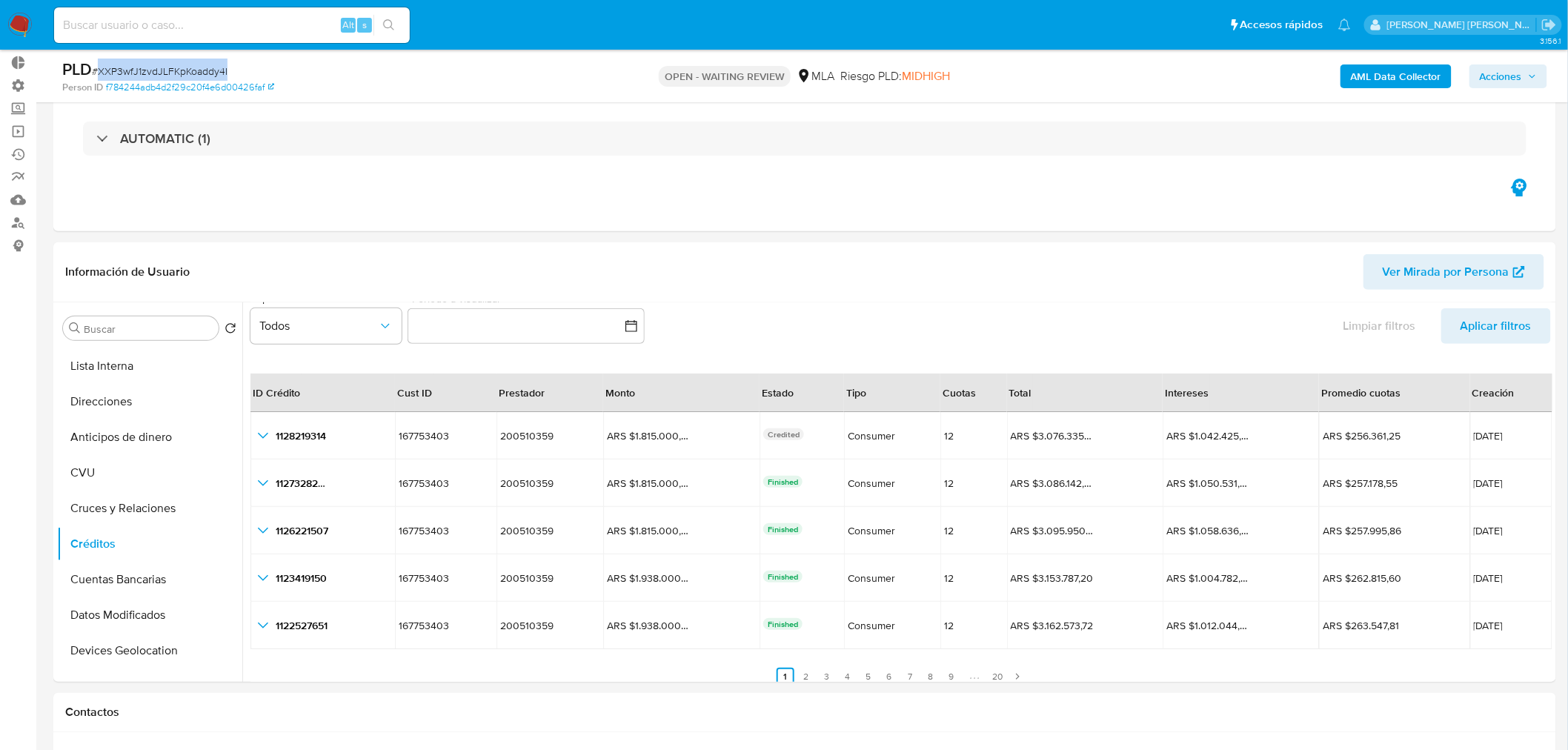
scroll to position [33, 0]
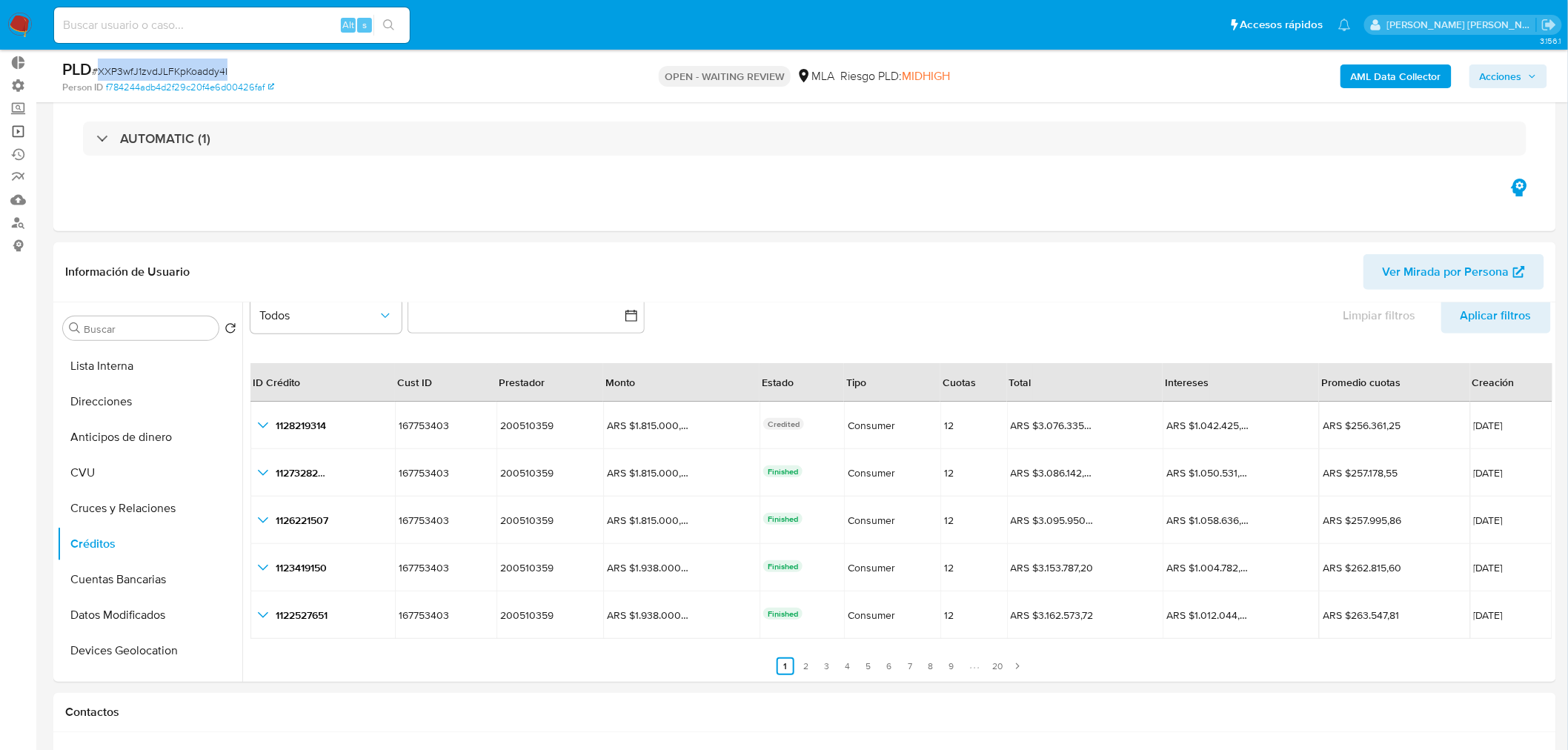
click at [10, 134] on link "Operaciones masivas" at bounding box center [88, 132] width 176 height 23
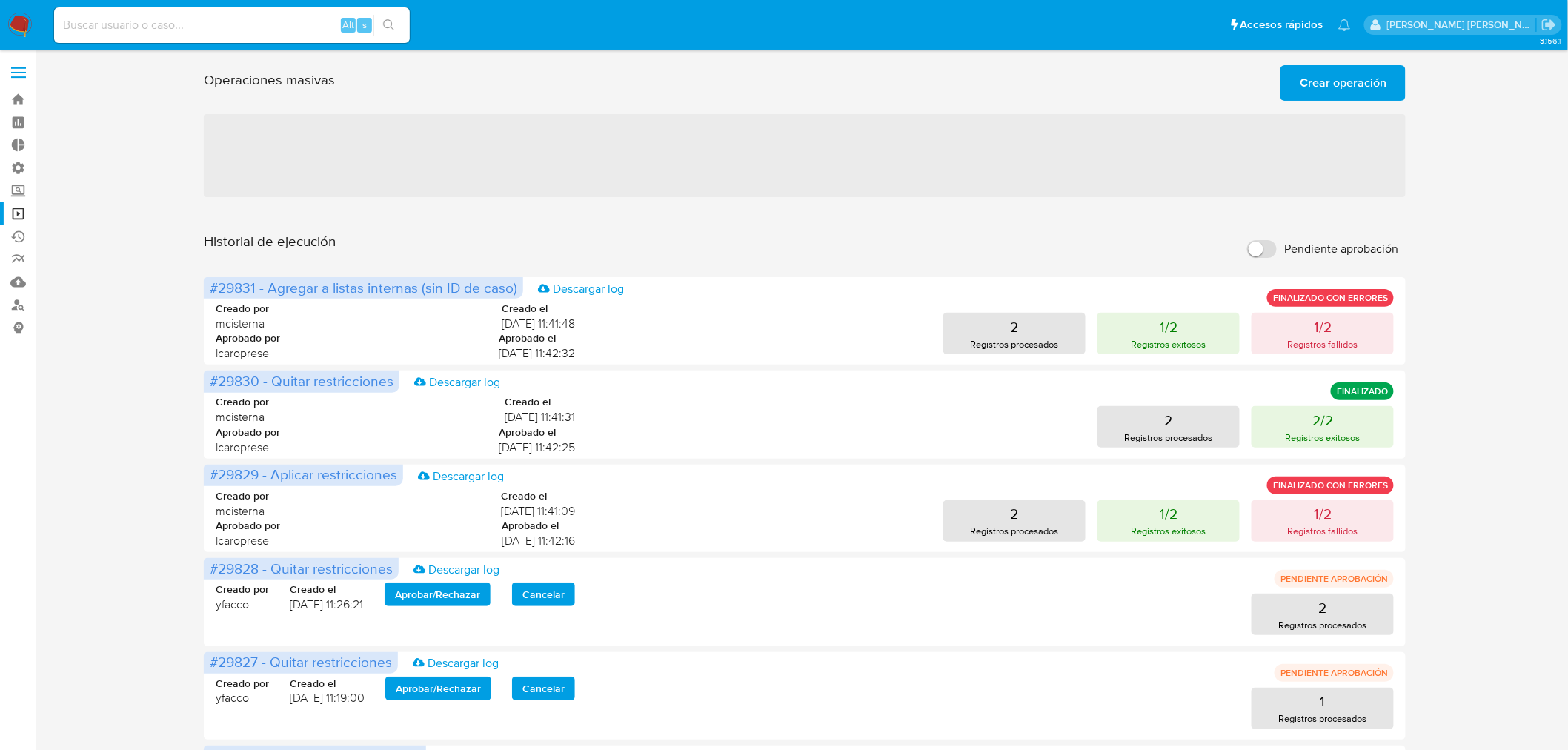
drag, startPoint x: 391, startPoint y: 79, endPoint x: 449, endPoint y: 79, distance: 58.0
click at [449, 79] on div "Operaciones masivas Crear operación Sólo puede haber hasta un máximo de 5 opera…" at bounding box center [804, 80] width 1202 height 42
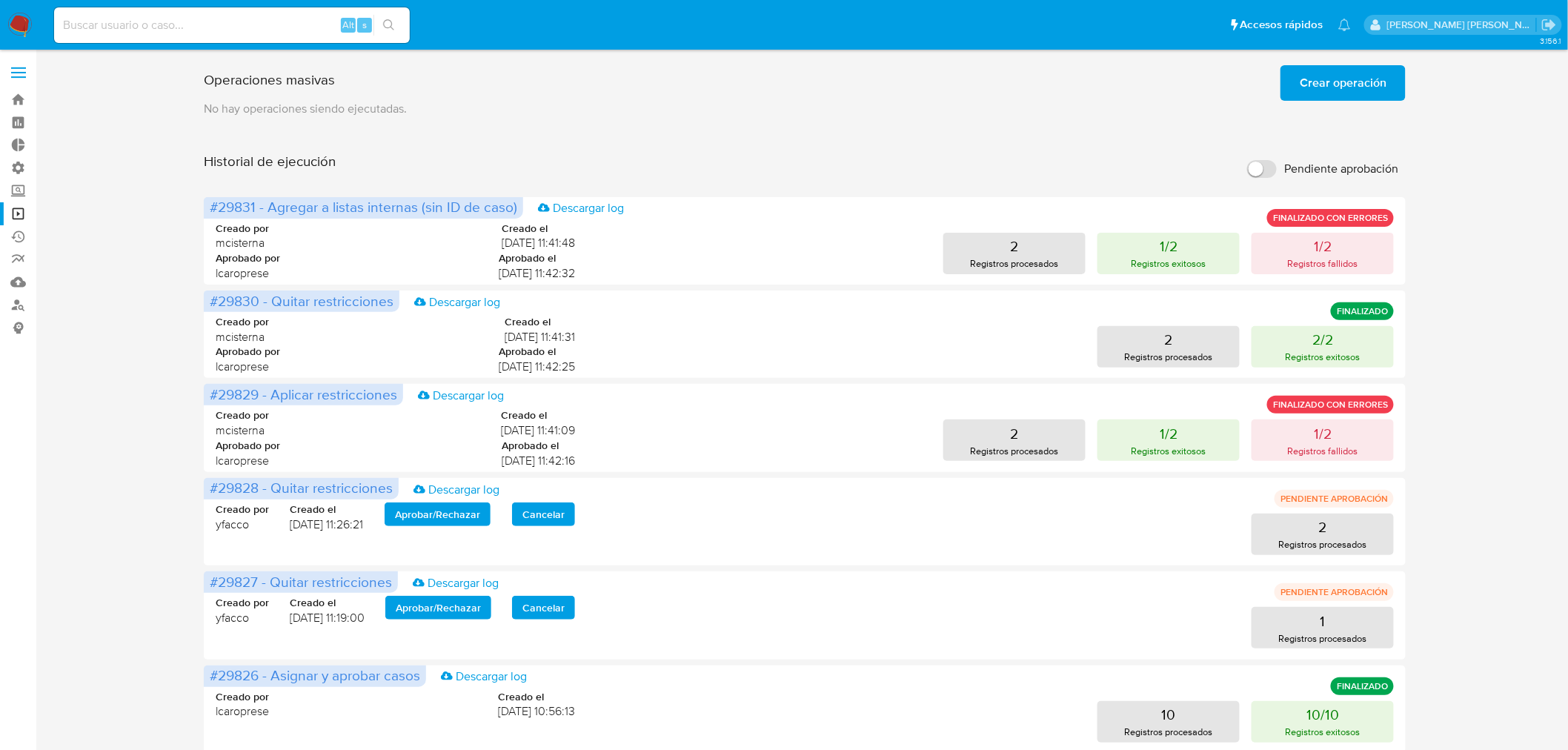
click at [1388, 93] on button "Crear operación" at bounding box center [1343, 83] width 125 height 36
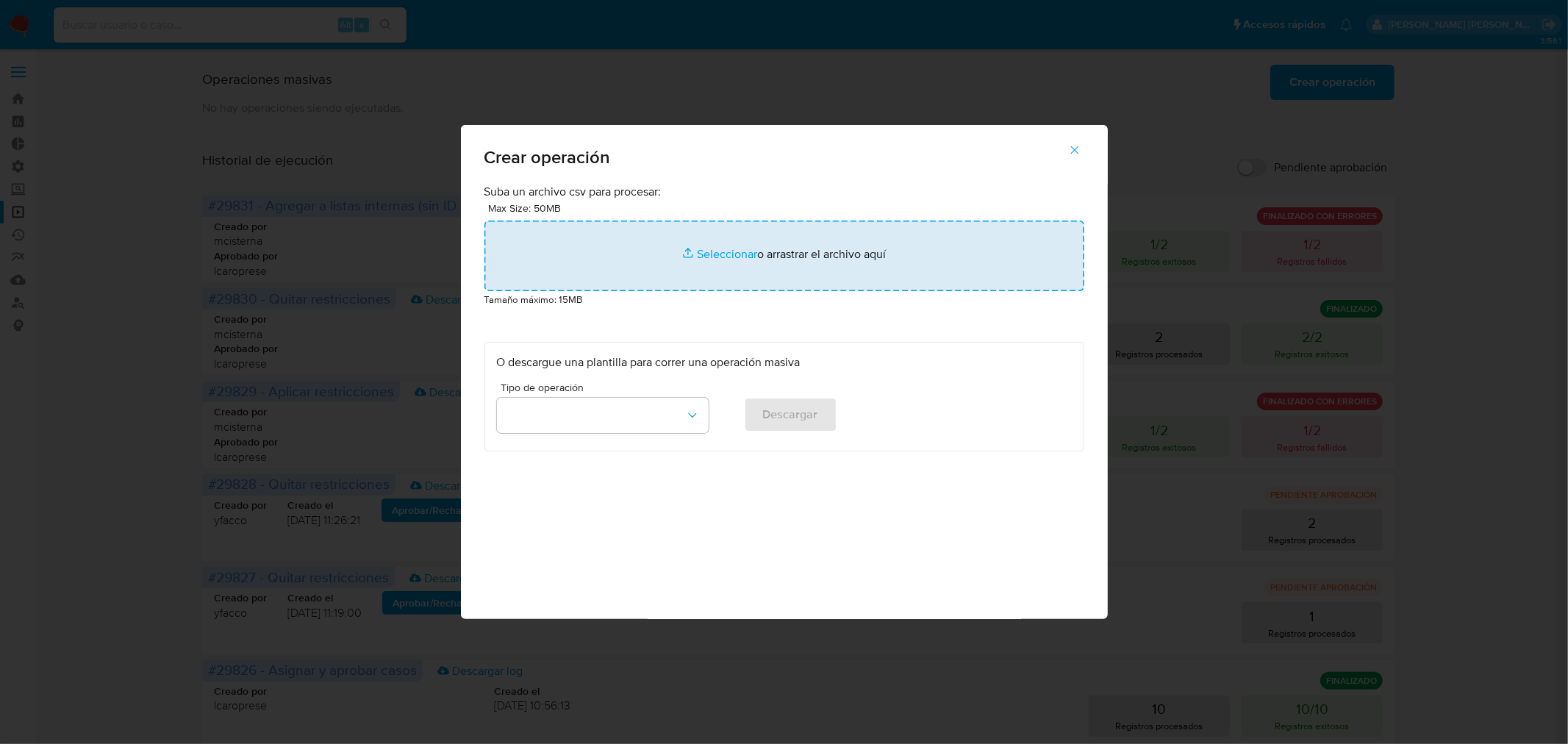
click at [903, 285] on input "file" at bounding box center [784, 256] width 600 height 71
click at [881, 264] on input "file" at bounding box center [784, 256] width 600 height 71
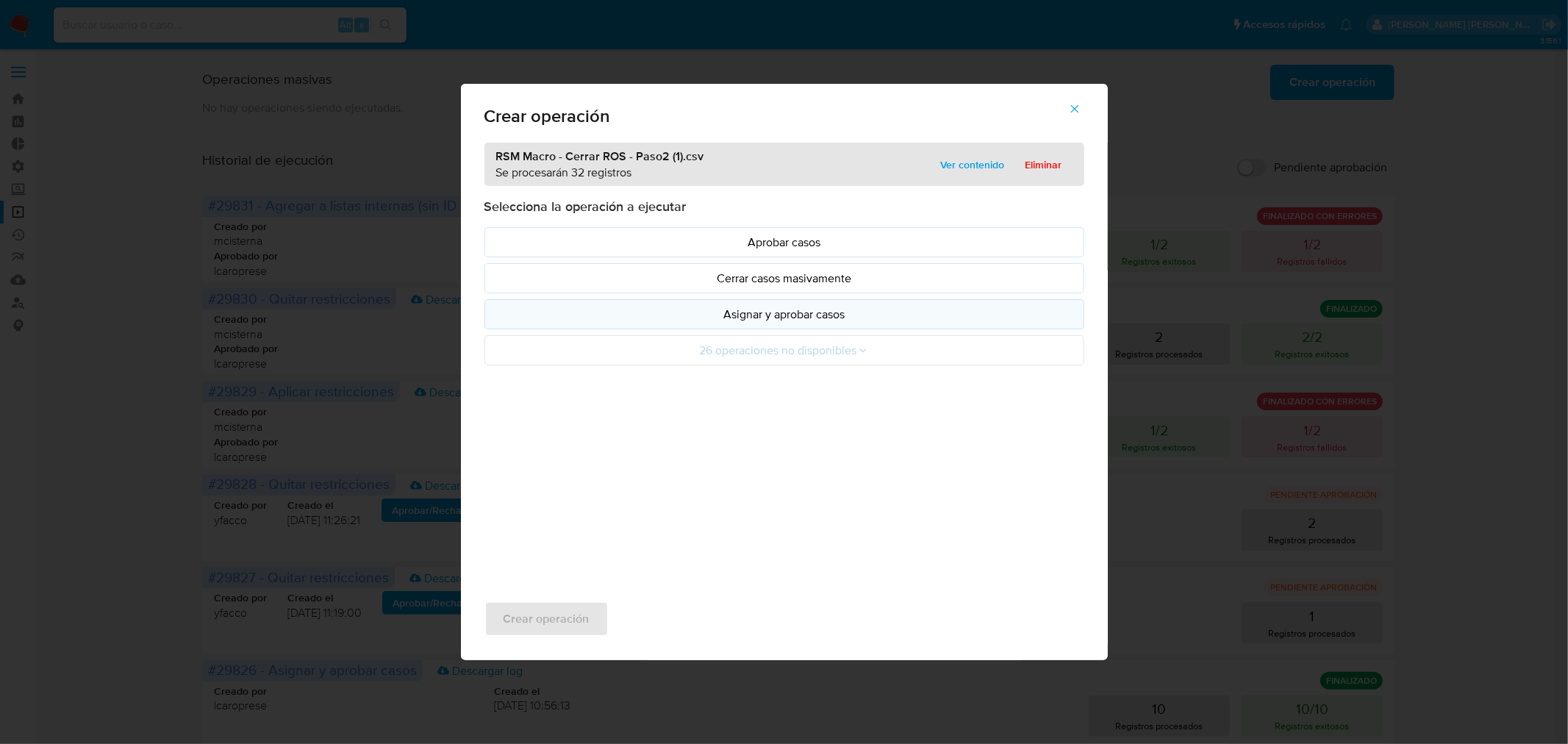
click at [831, 321] on p "Asignar y aprobar casos" at bounding box center [784, 314] width 575 height 17
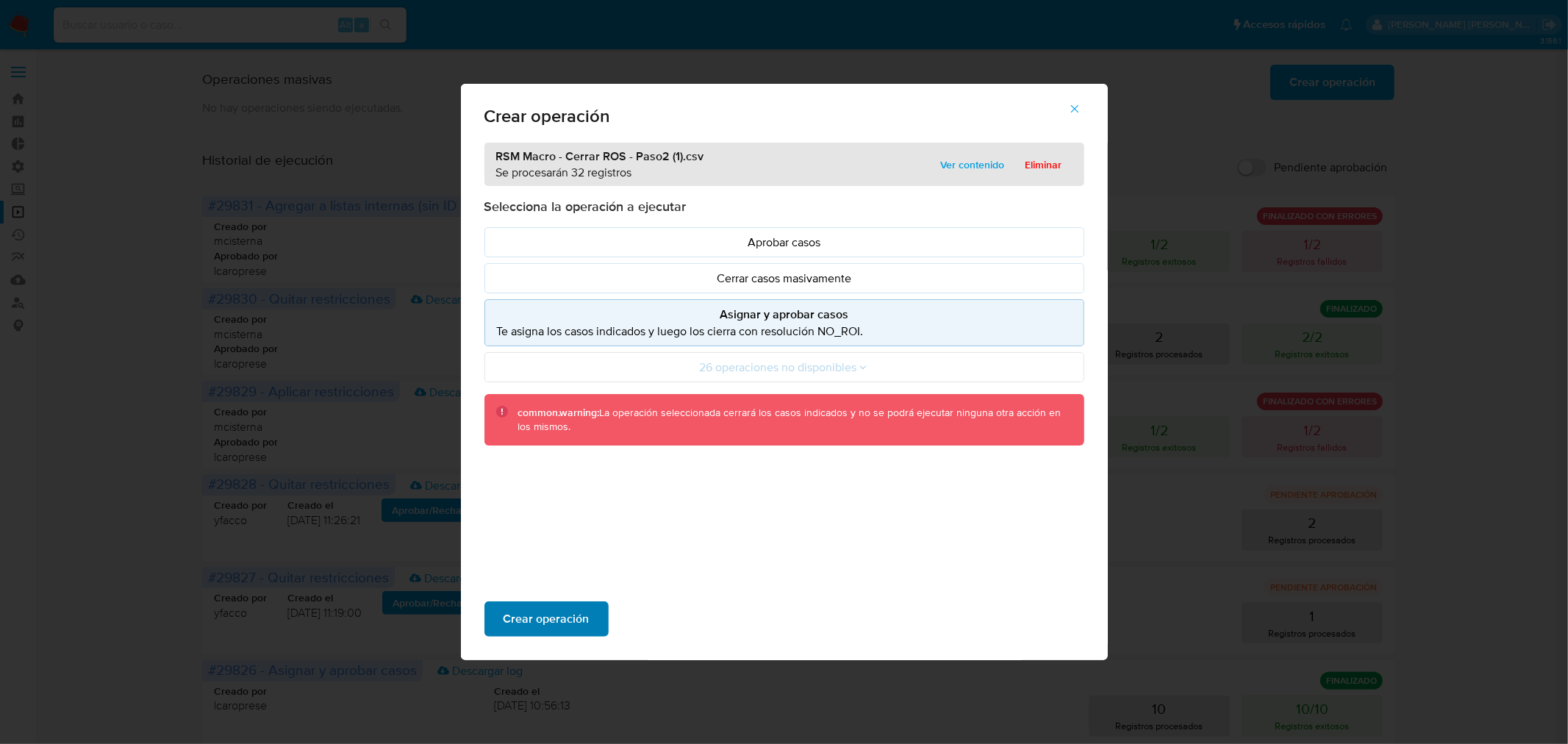
click at [578, 620] on span "Crear operación" at bounding box center [546, 619] width 86 height 32
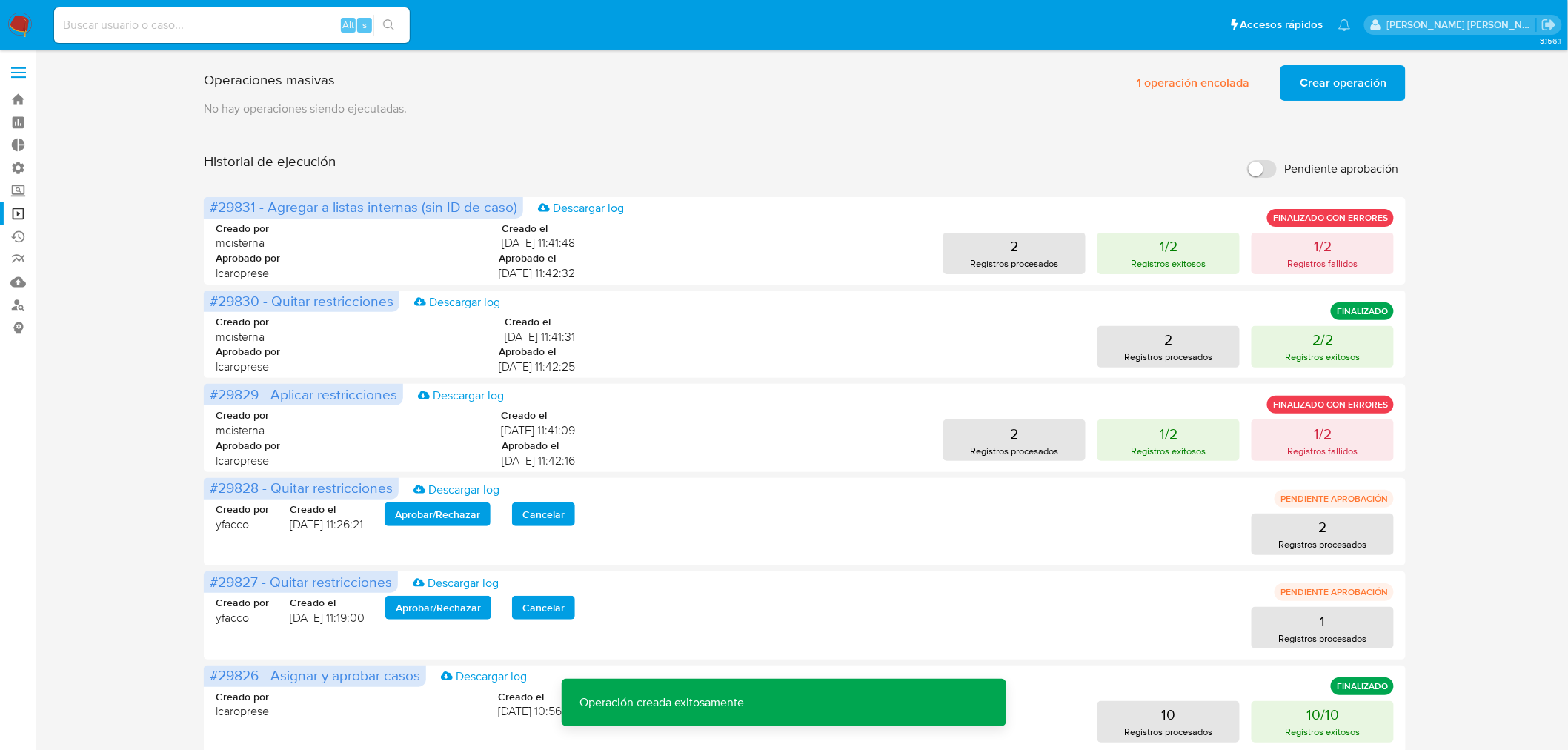
click at [1380, 71] on span "Crear operación" at bounding box center [1343, 82] width 86 height 32
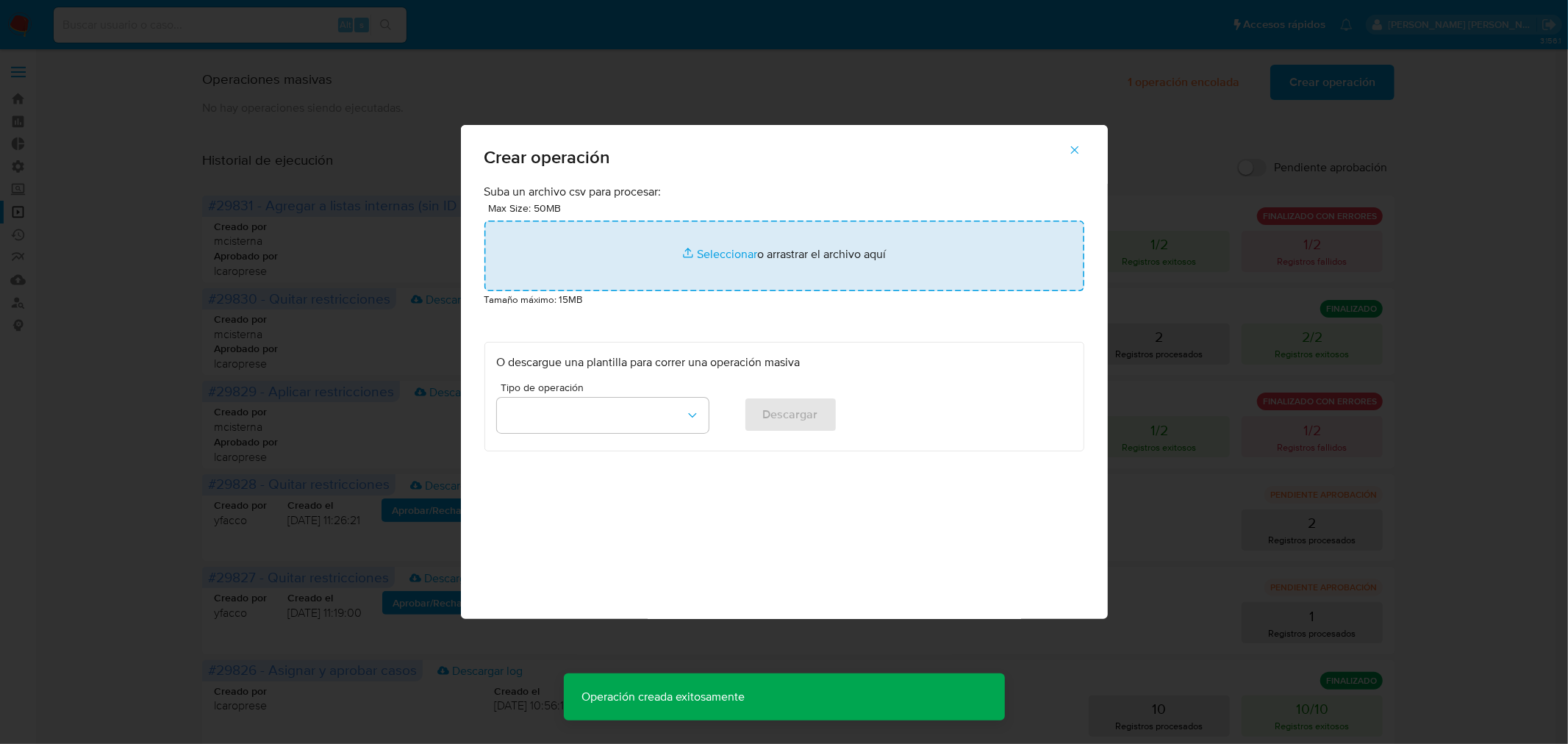
click at [826, 250] on input "file" at bounding box center [784, 256] width 600 height 71
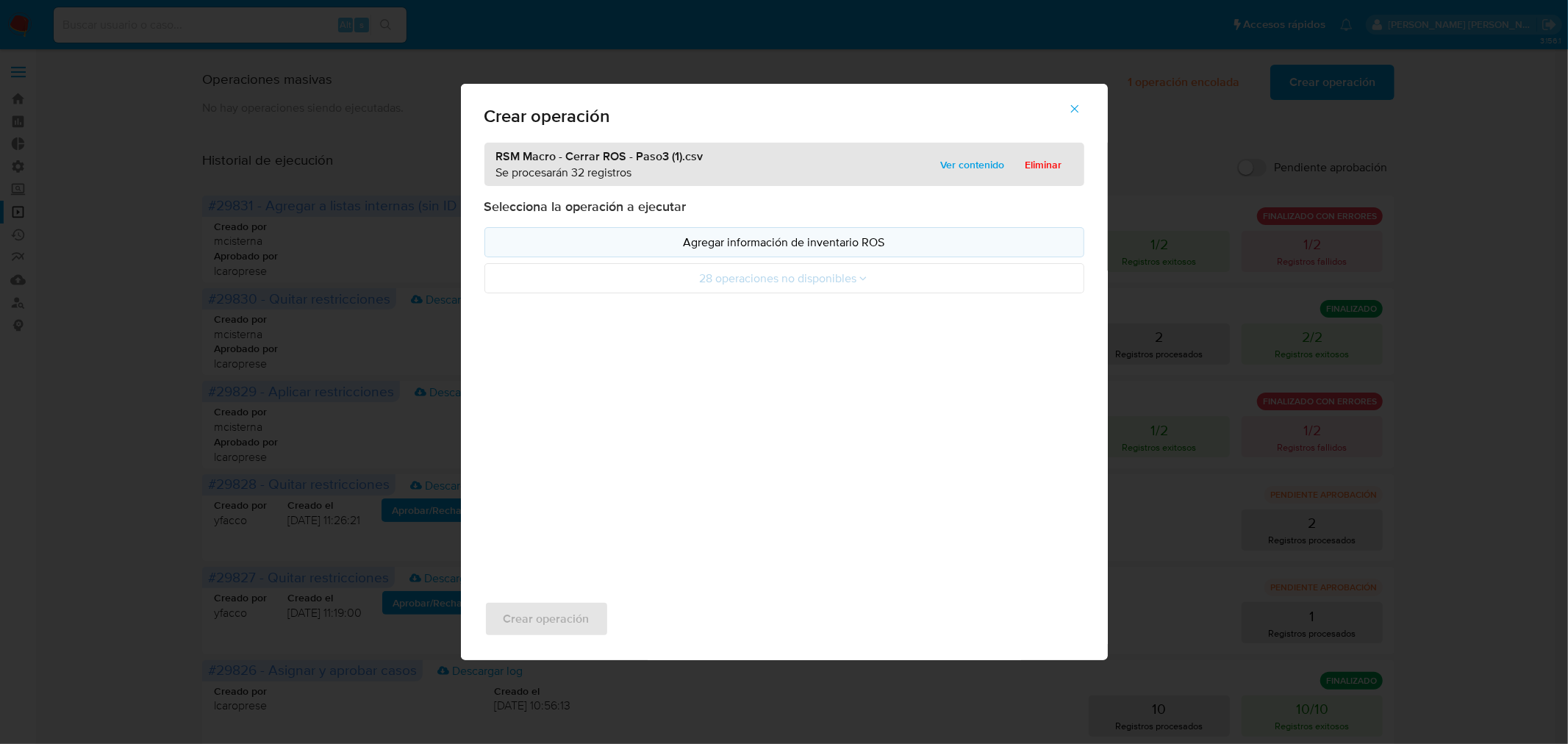
click at [716, 251] on button "Agregar información de inventario ROS" at bounding box center [784, 242] width 600 height 30
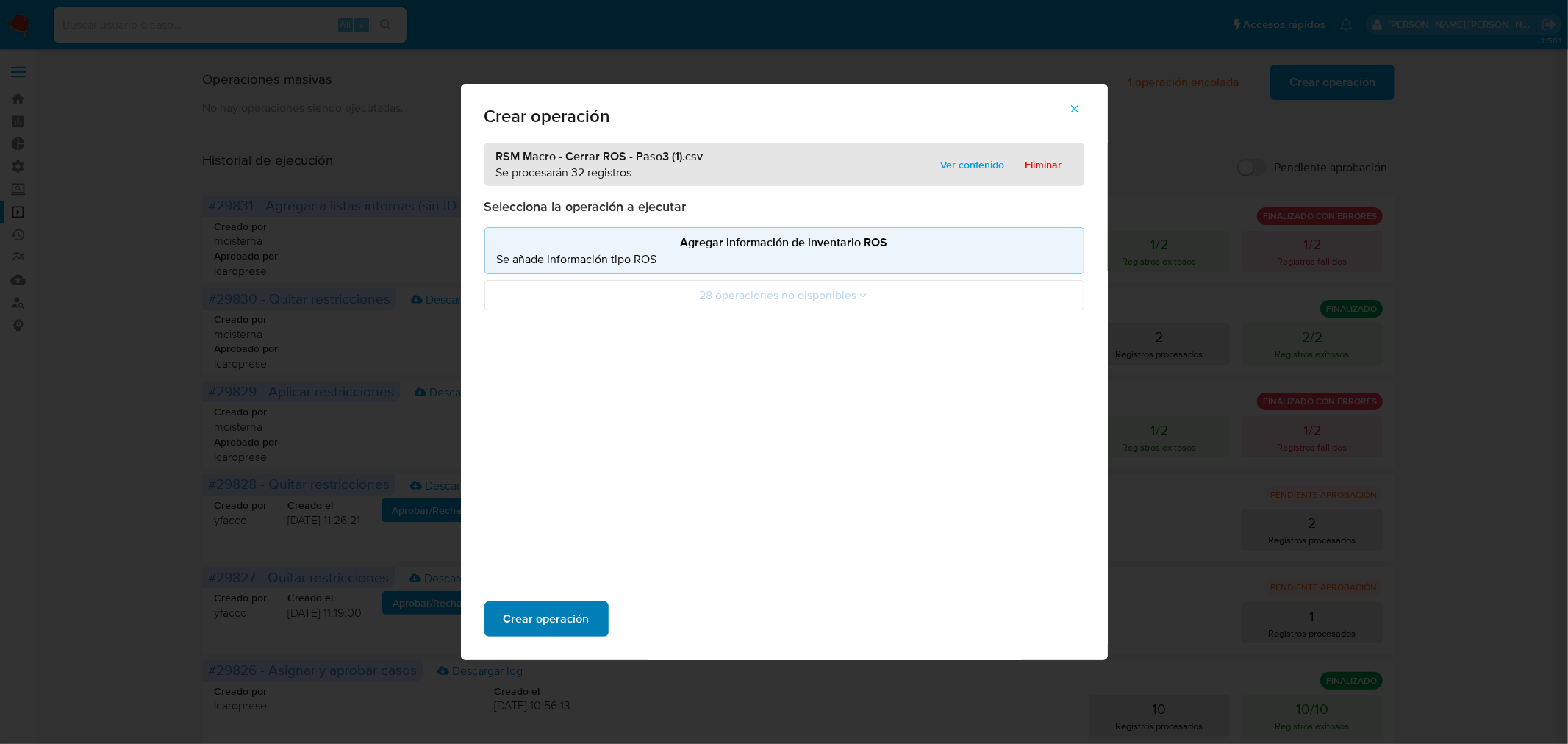
click at [591, 615] on button "Crear operación" at bounding box center [546, 619] width 124 height 35
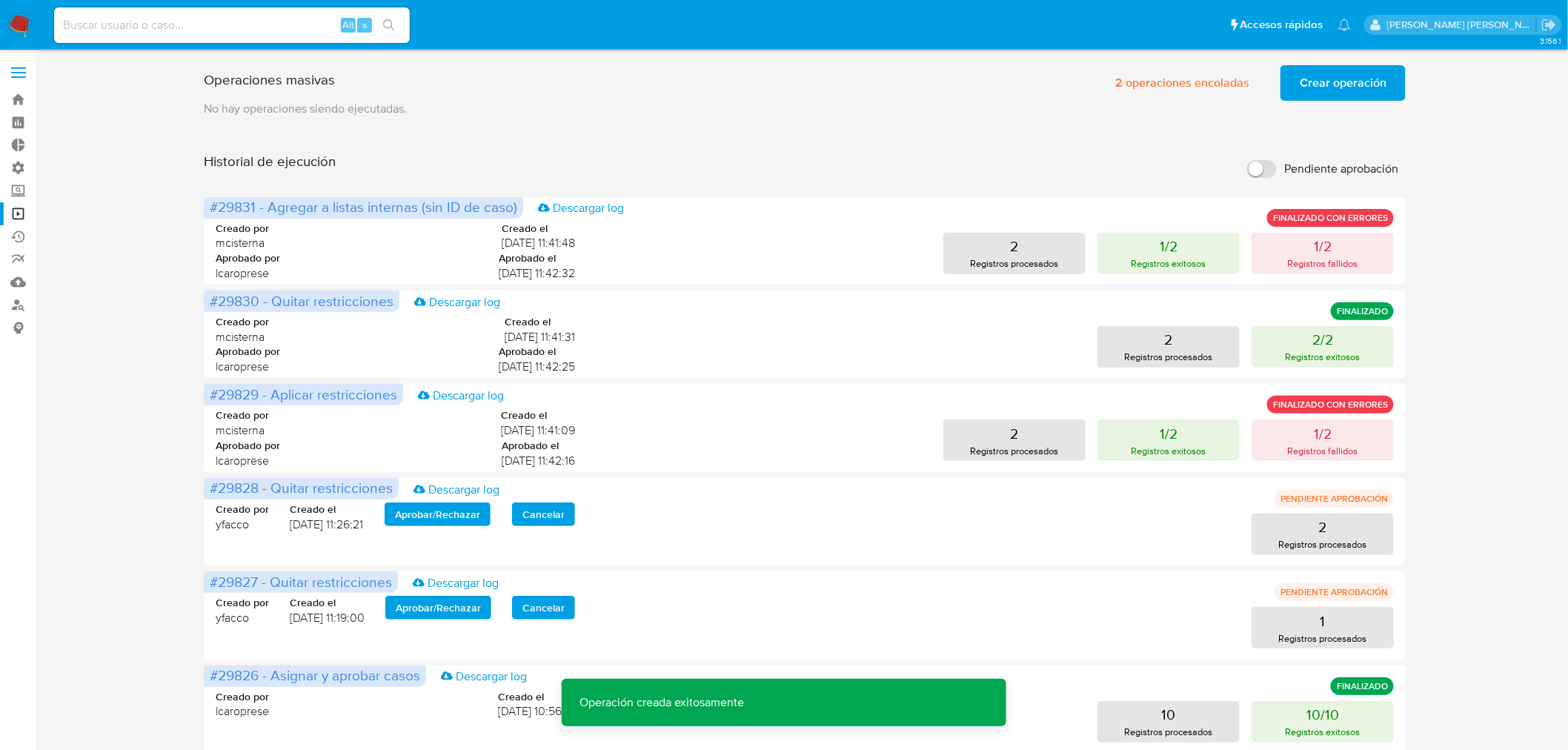
click at [1345, 86] on span "Crear operación" at bounding box center [1343, 82] width 86 height 32
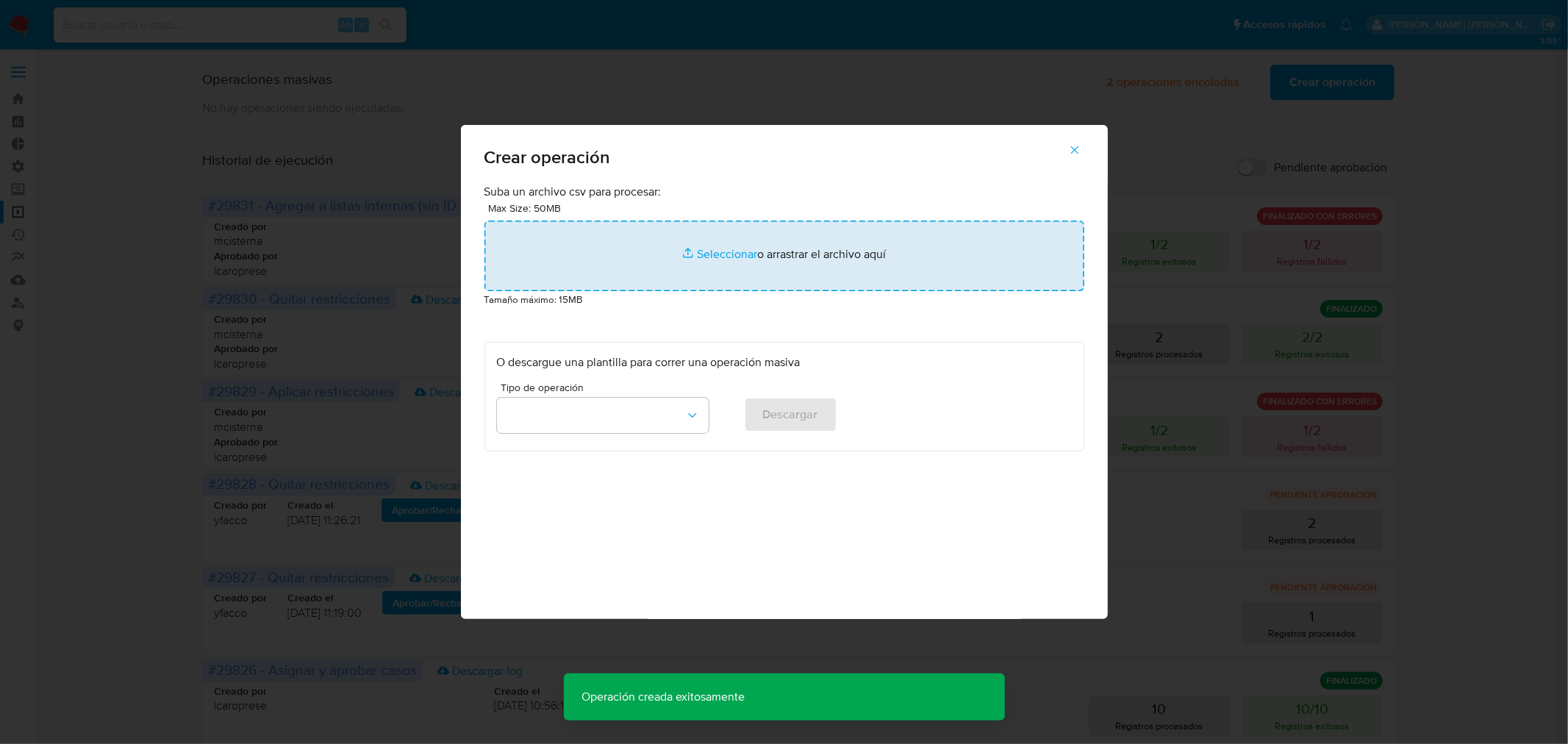
click at [899, 266] on input "file" at bounding box center [784, 256] width 600 height 71
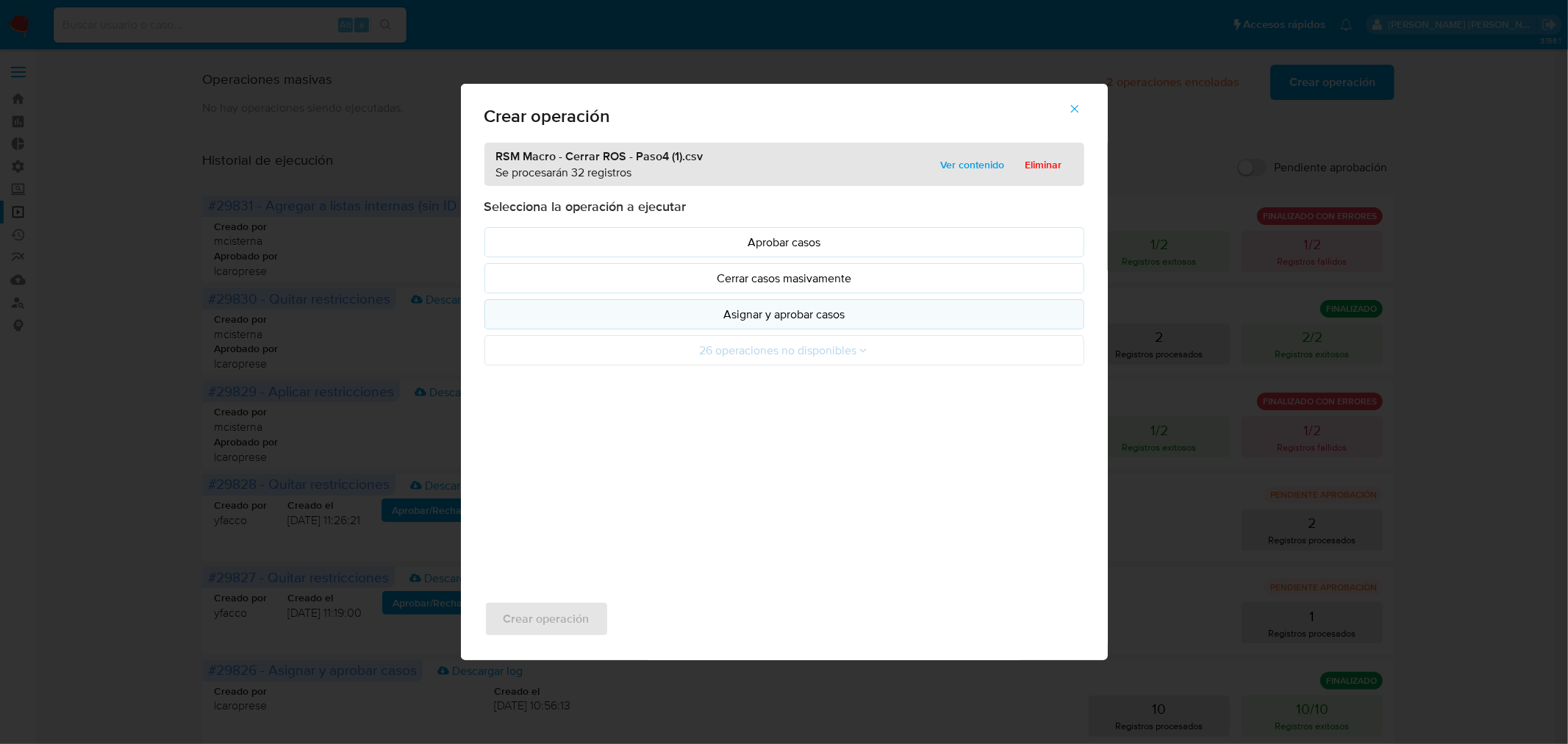
drag, startPoint x: 899, startPoint y: 266, endPoint x: 907, endPoint y: 313, distance: 47.7
click at [907, 313] on p "Asignar y aprobar casos" at bounding box center [784, 314] width 575 height 17
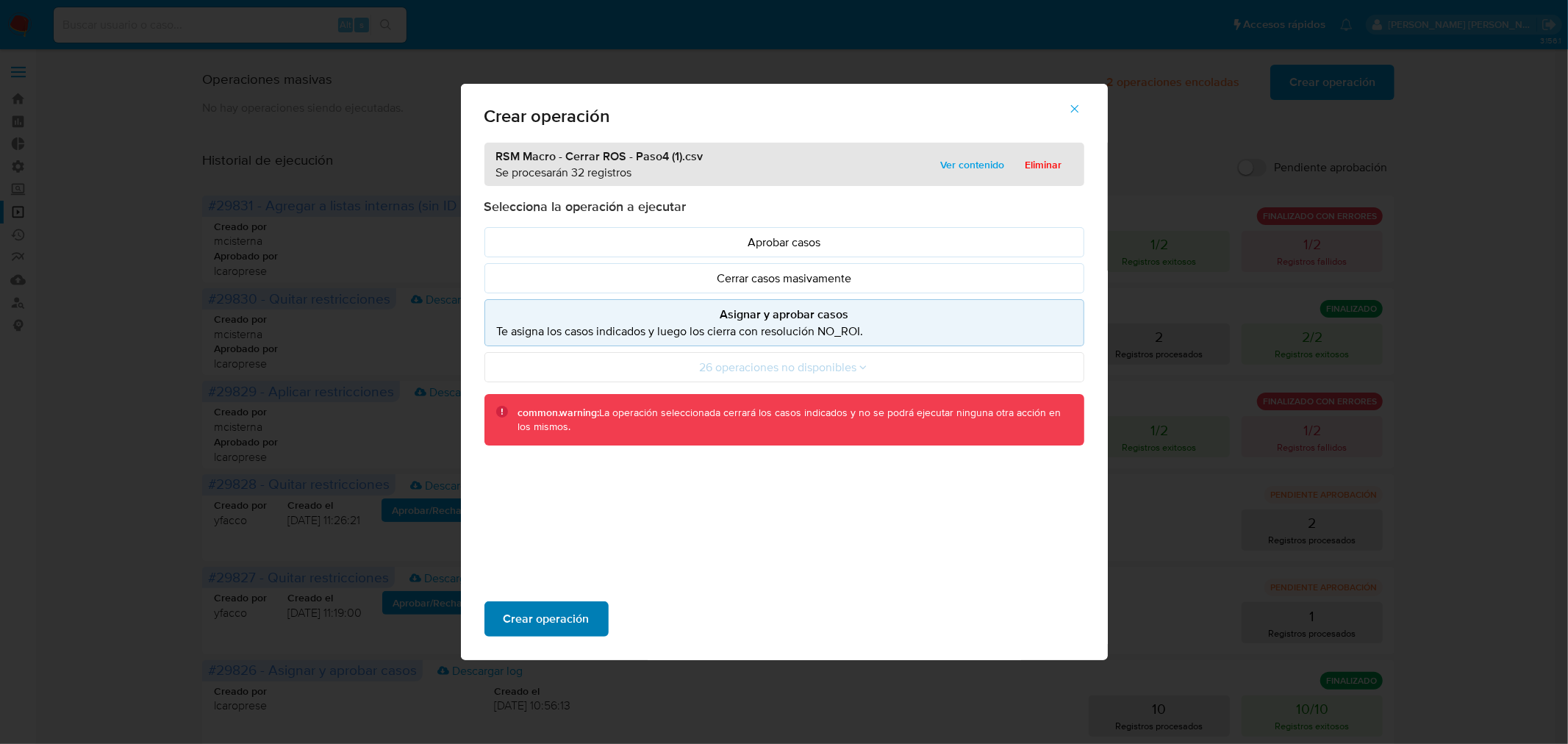
click at [597, 614] on button "Crear operación" at bounding box center [546, 619] width 124 height 35
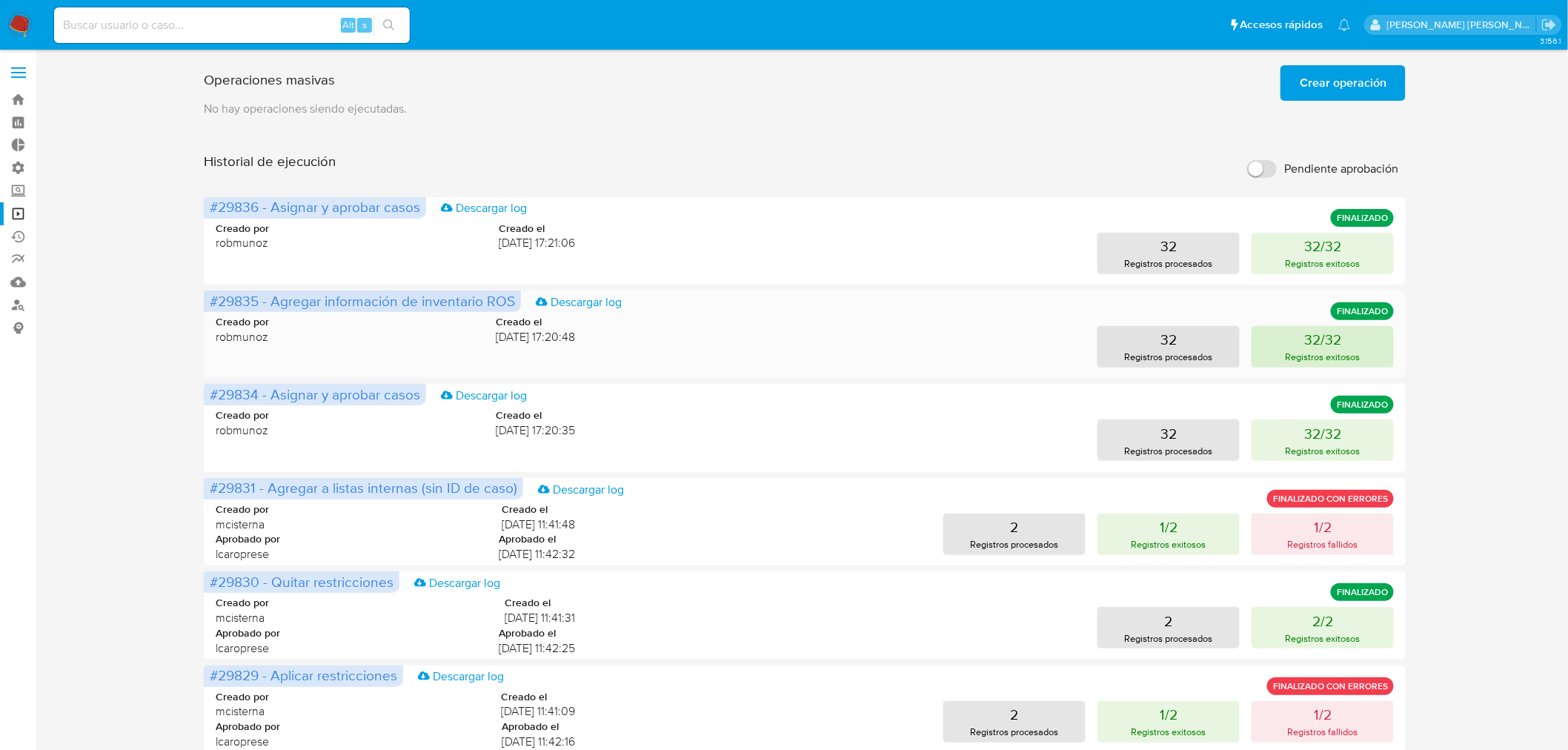
click at [1344, 355] on p "Registros exitosos" at bounding box center [1323, 356] width 75 height 14
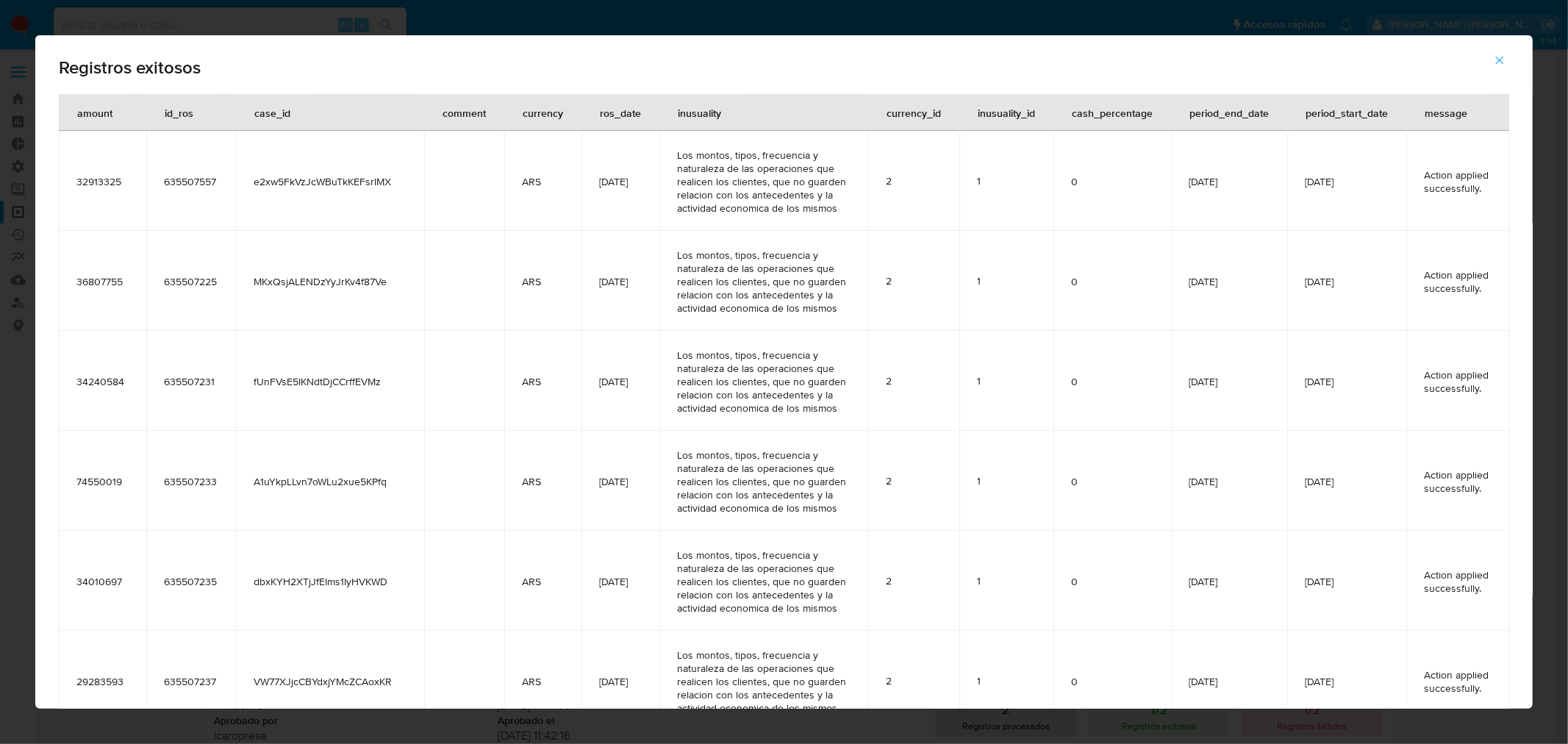
click at [1473, 331] on td "Action applied successfully." at bounding box center [1458, 280] width 103 height 100
click at [1505, 75] on span "button" at bounding box center [1500, 60] width 13 height 32
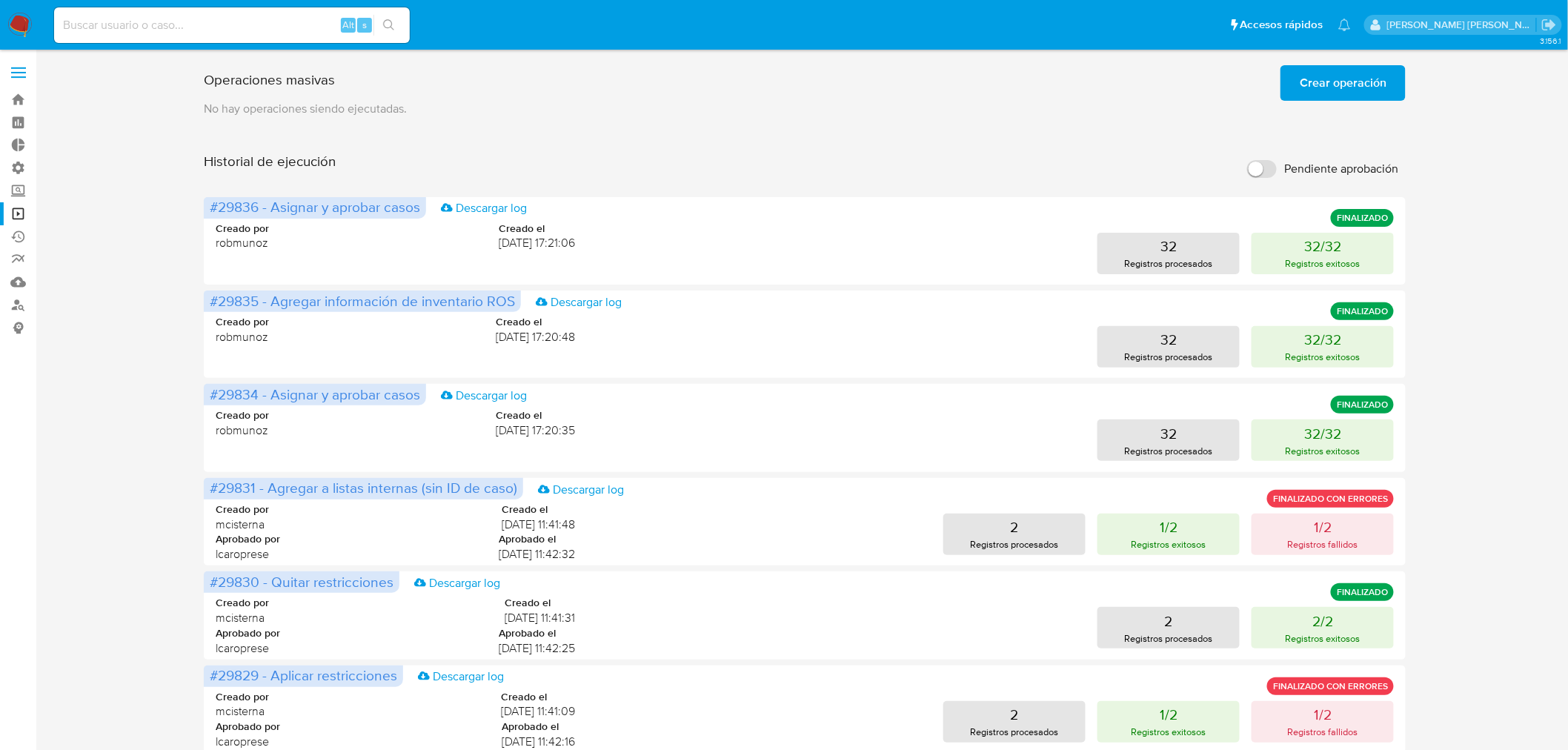
click at [24, 20] on img at bounding box center [20, 25] width 25 height 25
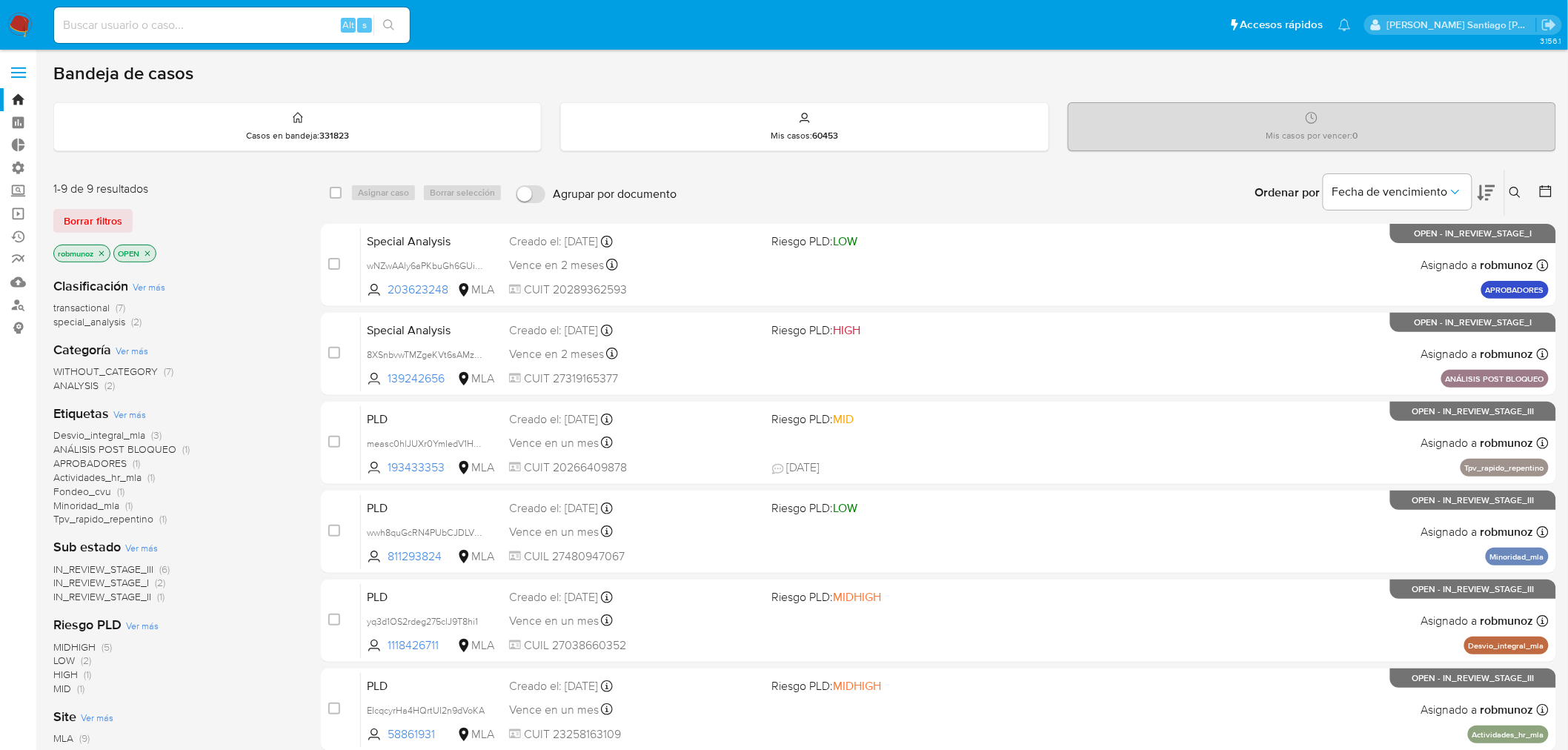
click at [86, 34] on div "Alt s" at bounding box center [232, 25] width 355 height 36
click at [97, 22] on input at bounding box center [232, 25] width 355 height 19
paste input "CERRADO"
type input "CERRADO"
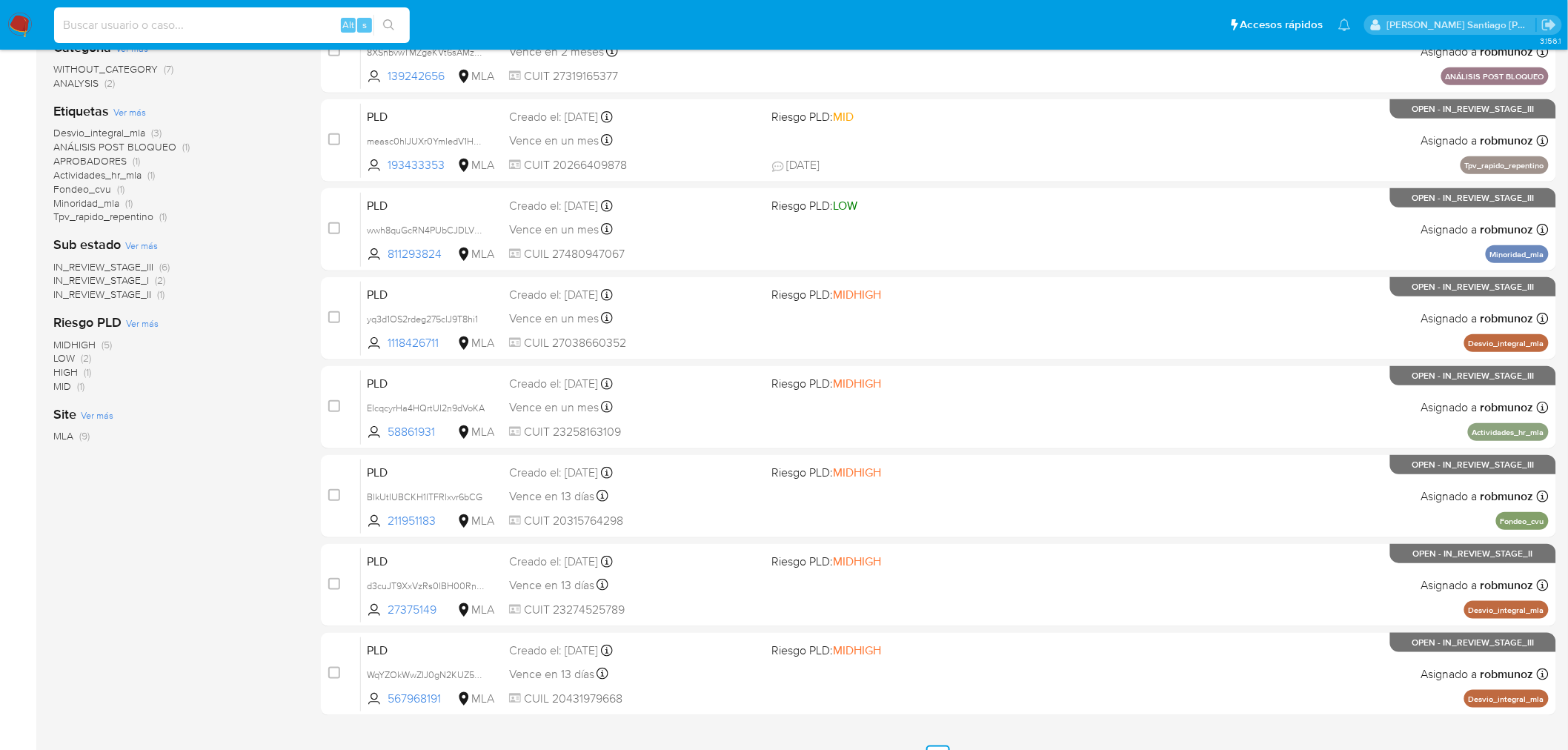
scroll to position [330, 0]
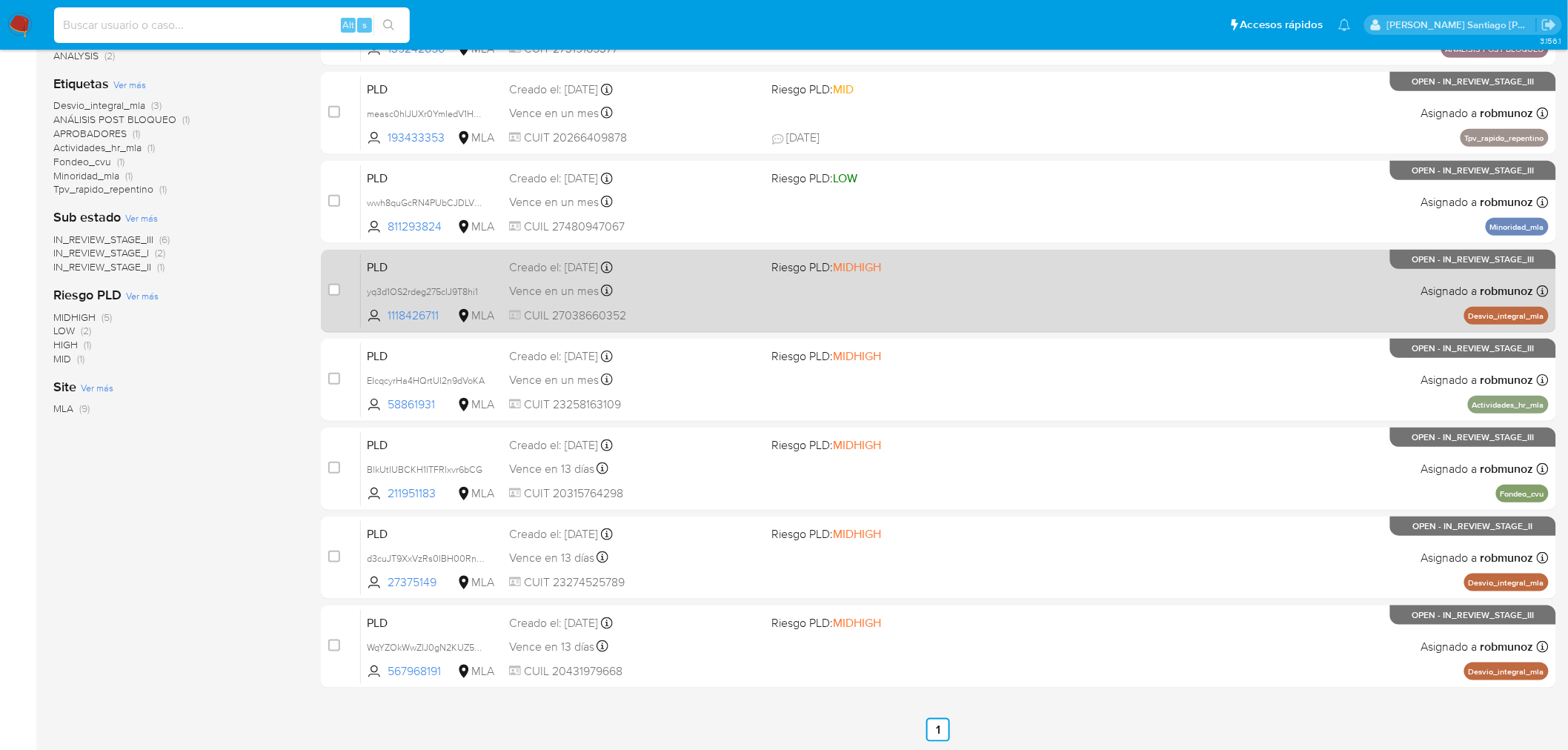
click at [1220, 316] on div "PLD yq3d1OS2rdeg275clJ9T8hi1 1118426711 MLA Riesgo PLD: MIDHIGH Creado el: [DAT…" at bounding box center [955, 291] width 1188 height 75
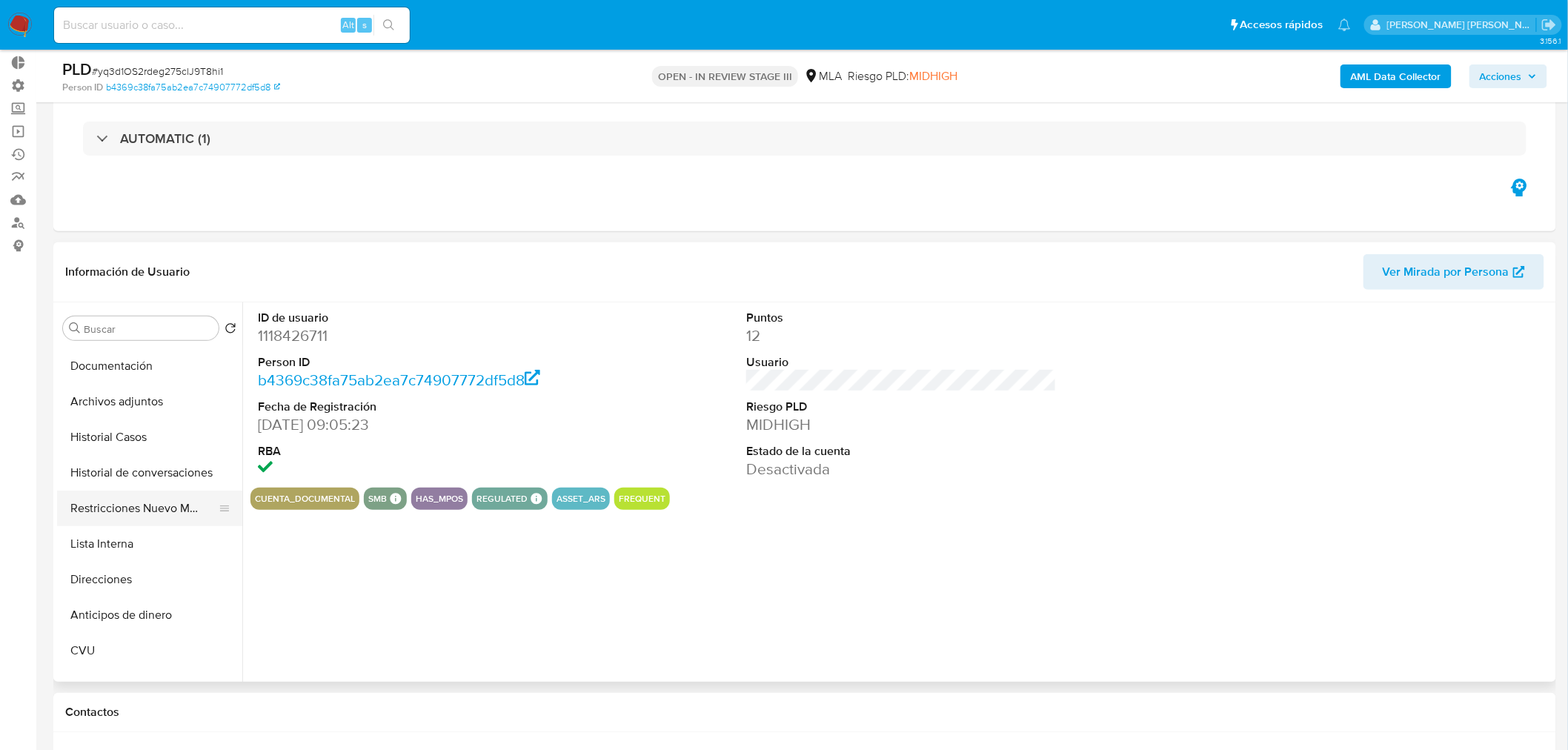
scroll to position [164, 0]
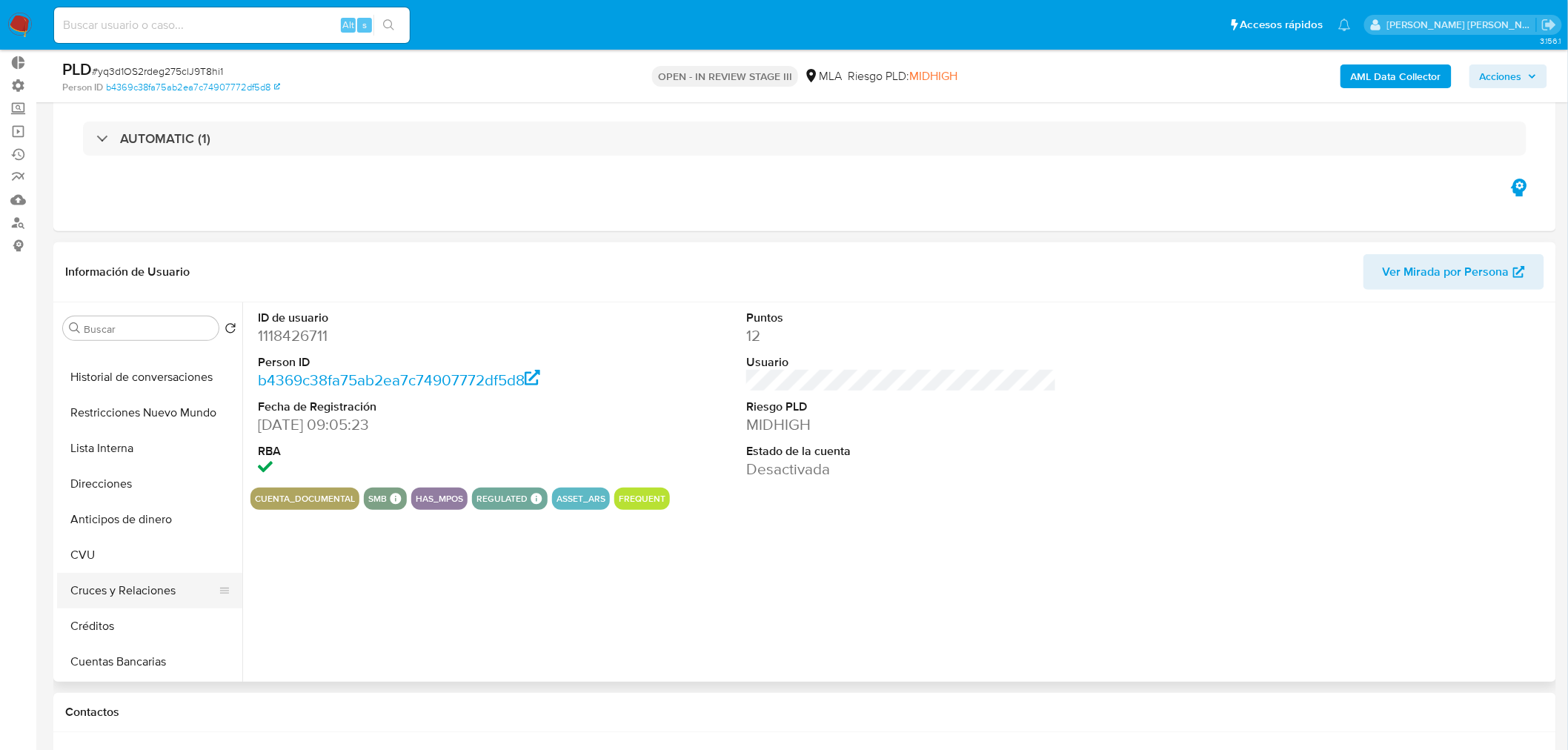
select select "10"
click at [164, 631] on button "Créditos" at bounding box center [144, 626] width 174 height 36
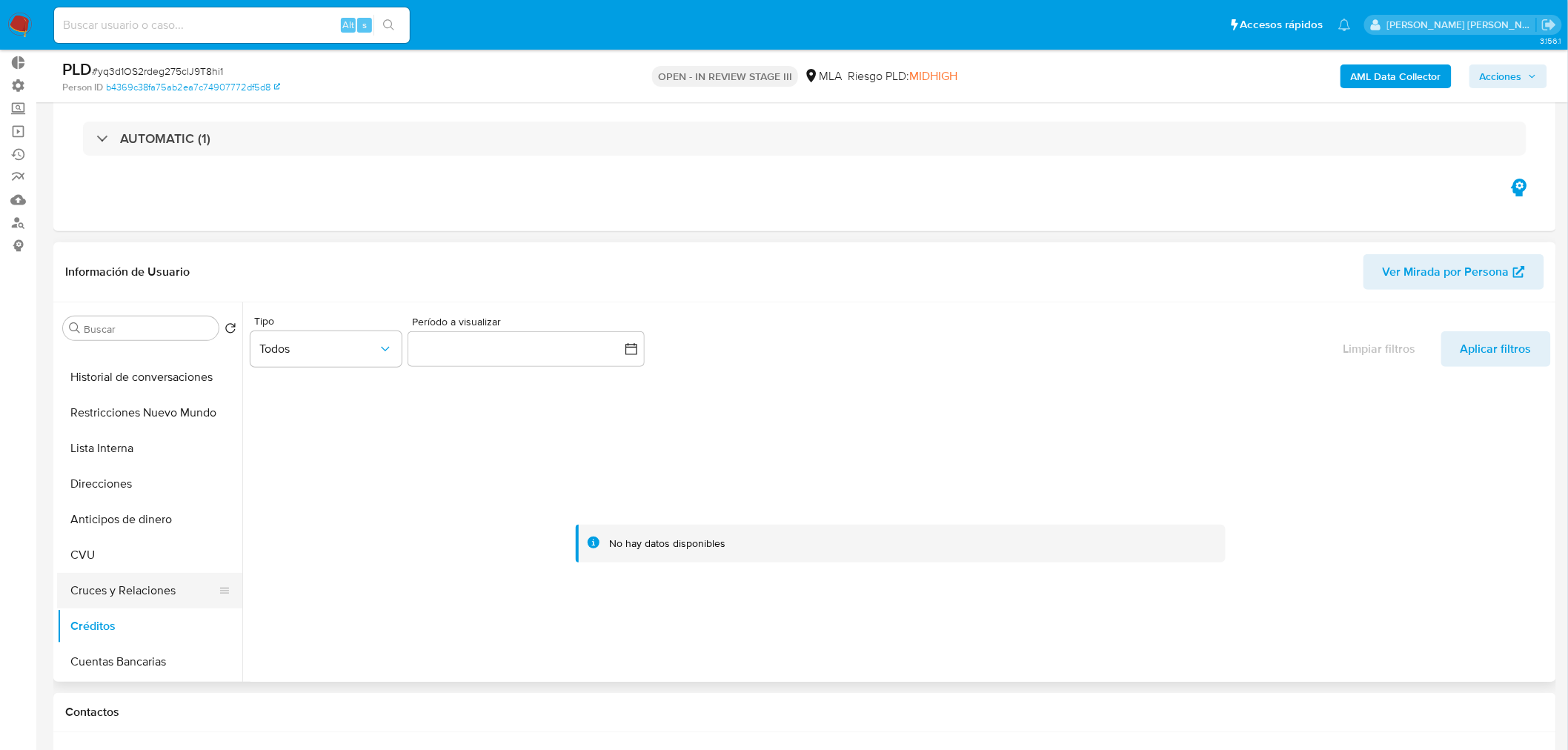
click at [165, 591] on button "Cruces y Relaciones" at bounding box center [144, 591] width 174 height 36
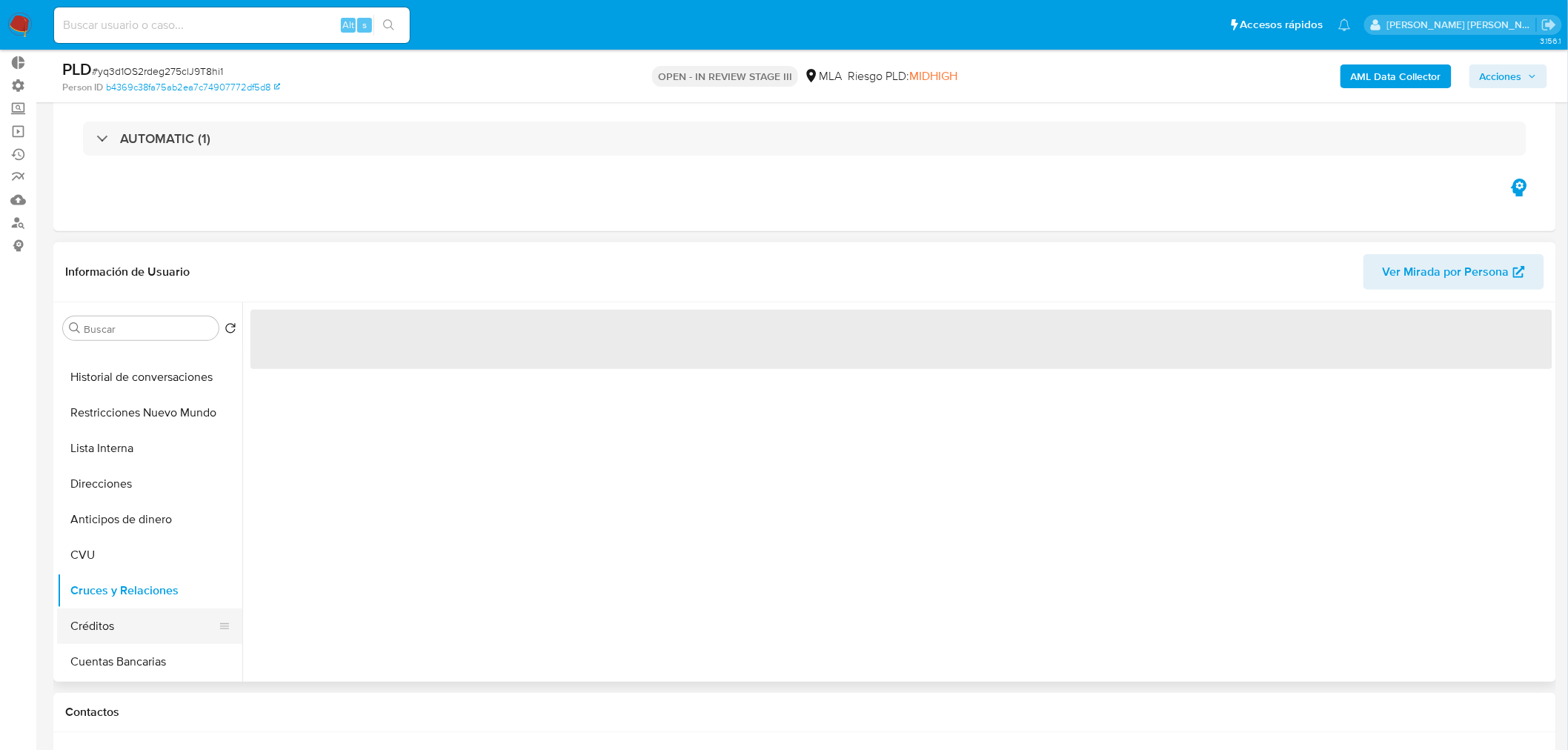
click at [188, 628] on button "Créditos" at bounding box center [144, 626] width 174 height 36
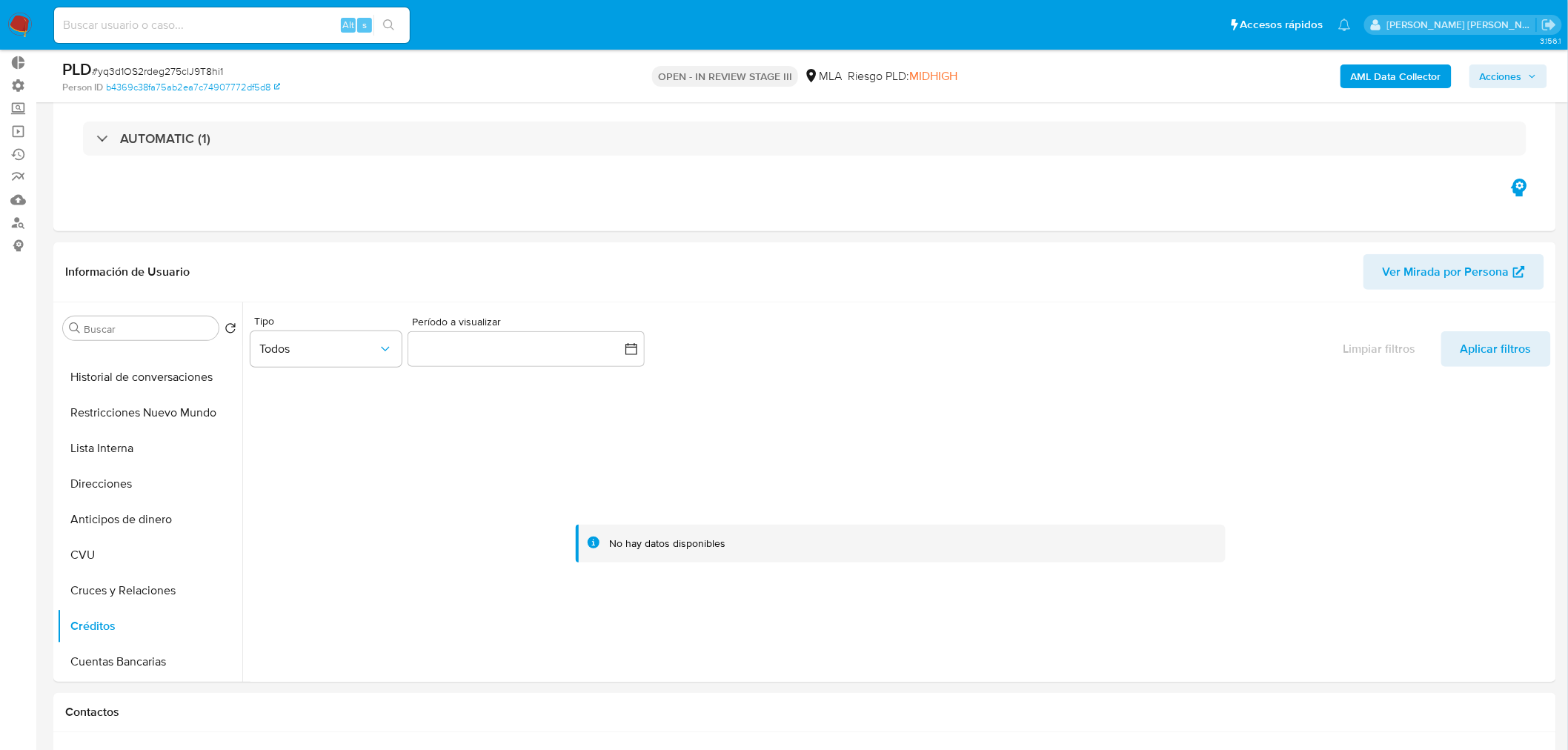
click at [17, 26] on img at bounding box center [20, 25] width 25 height 25
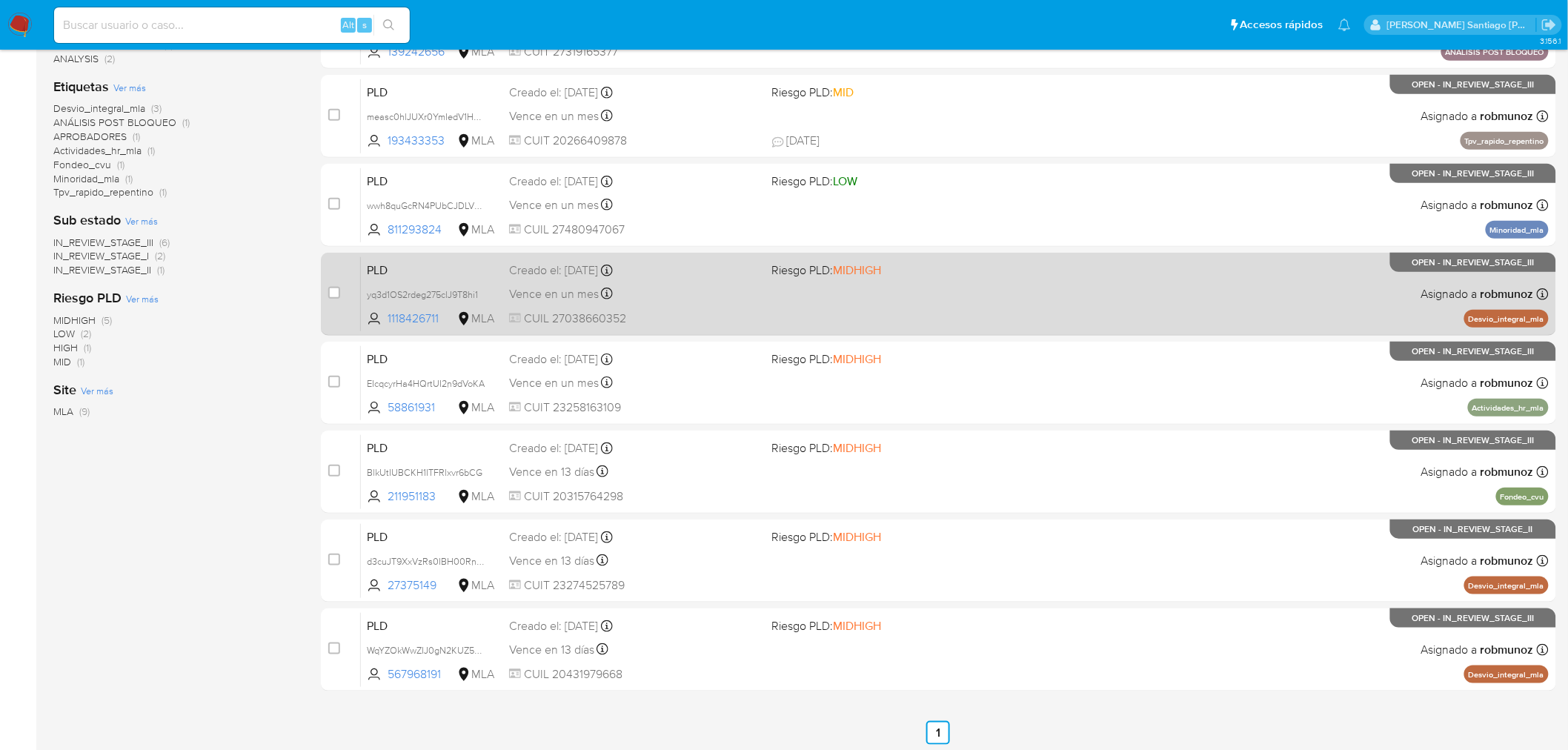
scroll to position [330, 0]
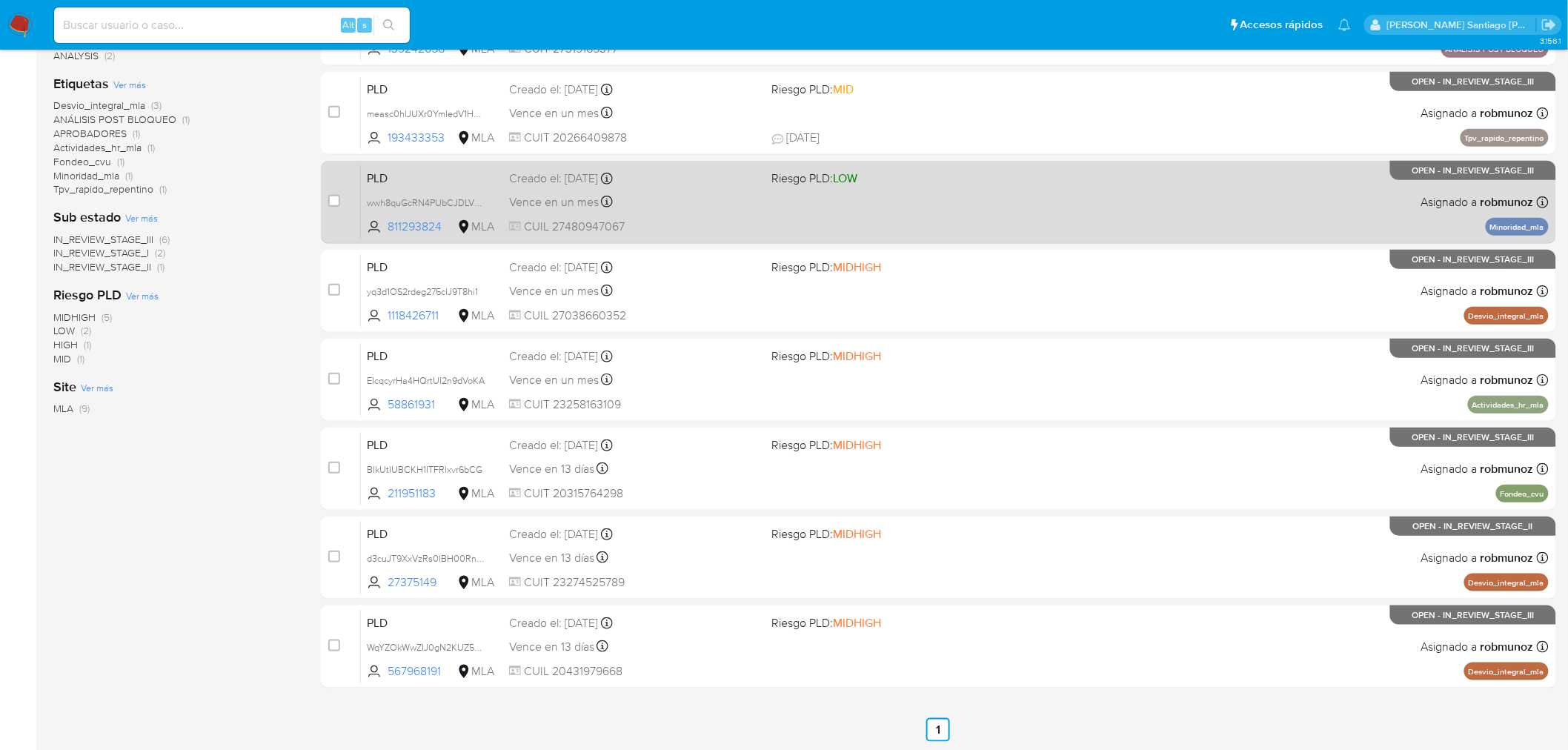
click at [1076, 189] on div "PLD wwh8quGcRN4PUbCJDLVn2YDk 811293824 MLA Riesgo PLD: LOW Creado el: 12/07/202…" at bounding box center [955, 202] width 1188 height 75
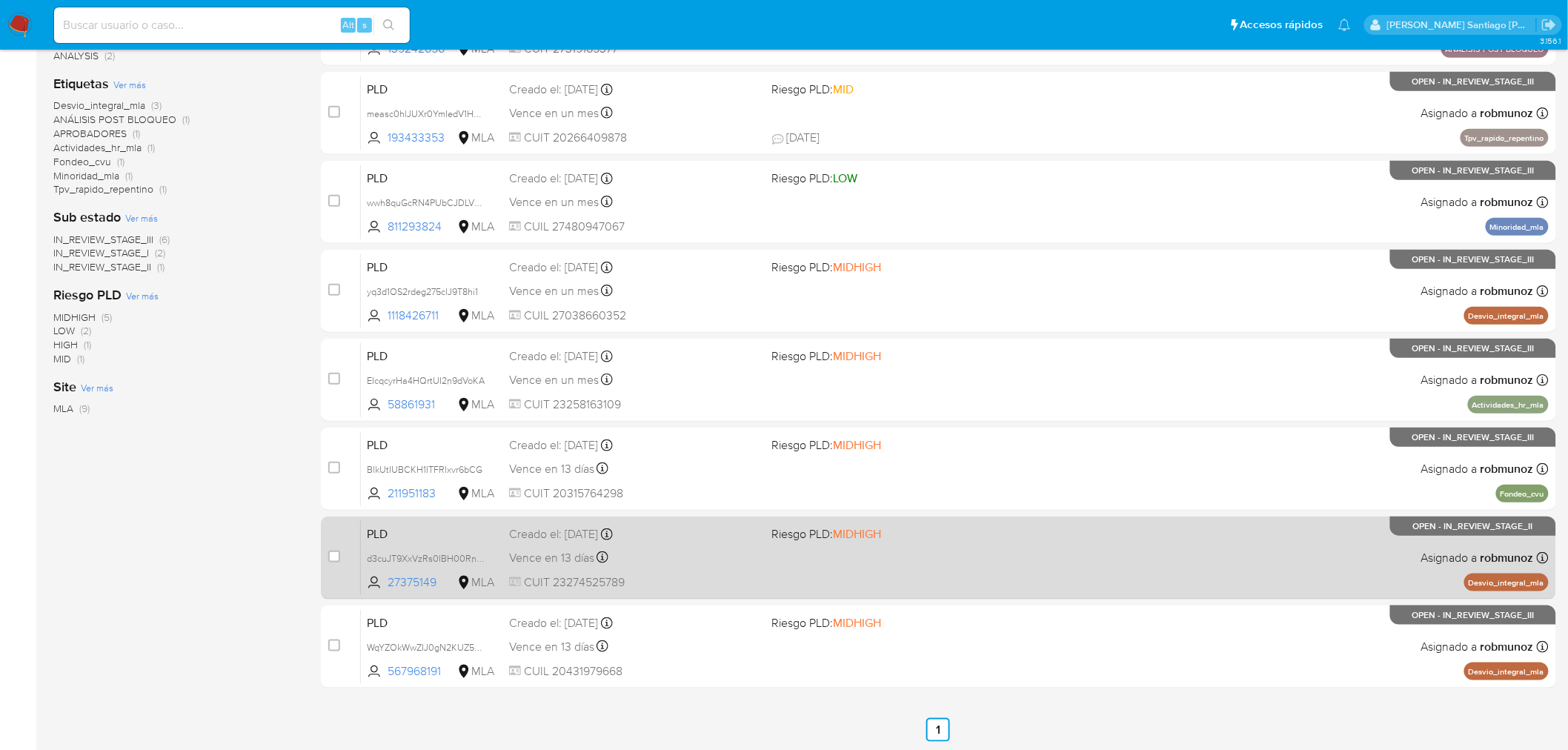
click at [1238, 530] on div "PLD d3cuJT9XxVzRs0IBH00RnCou 27375149 MLA Riesgo PLD: MIDHIGH Creado el: 12/06/…" at bounding box center [955, 557] width 1188 height 75
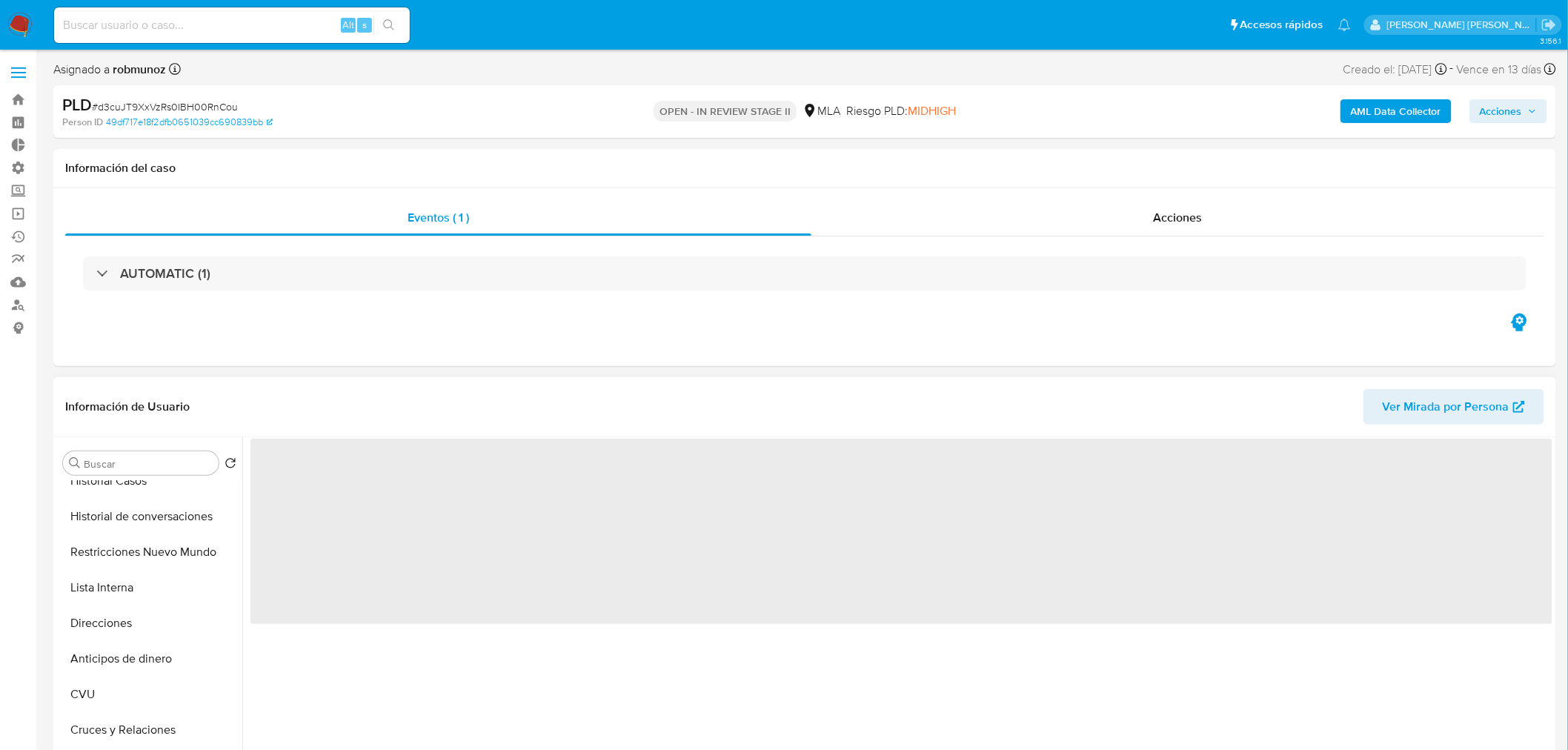
scroll to position [164, 0]
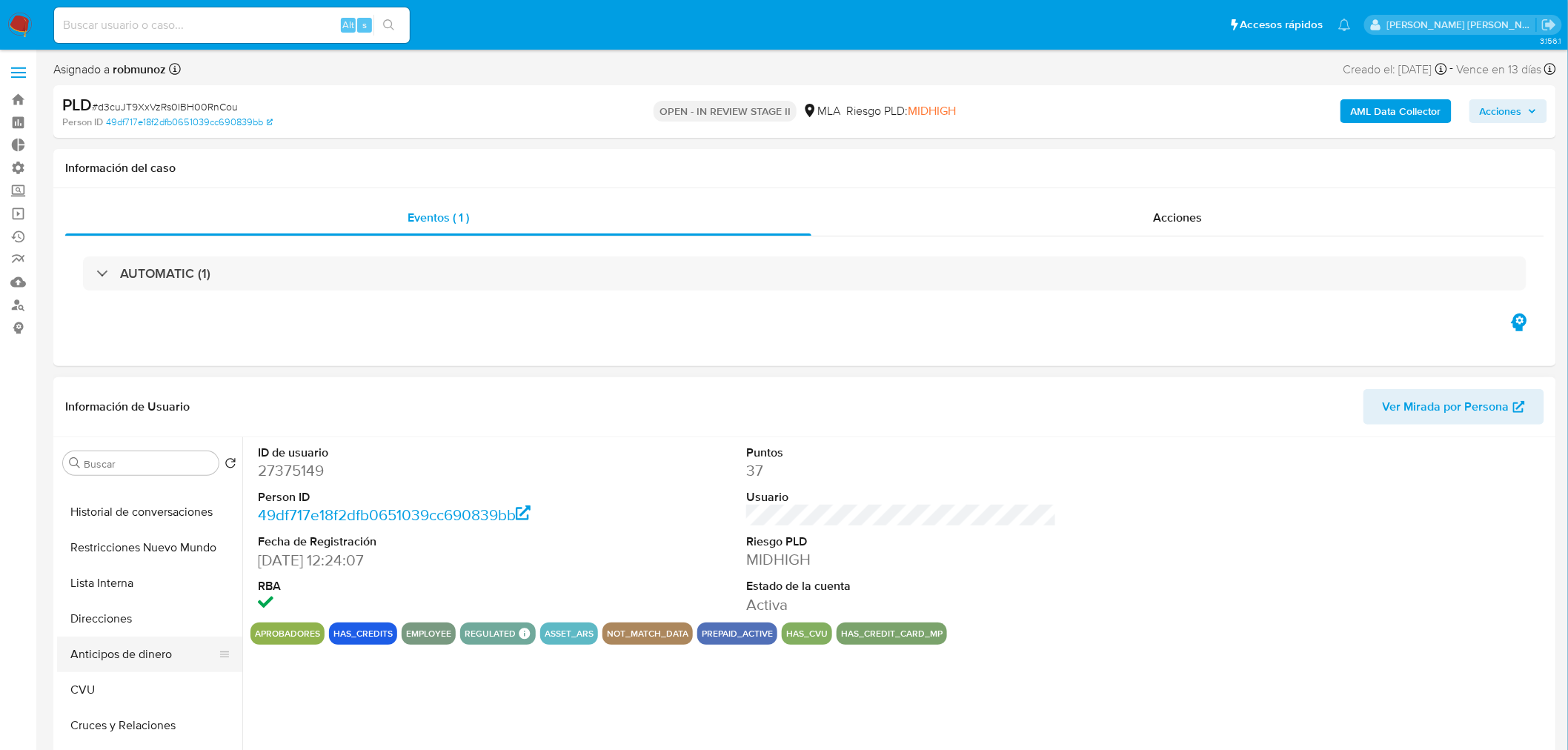
select select "10"
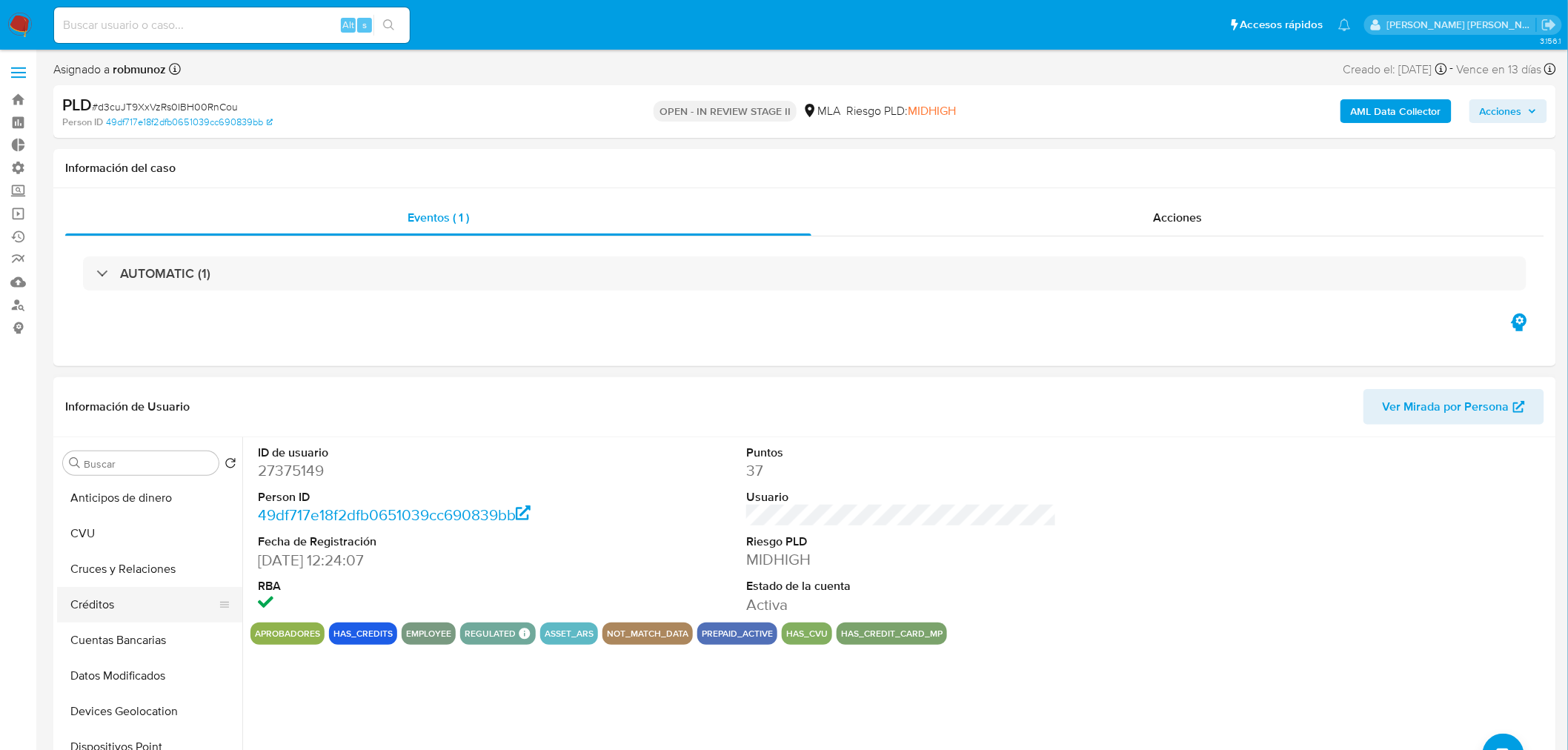
click at [140, 597] on button "Créditos" at bounding box center [144, 605] width 174 height 36
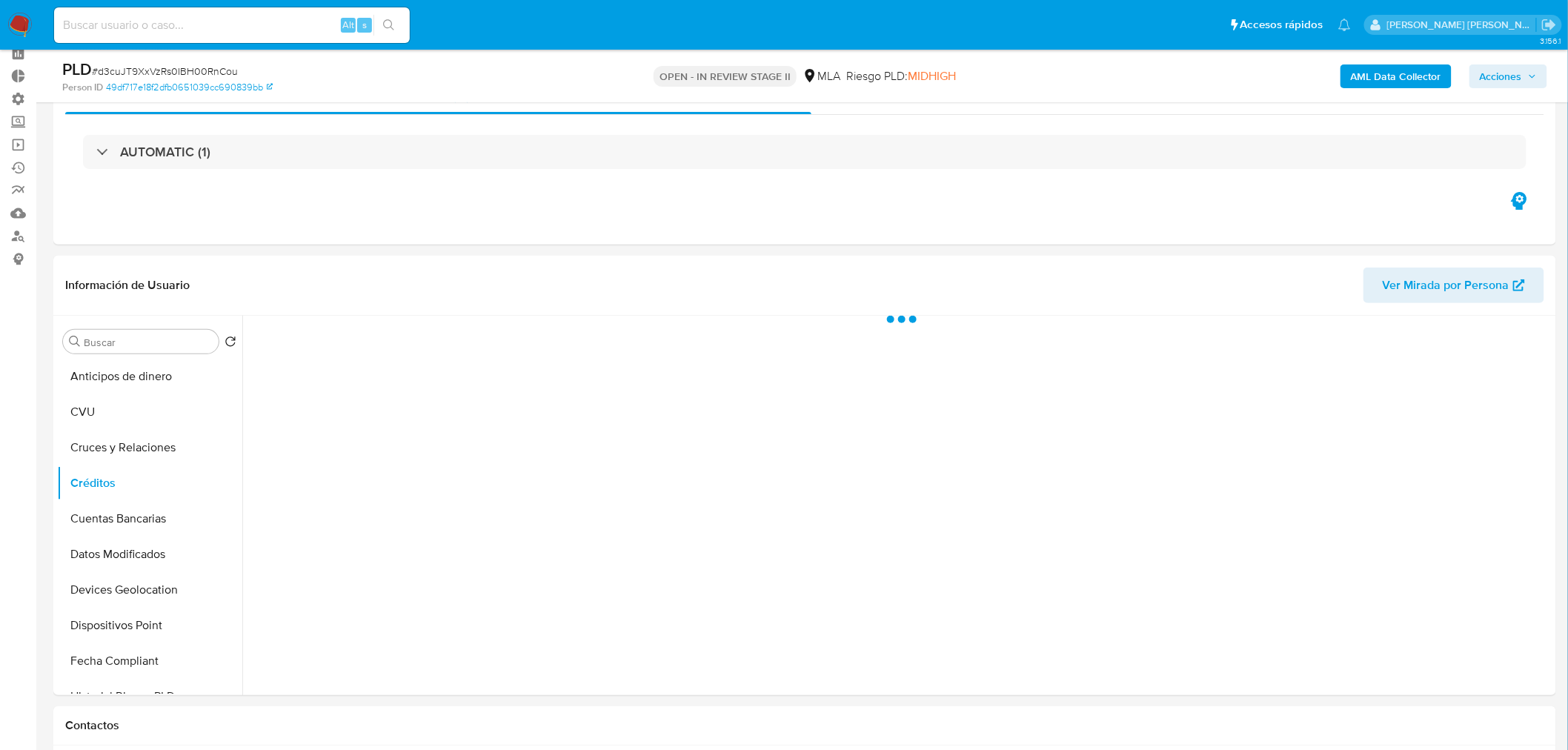
scroll to position [164, 0]
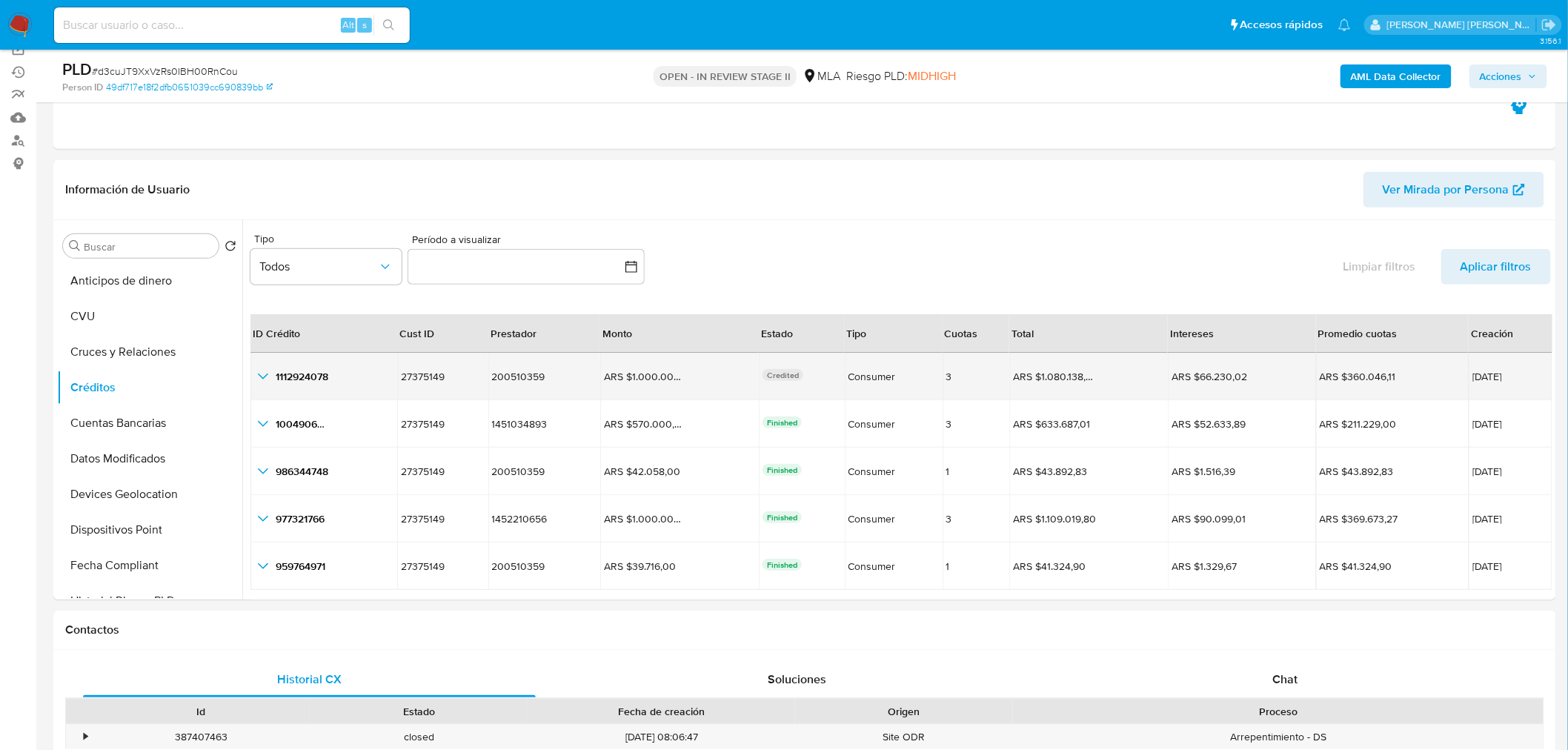
click at [269, 372] on icon "button_show_hidden_detail_by_id_0" at bounding box center [262, 376] width 17 height 17
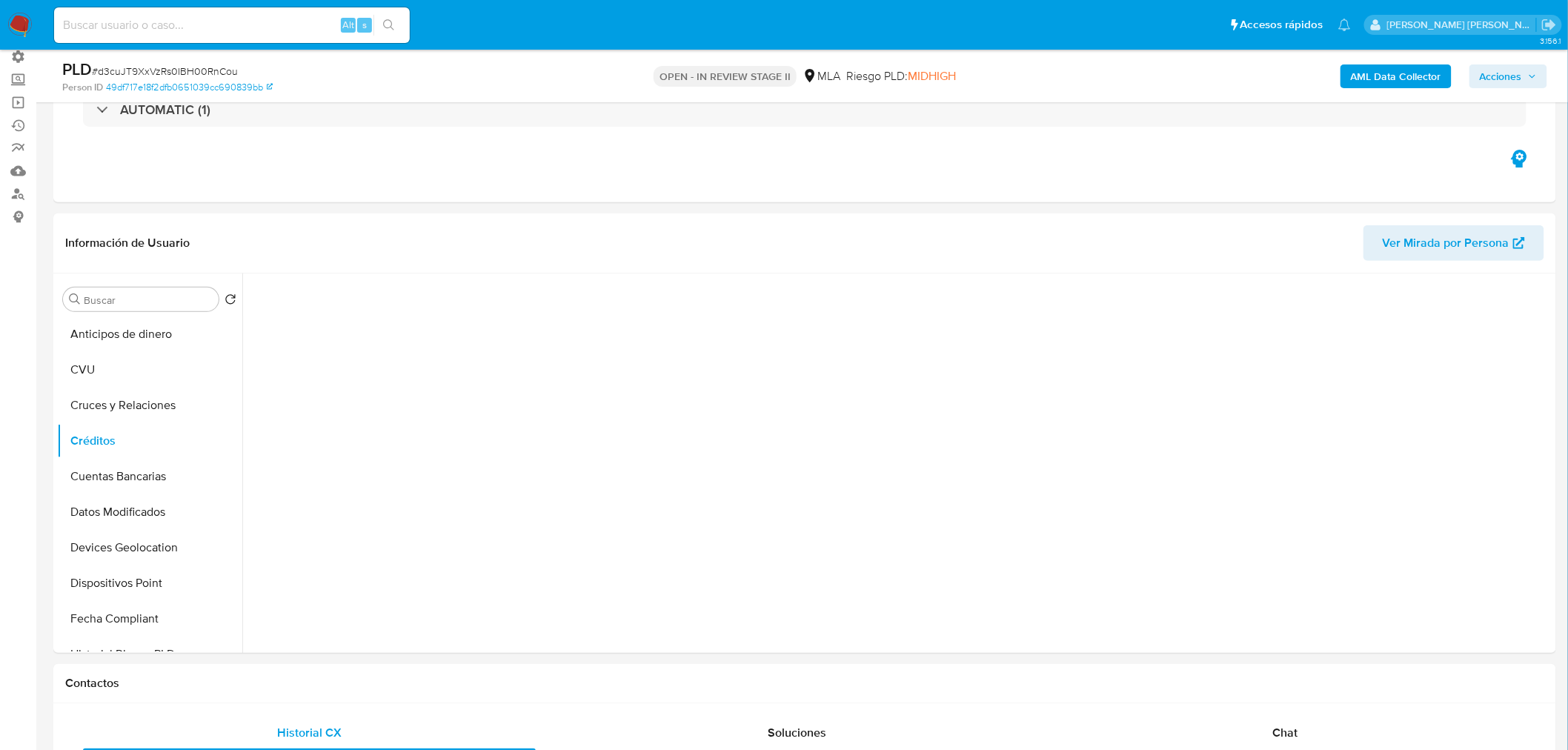
scroll to position [82, 0]
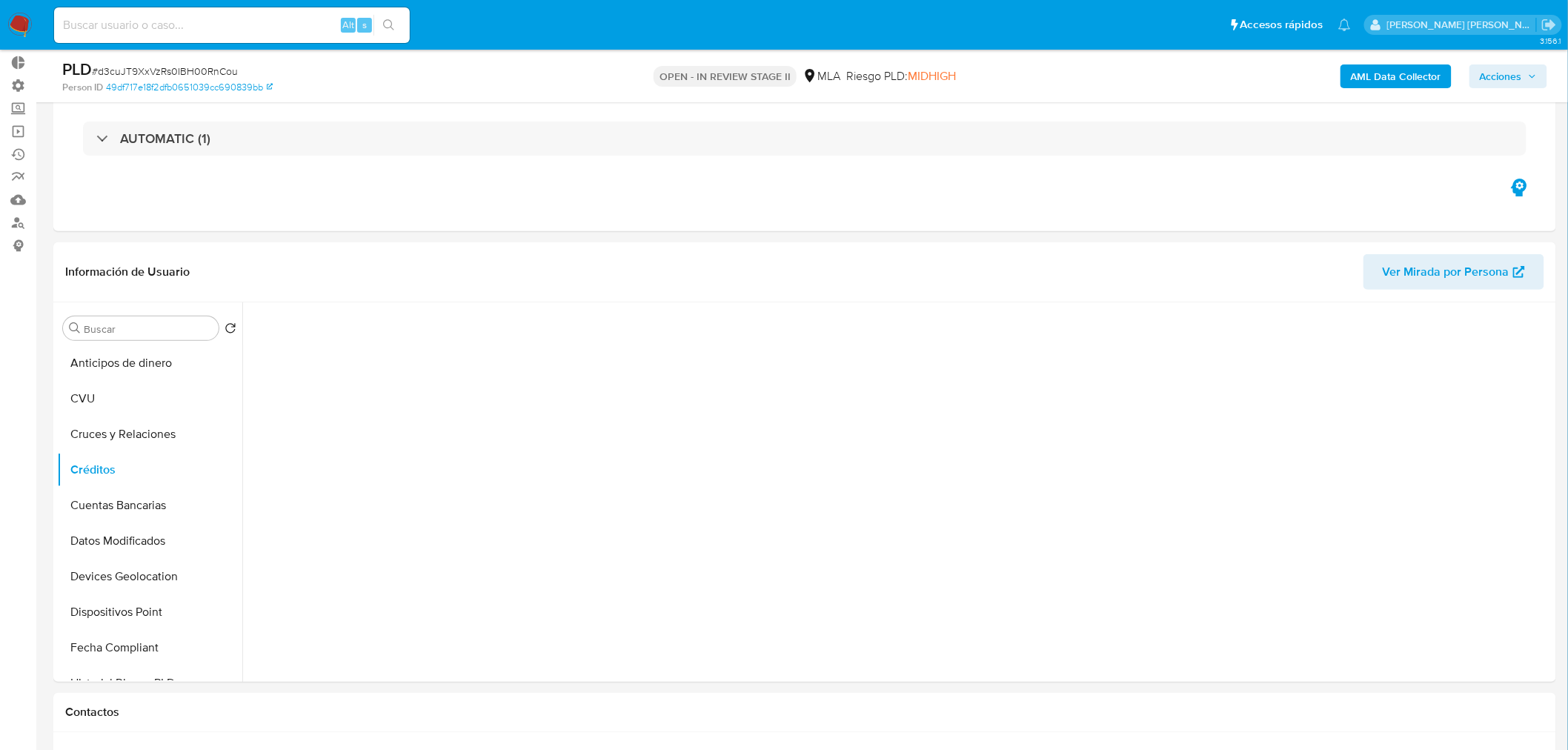
click at [602, 418] on div at bounding box center [898, 492] width 1311 height 380
click at [233, 331] on icon "Volver al orden por defecto" at bounding box center [230, 328] width 12 height 12
